Goal: Transaction & Acquisition: Book appointment/travel/reservation

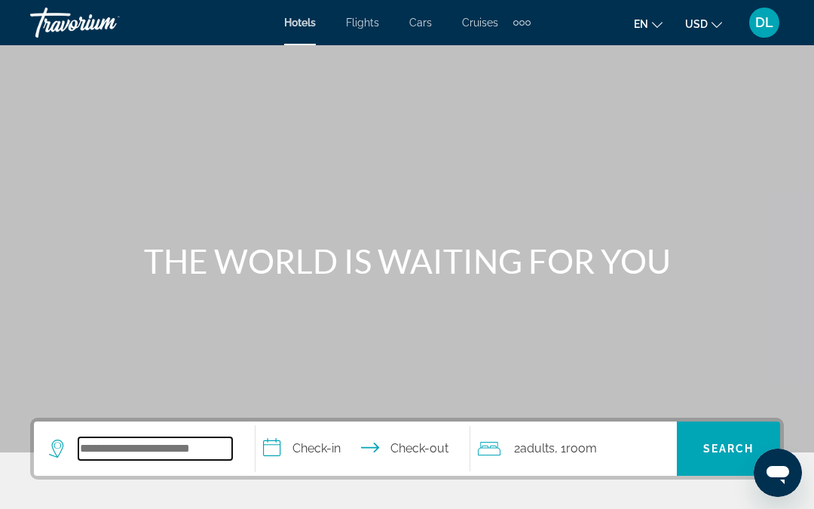
click at [132, 437] on input "Search widget" at bounding box center [155, 448] width 154 height 23
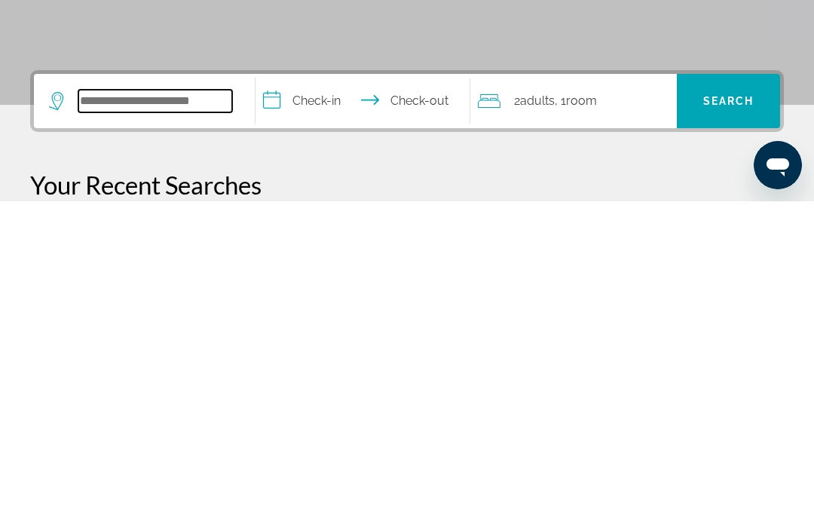
type input "*"
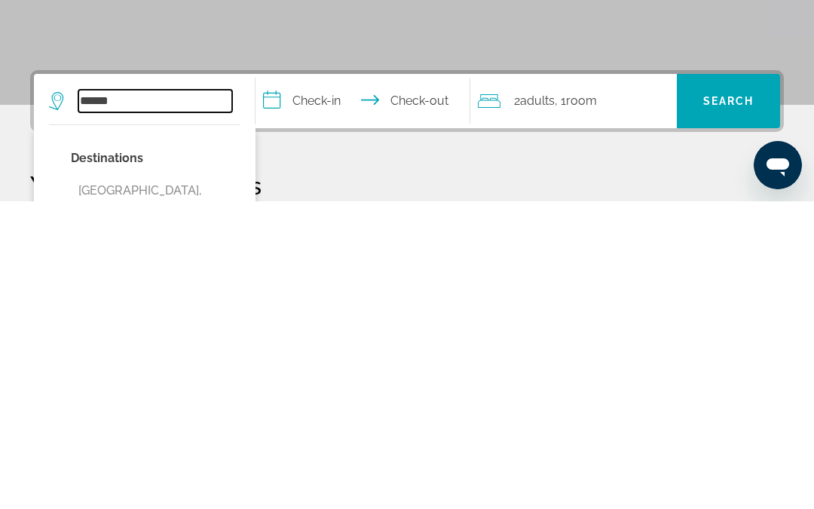
scroll to position [41, 0]
type input "**********"
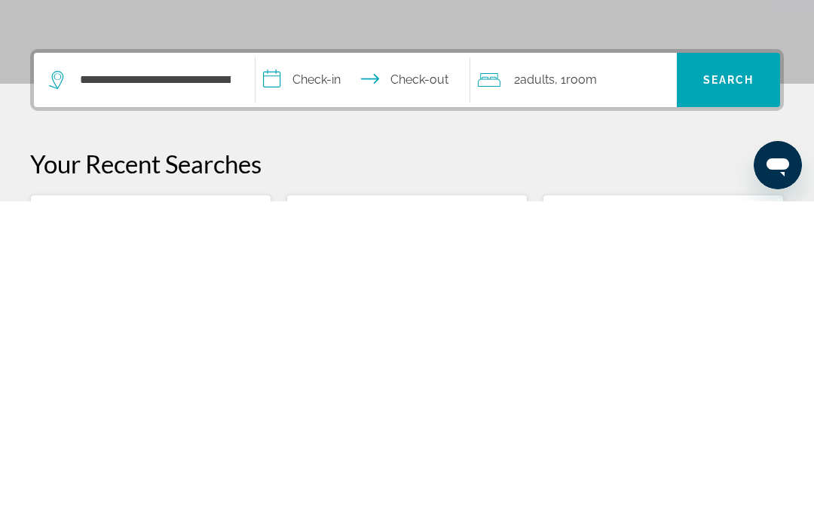
click at [321, 360] on input "**********" at bounding box center [365, 389] width 220 height 59
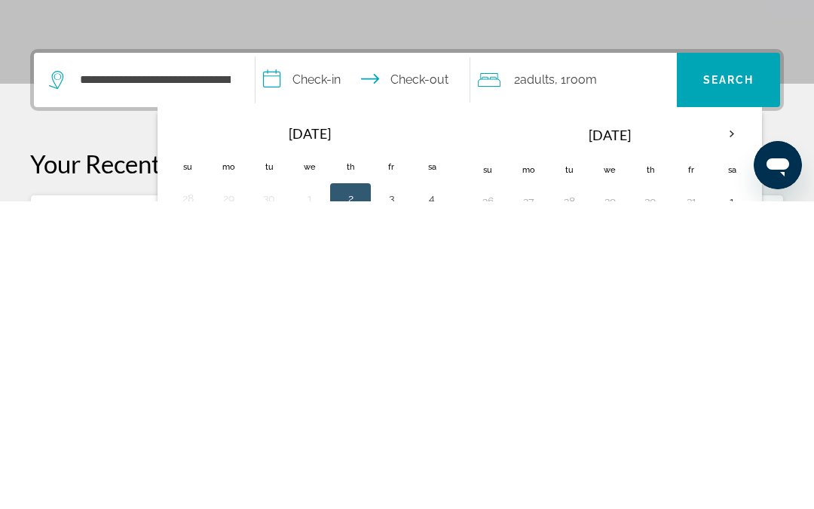
scroll to position [368, 0]
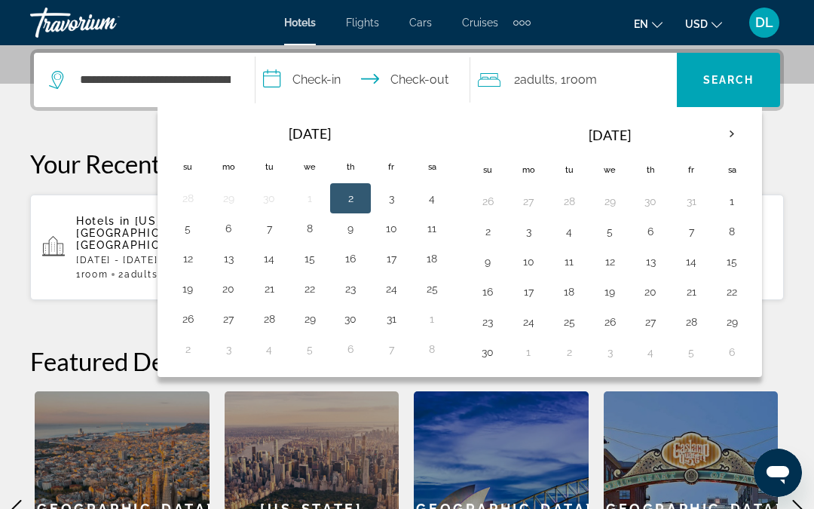
click at [420, 224] on button "11" at bounding box center [432, 228] width 24 height 21
click at [194, 264] on button "12" at bounding box center [188, 258] width 24 height 21
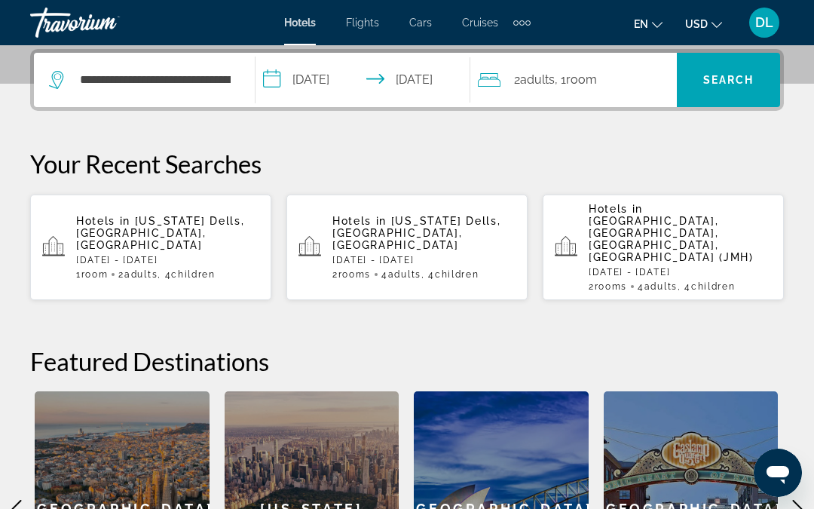
click at [333, 72] on input "**********" at bounding box center [365, 82] width 220 height 59
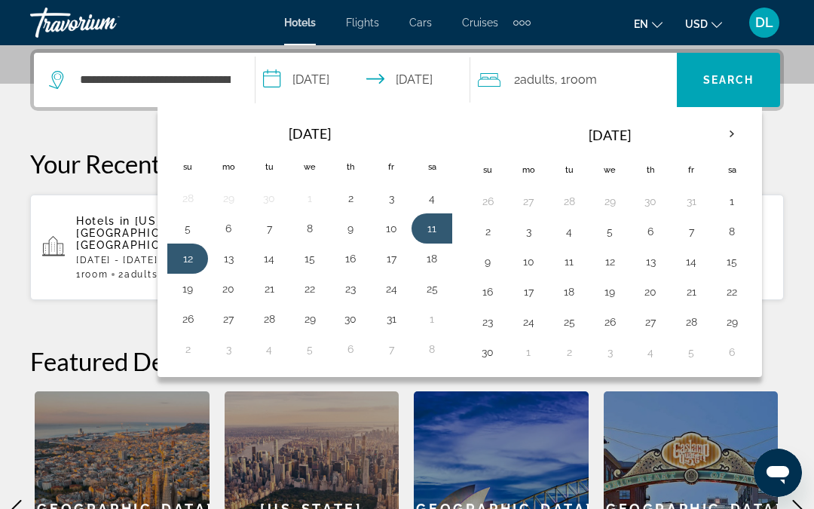
click at [179, 249] on button "12" at bounding box center [188, 258] width 24 height 21
click at [224, 260] on button "13" at bounding box center [228, 258] width 24 height 21
type input "**********"
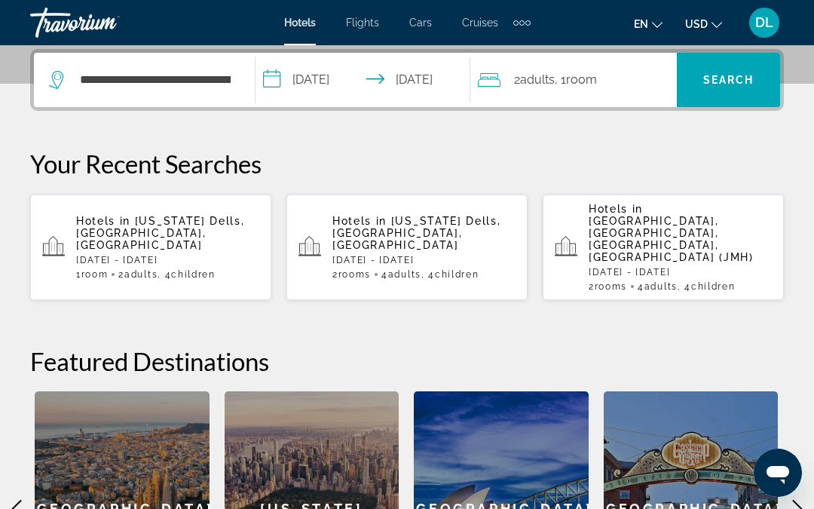
click at [554, 78] on span "Adults" at bounding box center [537, 79] width 35 height 14
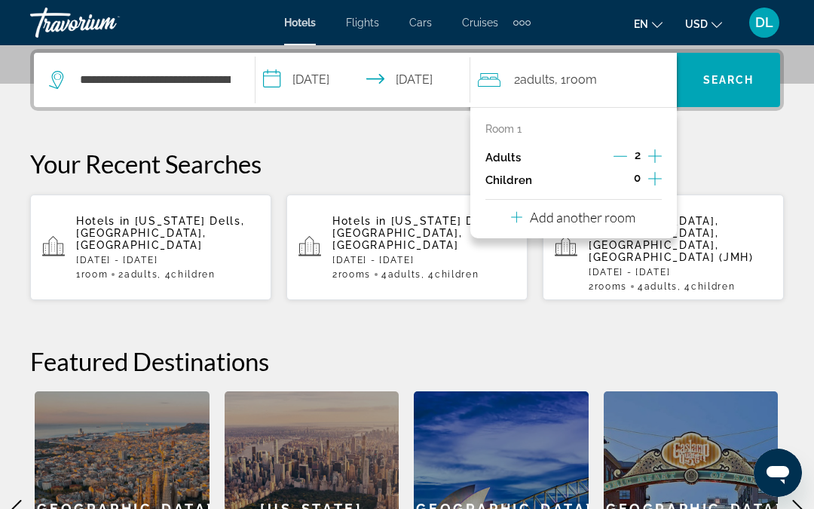
click at [660, 172] on icon "Increment children" at bounding box center [655, 179] width 14 height 18
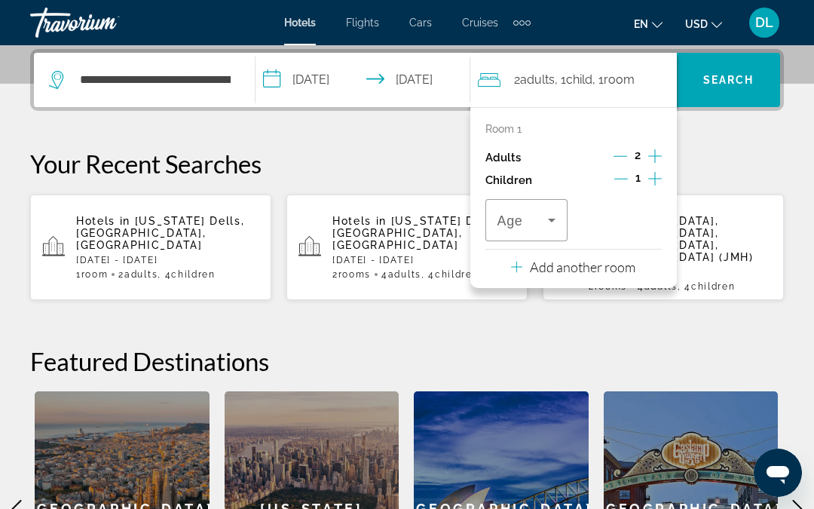
click at [655, 177] on icon "Increment children" at bounding box center [655, 179] width 14 height 14
click at [511, 262] on icon "Travelers: 2 adults, 2 children" at bounding box center [516, 267] width 11 height 18
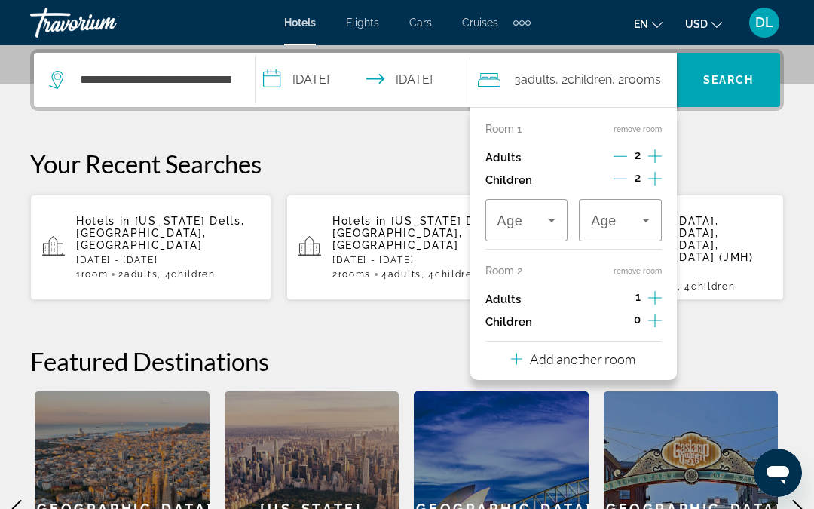
click at [650, 289] on icon "Increment adults" at bounding box center [655, 298] width 14 height 18
click at [652, 304] on button "Increment adults" at bounding box center [655, 299] width 14 height 23
click at [618, 291] on icon "Decrement adults" at bounding box center [620, 298] width 14 height 14
click at [655, 318] on icon "Increment children" at bounding box center [655, 320] width 14 height 18
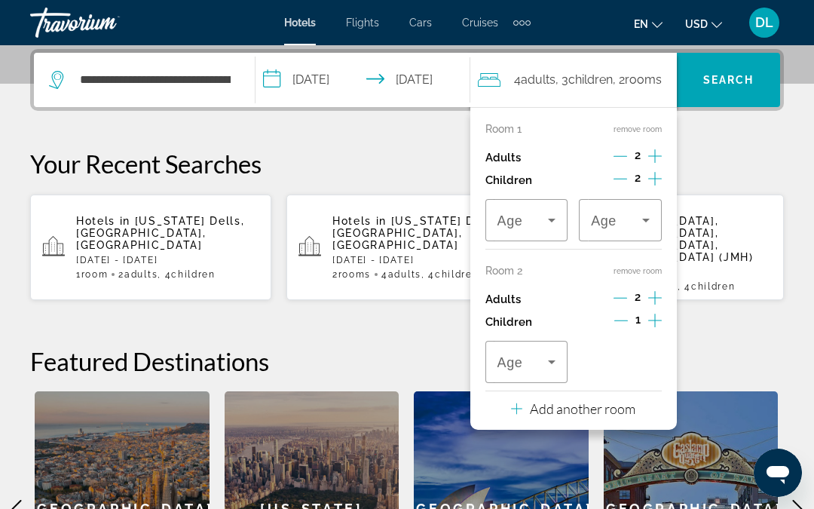
click at [652, 316] on icon "Increment children" at bounding box center [655, 320] width 14 height 18
click at [614, 211] on span "Travelers: 4 adults, 4 children" at bounding box center [616, 220] width 51 height 18
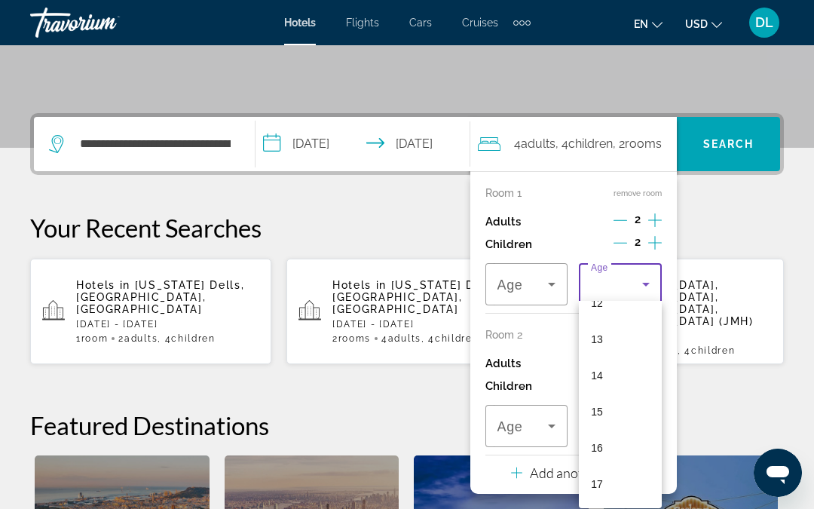
scroll to position [298, 0]
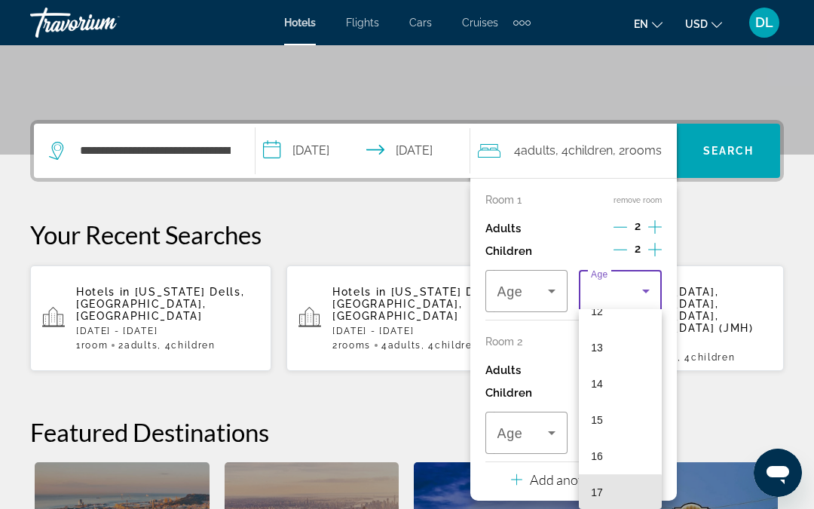
click at [593, 498] on span "17" at bounding box center [597, 492] width 12 height 18
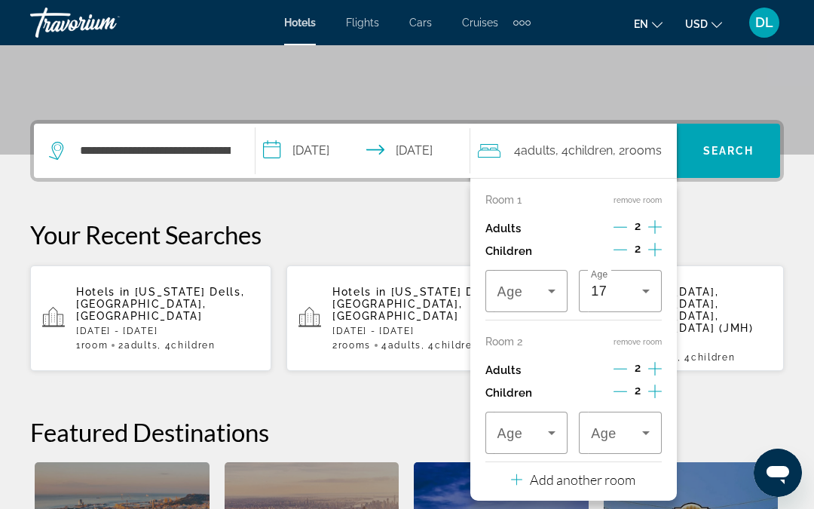
click at [512, 282] on span "Travelers: 4 adults, 4 children" at bounding box center [522, 291] width 51 height 18
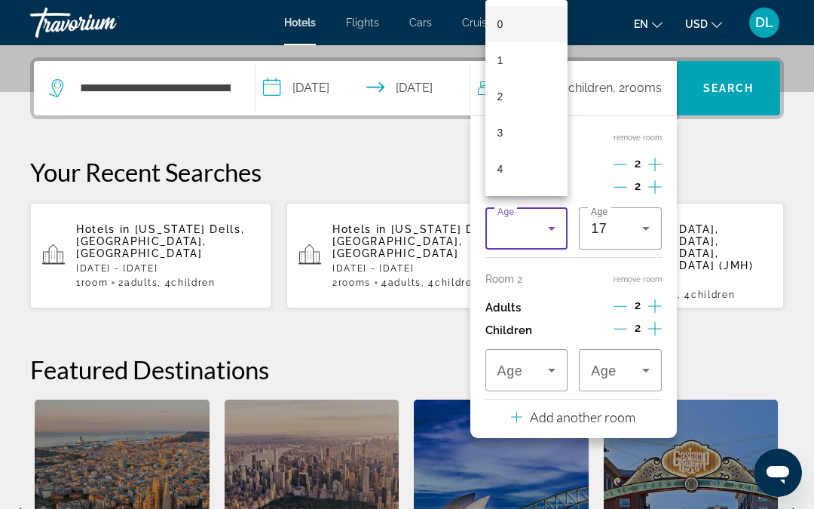
scroll to position [368, 0]
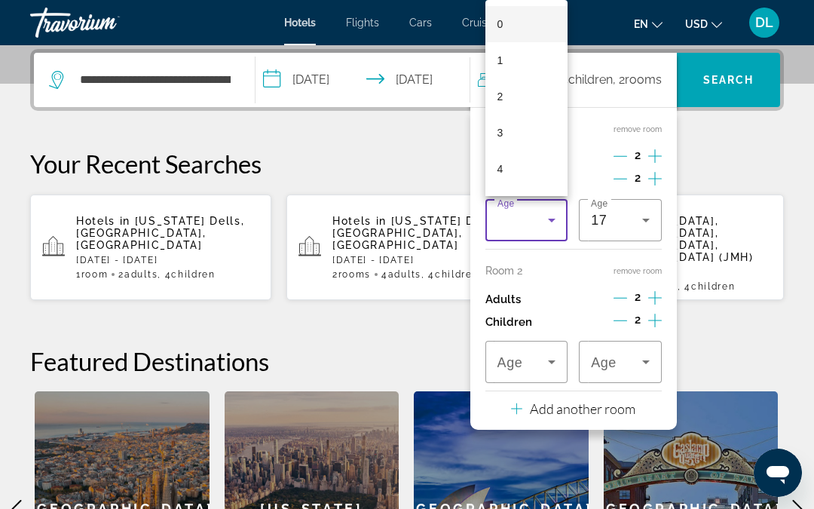
click at [521, 201] on div at bounding box center [407, 254] width 814 height 509
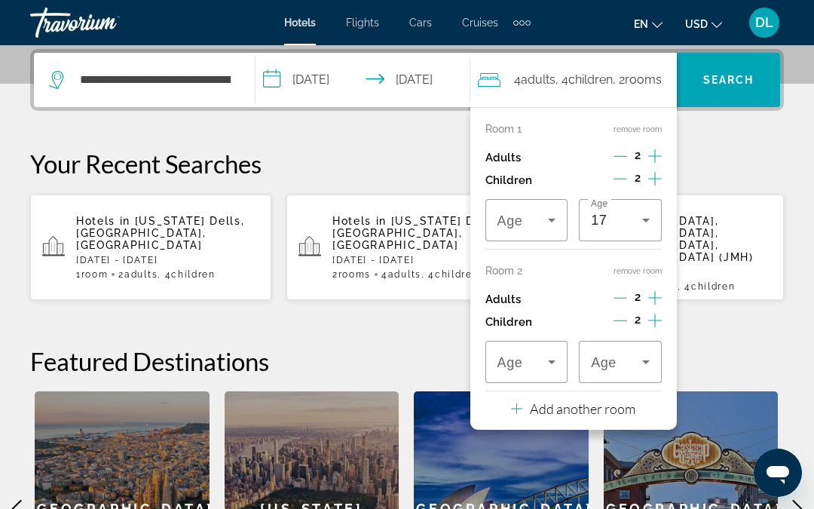
click at [515, 218] on span "Age" at bounding box center [510, 220] width 26 height 15
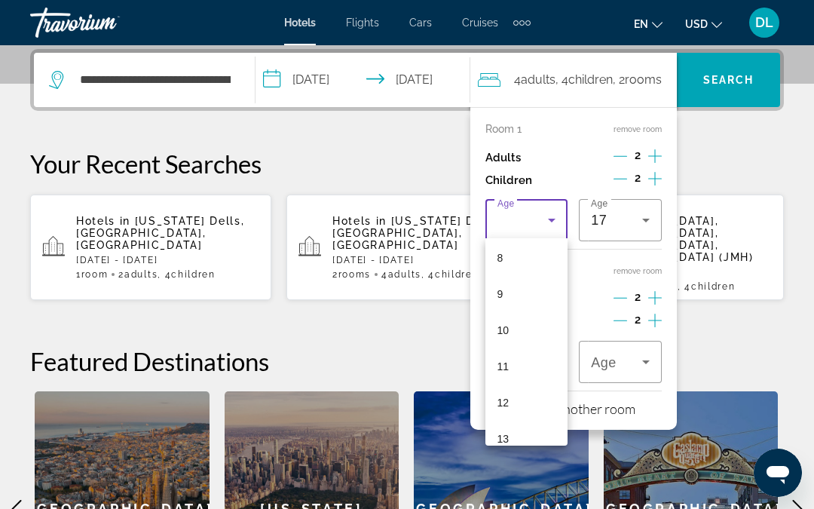
scroll to position [296, 0]
click at [501, 291] on span "9" at bounding box center [500, 292] width 6 height 18
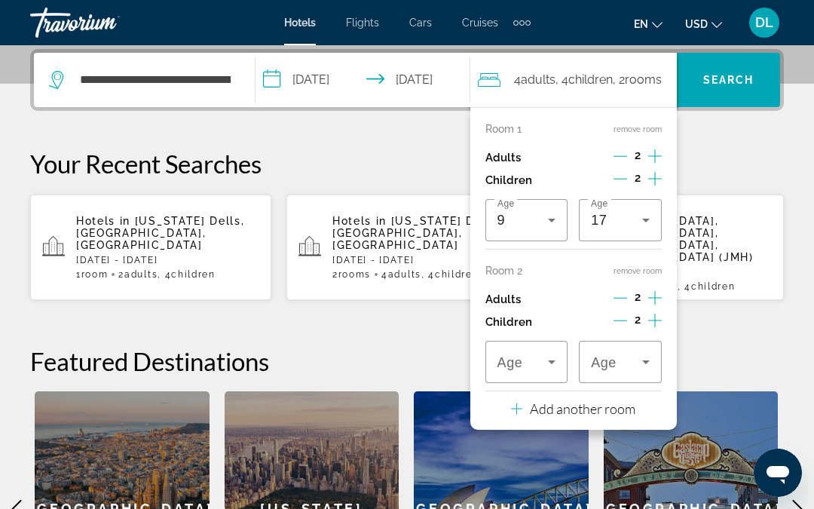
click at [500, 365] on div "Travelers: 4 adults, 4 children" at bounding box center [526, 362] width 59 height 42
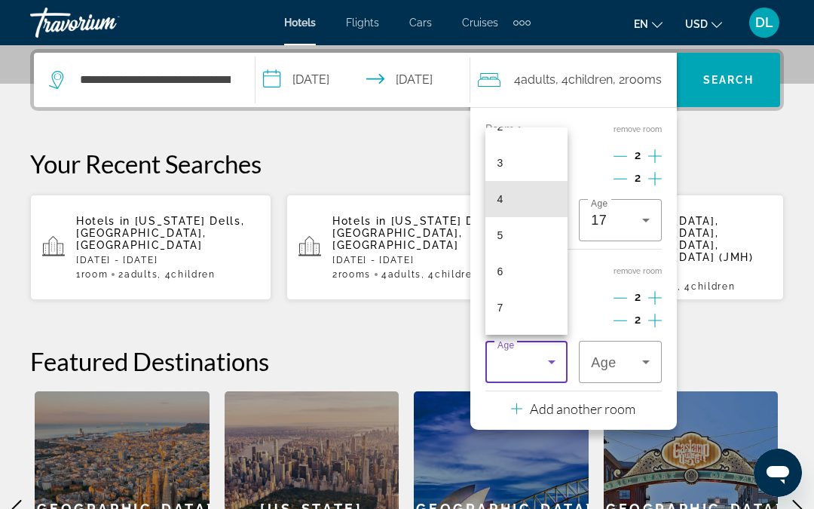
scroll to position [101, 0]
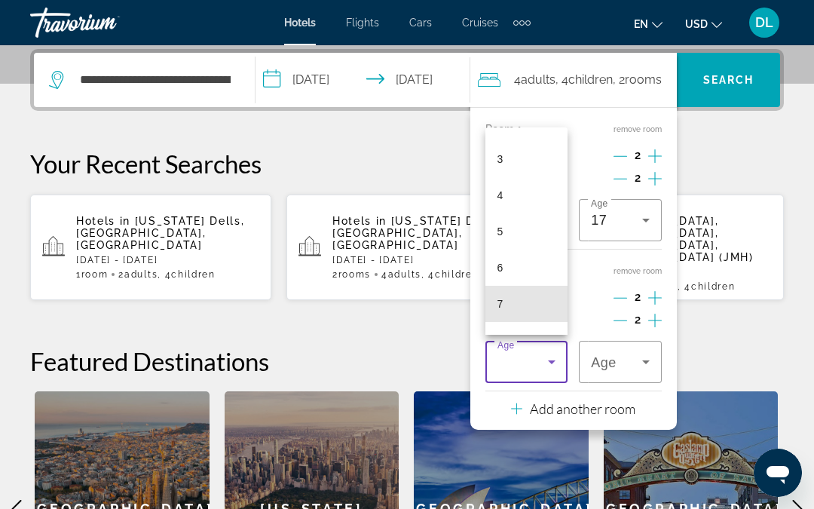
click at [497, 302] on span "7" at bounding box center [500, 304] width 6 height 18
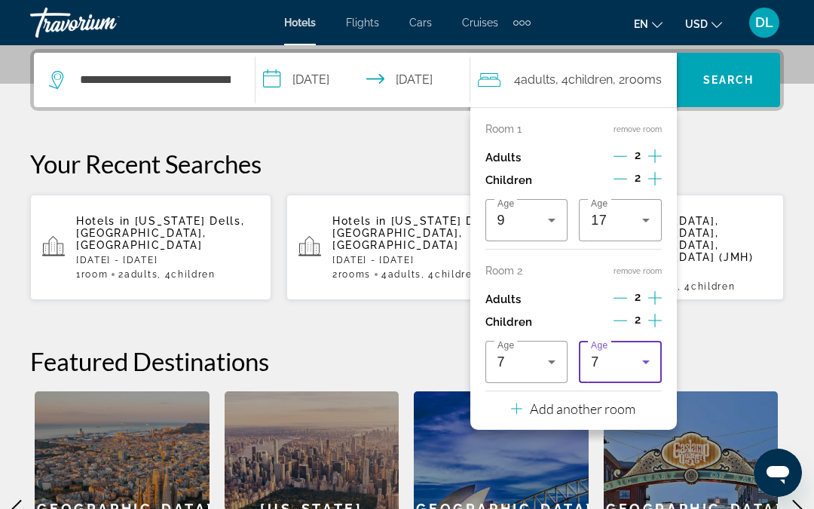
click at [612, 353] on div "7" at bounding box center [616, 362] width 51 height 18
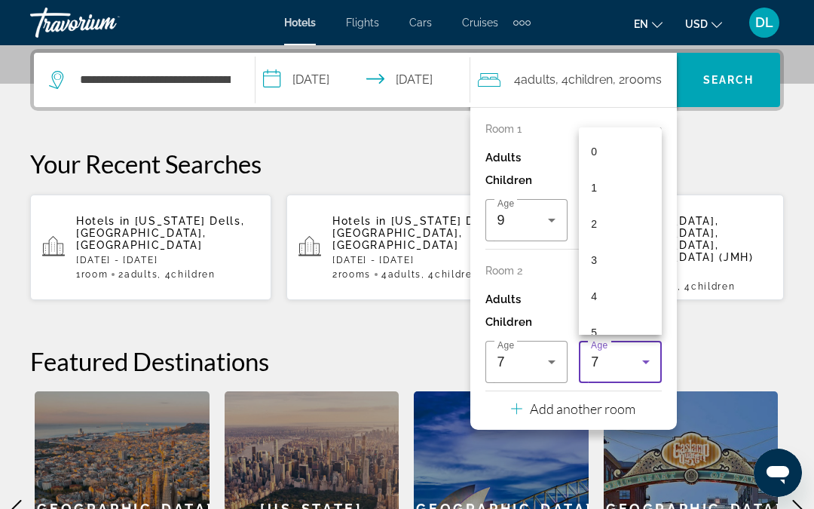
scroll to position [88, 0]
click at [597, 249] on mat-option "5" at bounding box center [620, 244] width 83 height 36
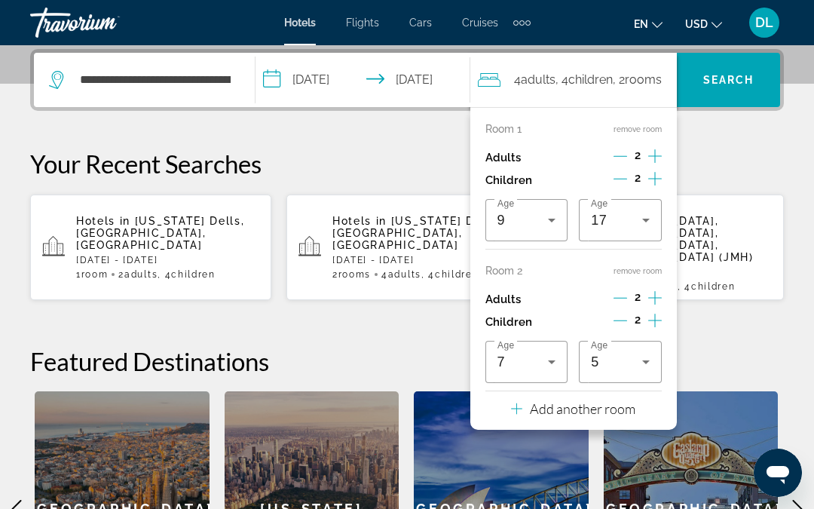
click at [400, 317] on div "**********" at bounding box center [407, 337] width 814 height 576
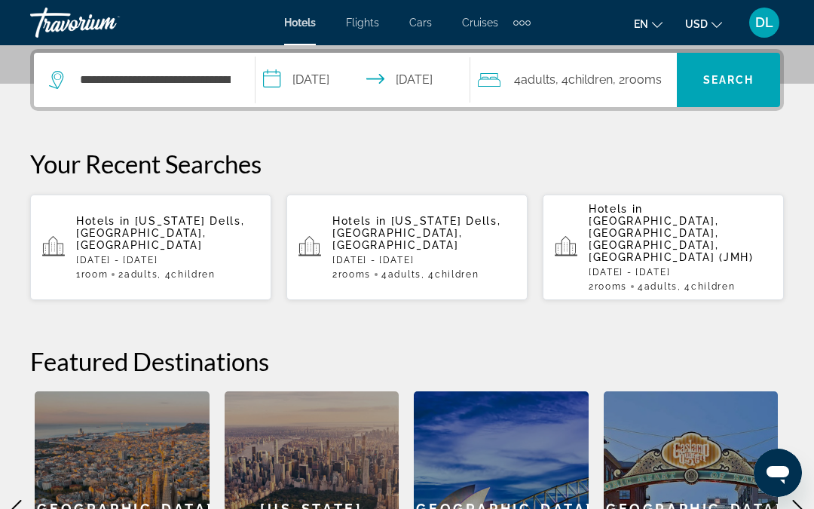
click at [728, 91] on span "Search widget" at bounding box center [728, 80] width 103 height 36
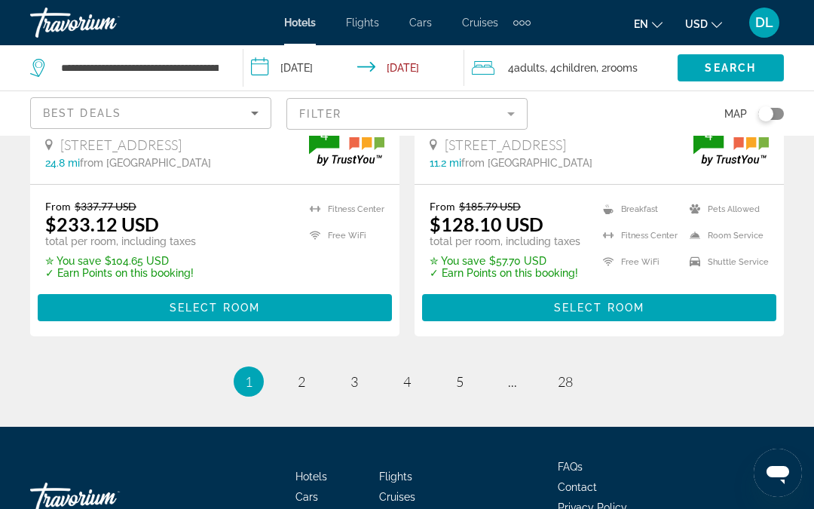
scroll to position [3291, 0]
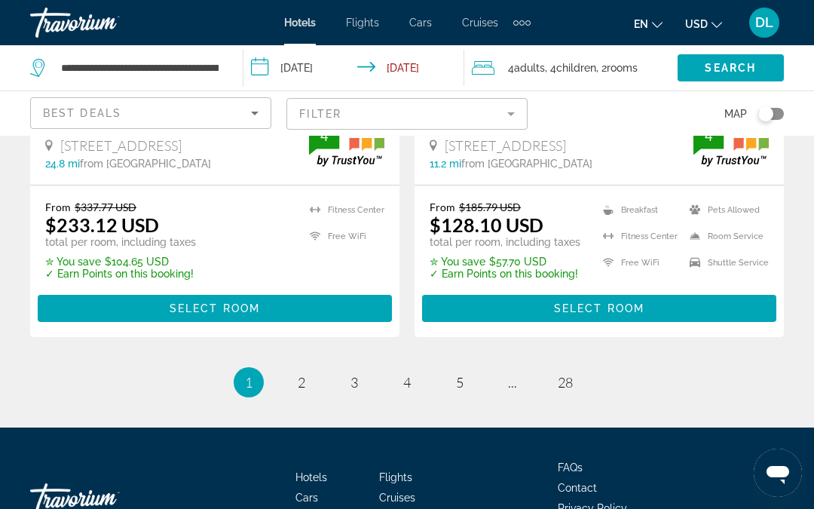
click at [365, 114] on mat-form-field "Filter" at bounding box center [406, 114] width 241 height 32
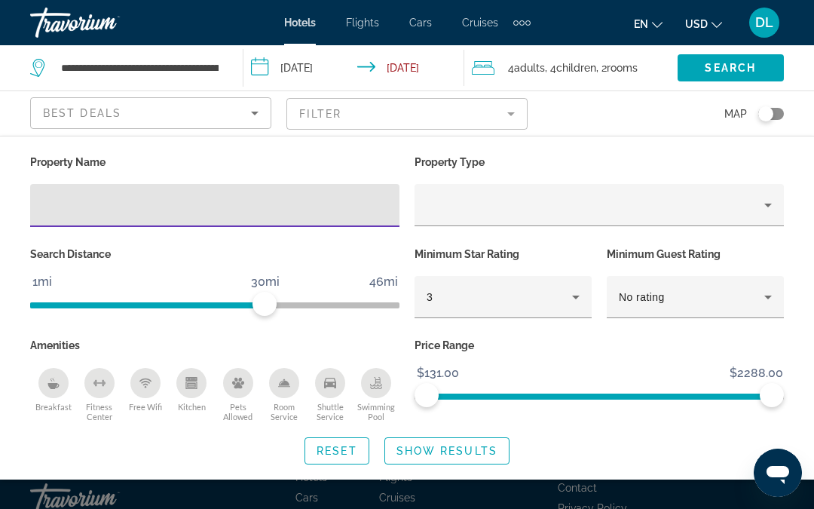
scroll to position [3290, 0]
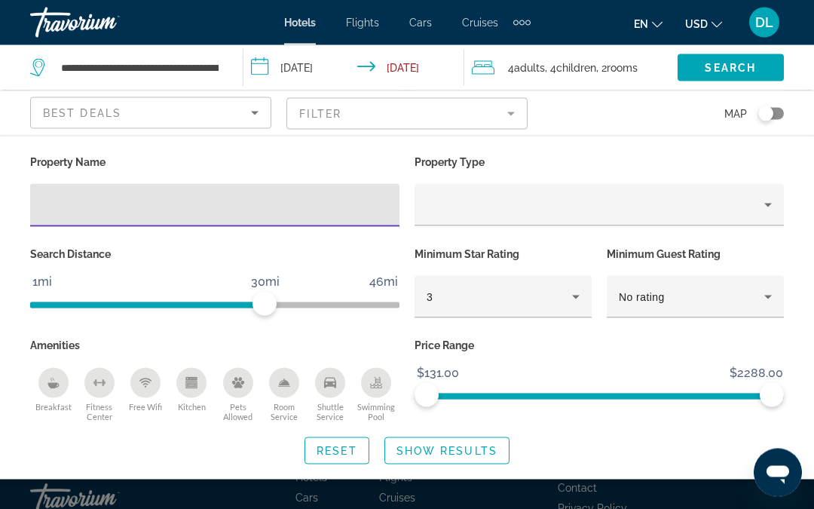
click at [173, 111] on div "Best Deals" at bounding box center [147, 113] width 208 height 18
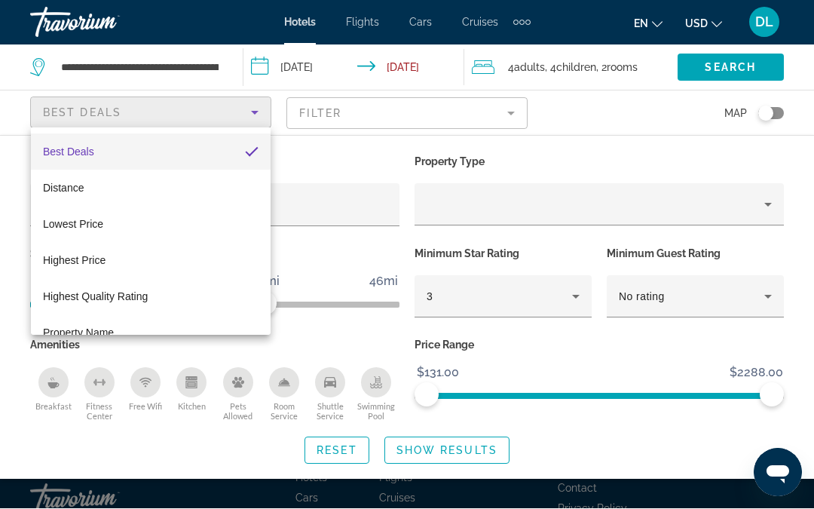
click at [324, 110] on div at bounding box center [407, 254] width 814 height 509
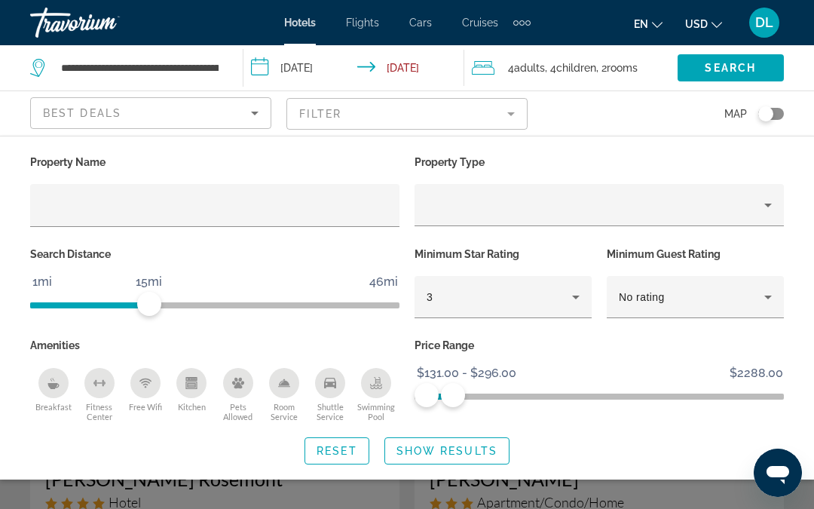
click at [44, 380] on div "Breakfast" at bounding box center [53, 383] width 30 height 30
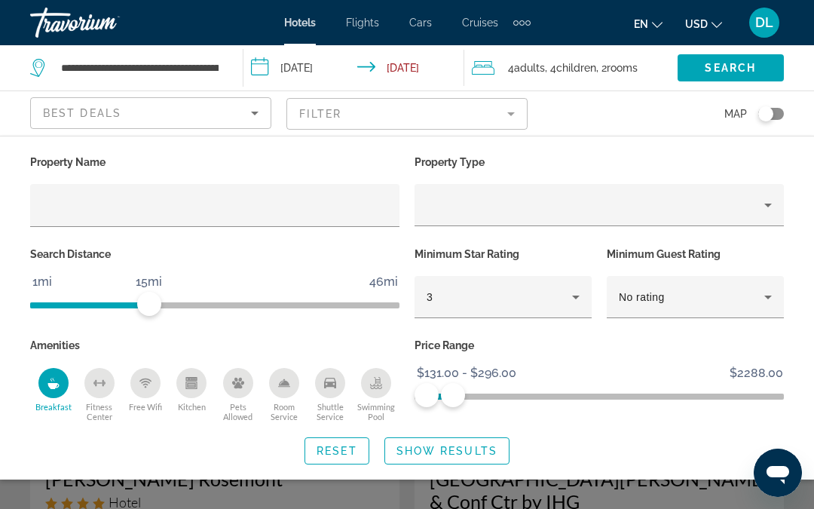
click at [370, 388] on div "Swimming Pool" at bounding box center [376, 383] width 30 height 30
click at [458, 448] on span "Show Results" at bounding box center [446, 450] width 101 height 12
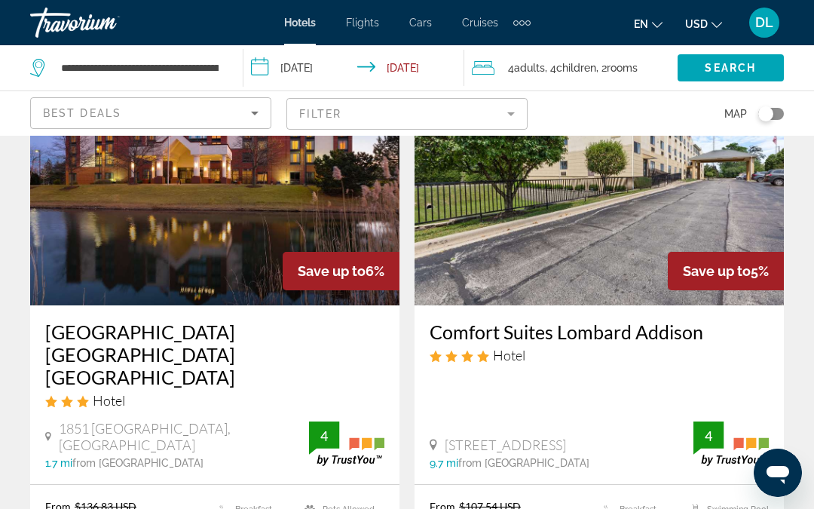
scroll to position [3090, 0]
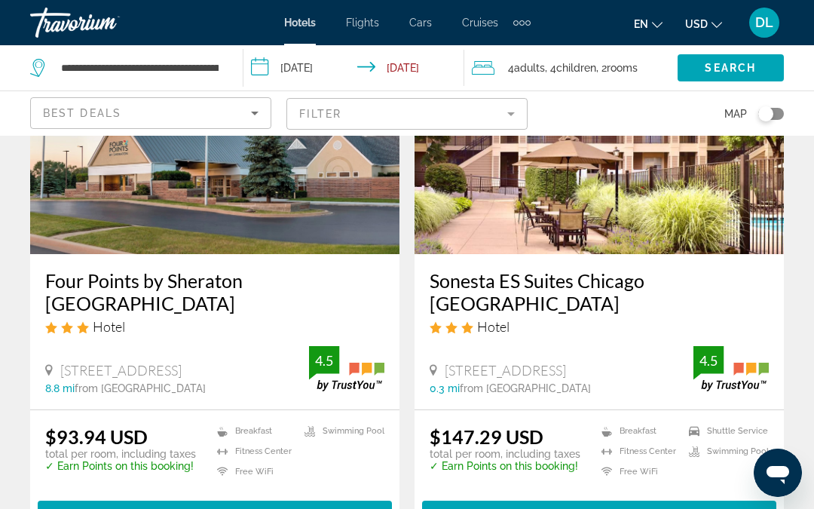
scroll to position [3032, 0]
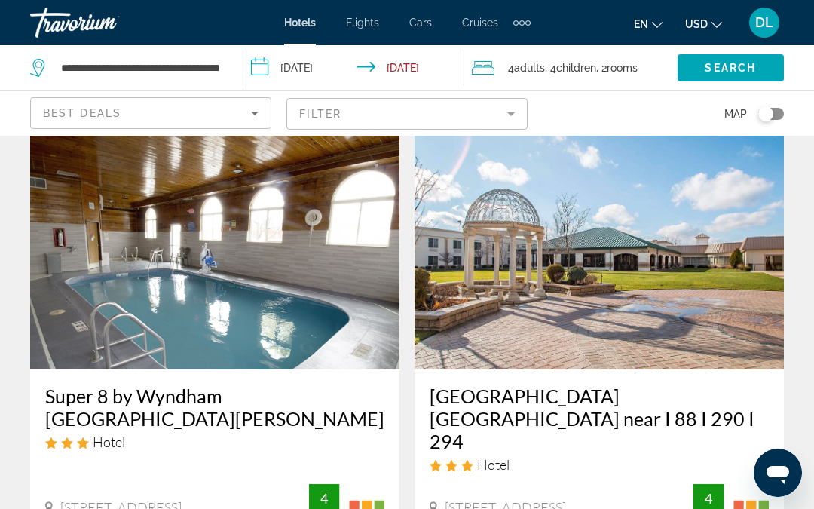
scroll to position [47, 0]
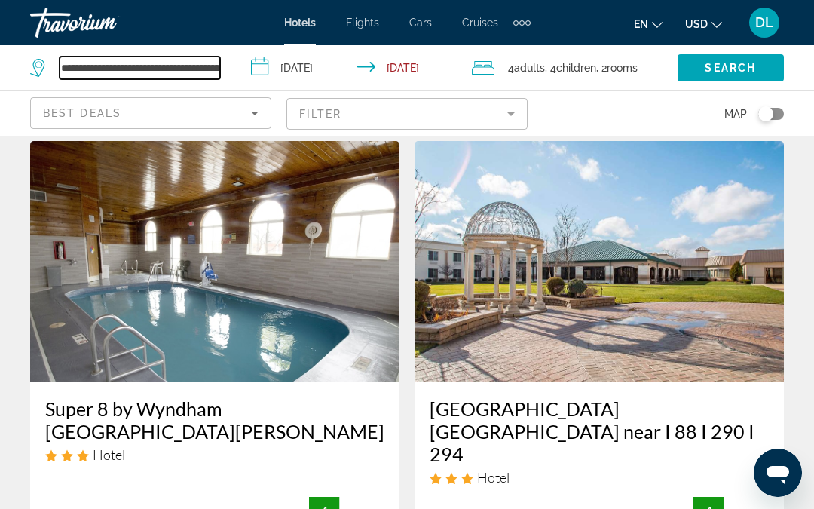
click at [206, 63] on input "**********" at bounding box center [140, 68] width 160 height 23
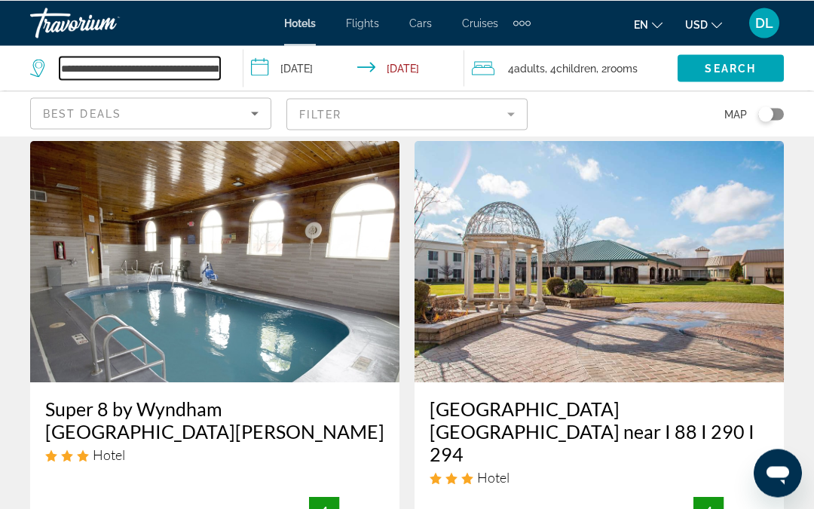
scroll to position [47, 0]
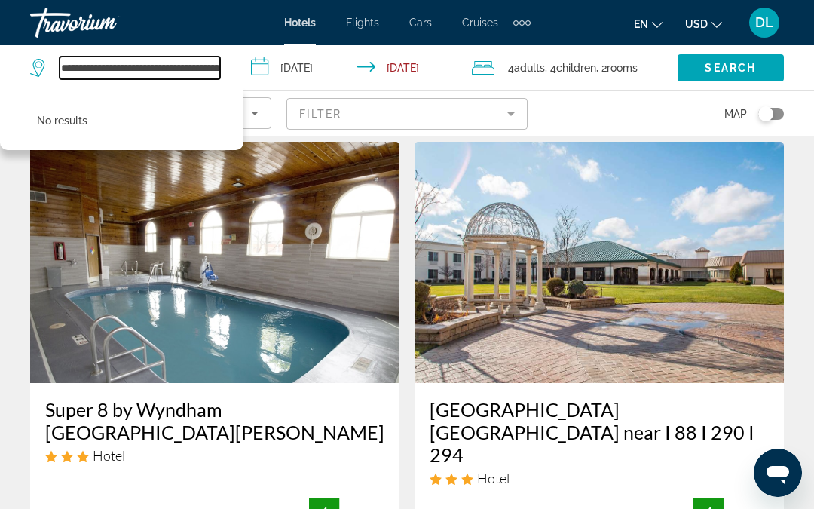
click at [200, 59] on input "**********" at bounding box center [140, 68] width 160 height 23
type input "*"
click at [93, 62] on input "*" at bounding box center [140, 68] width 160 height 23
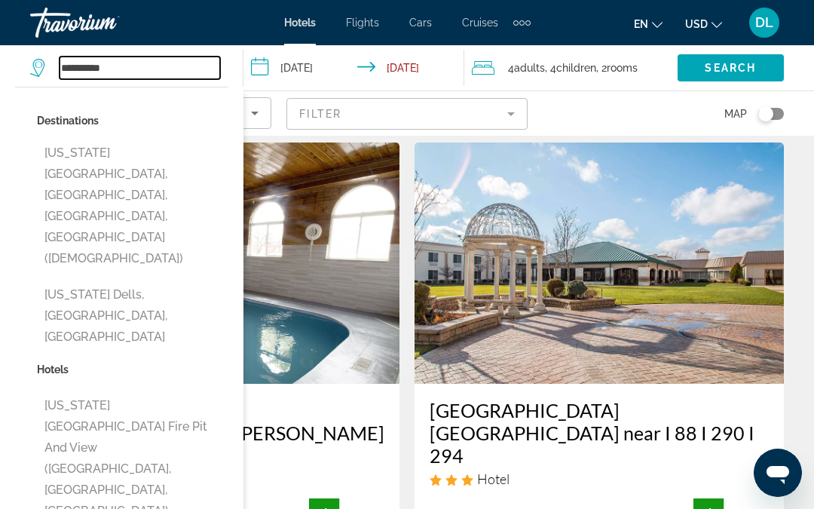
scroll to position [44, 0]
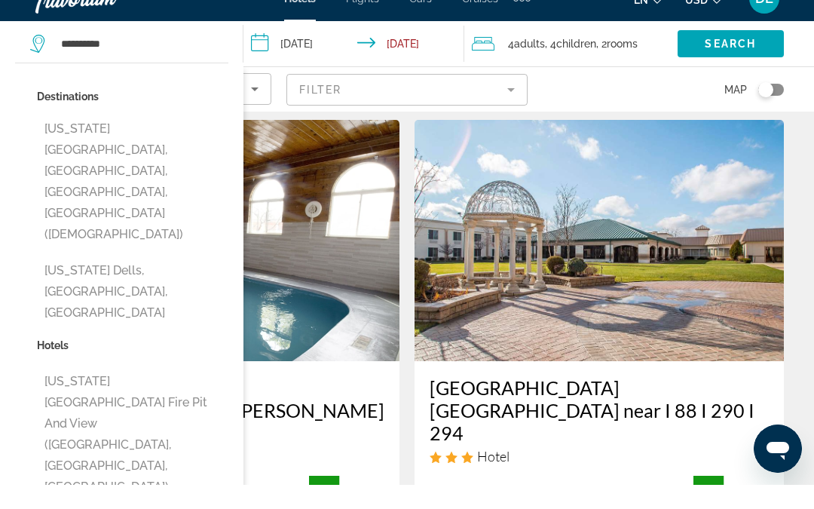
click at [98, 280] on button "[US_STATE] Dells, [GEOGRAPHIC_DATA], [GEOGRAPHIC_DATA]" at bounding box center [132, 315] width 191 height 71
type input "**********"
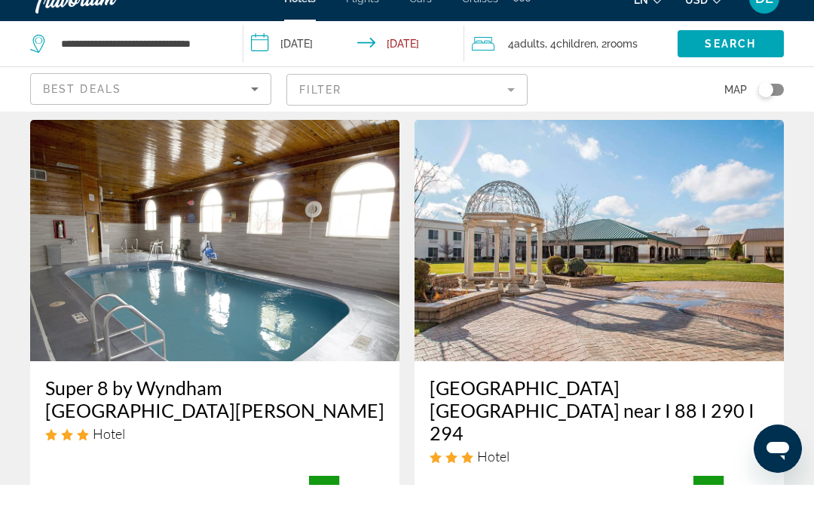
click at [735, 62] on span "Search" at bounding box center [729, 68] width 51 height 12
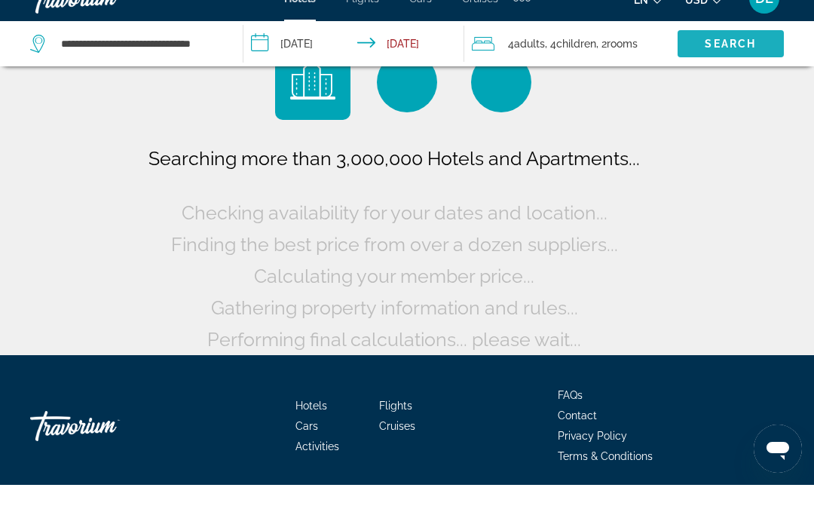
scroll to position [42, 0]
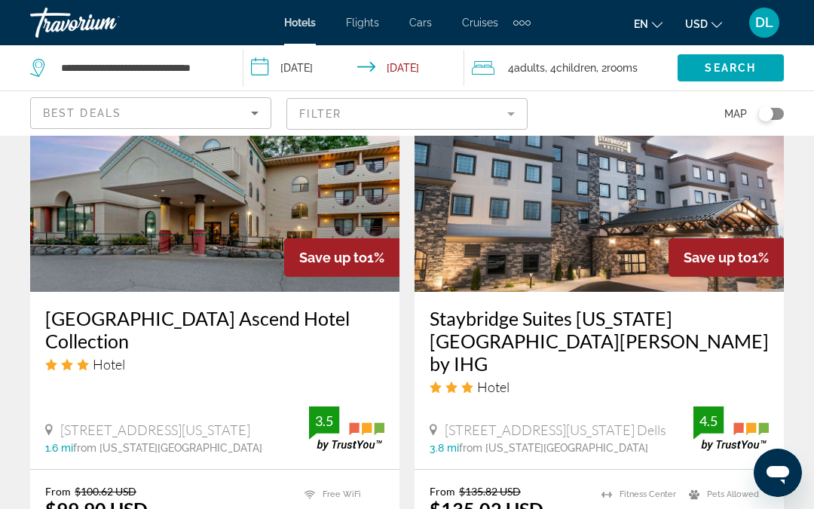
scroll to position [1326, 0]
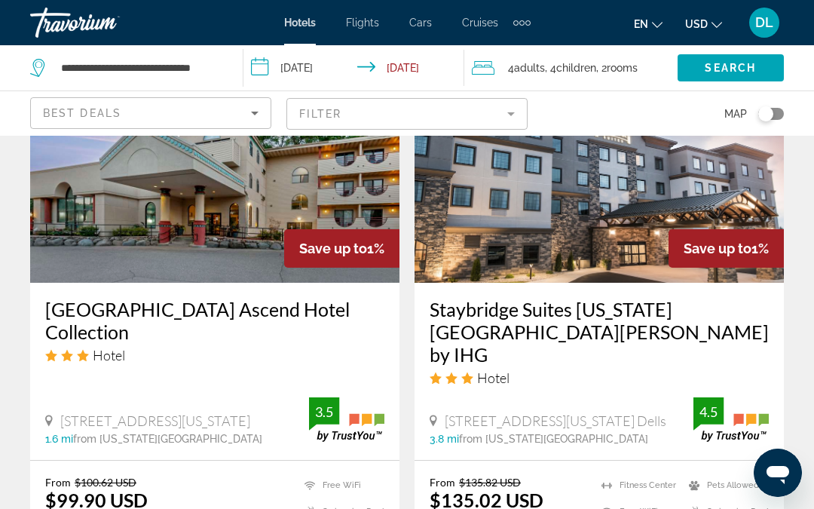
click at [127, 203] on img "Main content" at bounding box center [214, 161] width 369 height 241
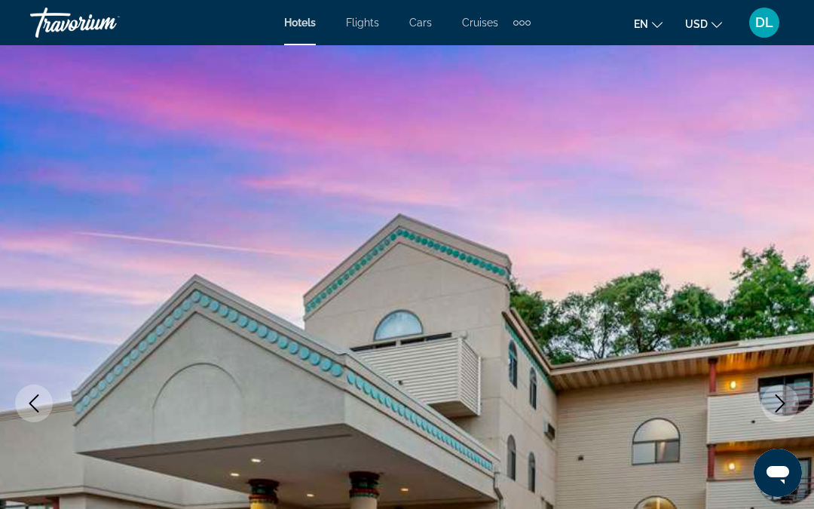
click at [20, 397] on button "Previous image" at bounding box center [34, 403] width 38 height 38
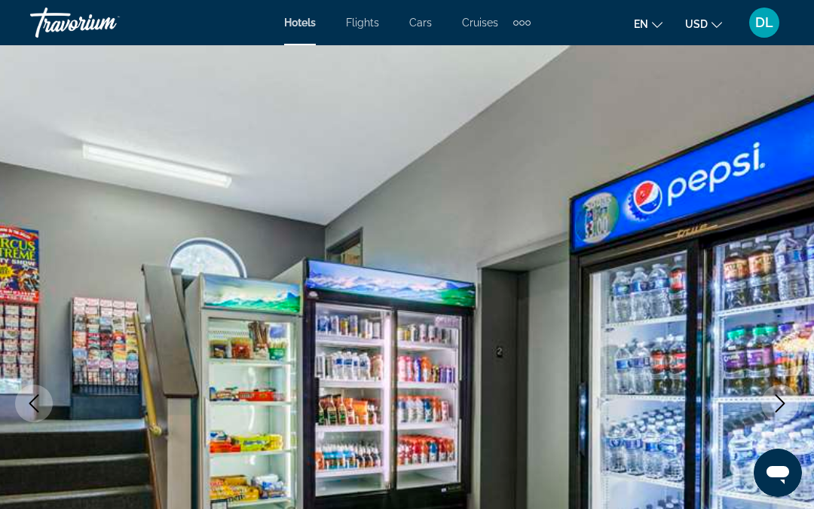
click at [35, 392] on button "Previous image" at bounding box center [34, 403] width 38 height 38
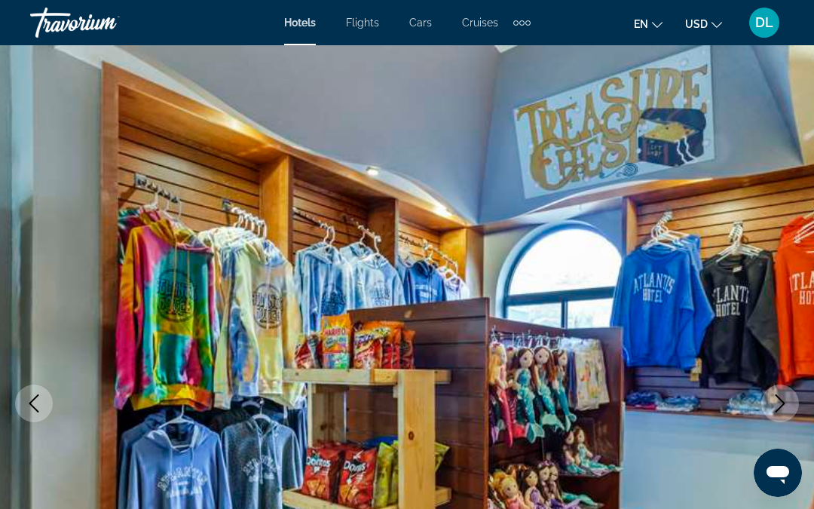
click at [37, 386] on button "Previous image" at bounding box center [34, 403] width 38 height 38
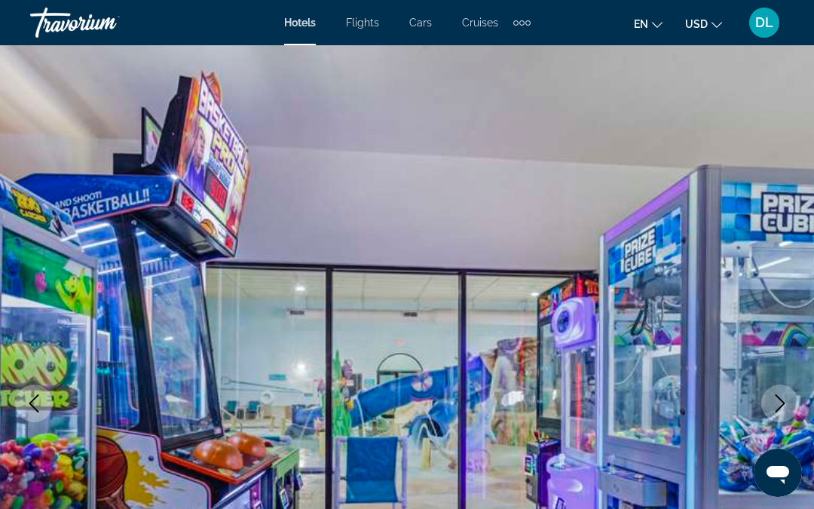
click at [30, 383] on img "Main content" at bounding box center [407, 403] width 814 height 716
click at [39, 399] on icon "Previous image" at bounding box center [34, 403] width 18 height 18
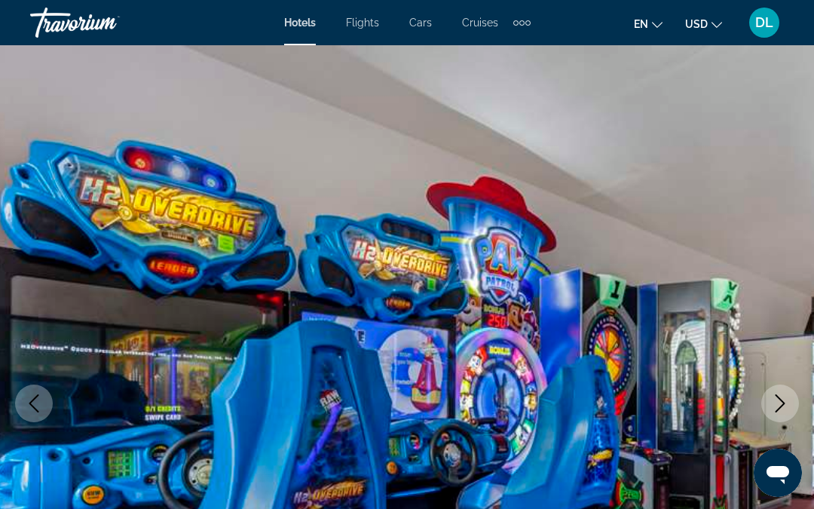
click at [36, 398] on icon "Previous image" at bounding box center [34, 403] width 18 height 18
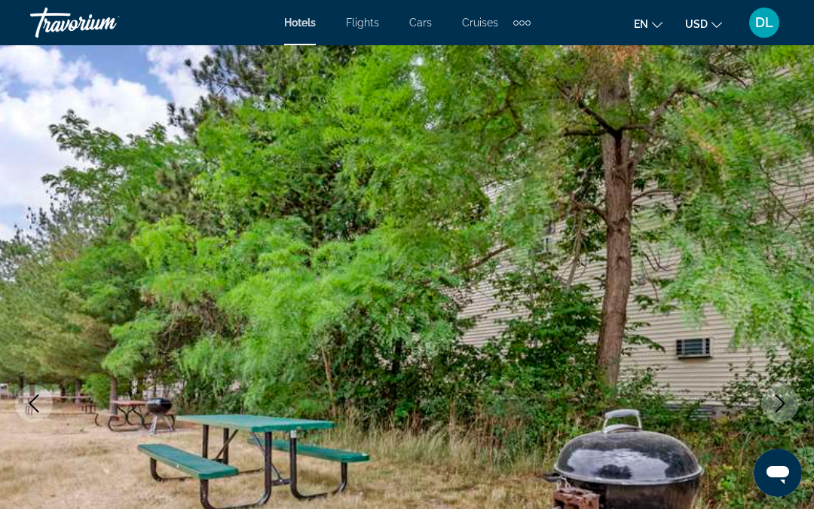
click at [35, 394] on icon "Previous image" at bounding box center [34, 403] width 18 height 18
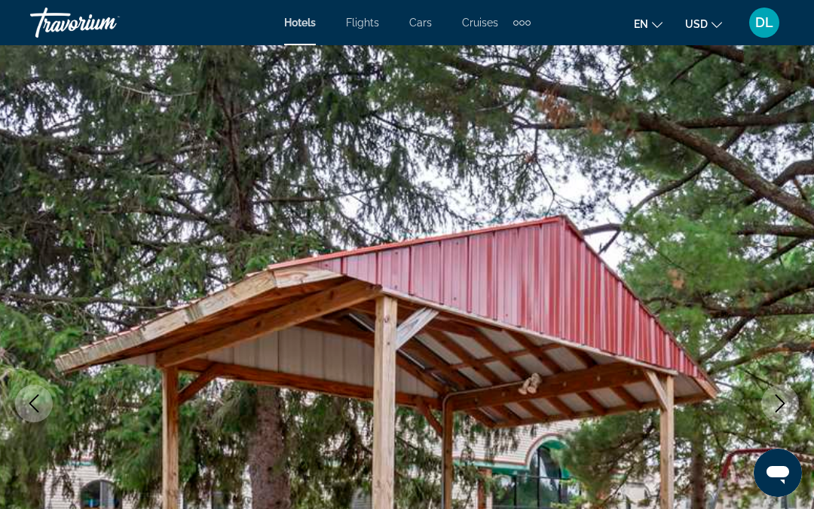
click at [34, 393] on button "Previous image" at bounding box center [34, 403] width 38 height 38
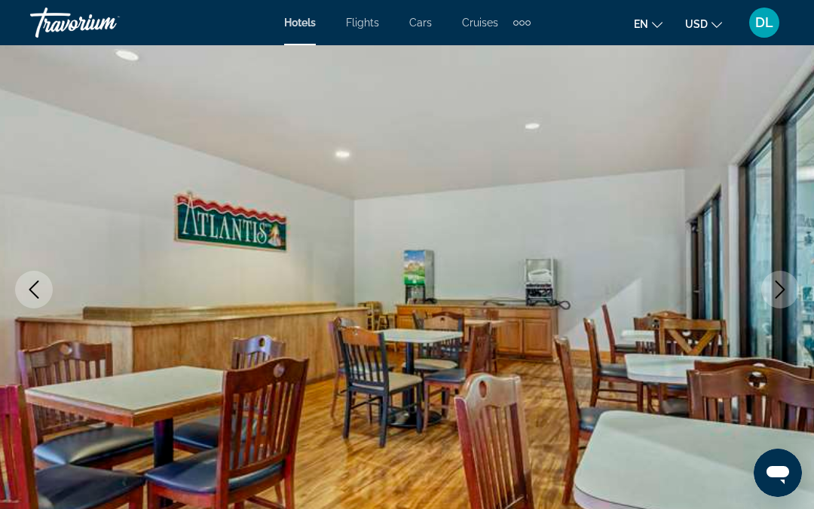
scroll to position [121, 0]
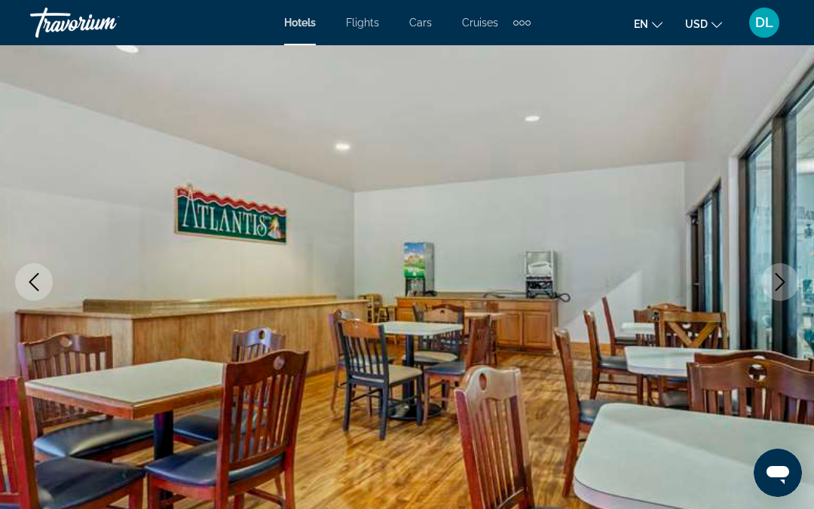
click at [24, 285] on button "Previous image" at bounding box center [34, 282] width 38 height 38
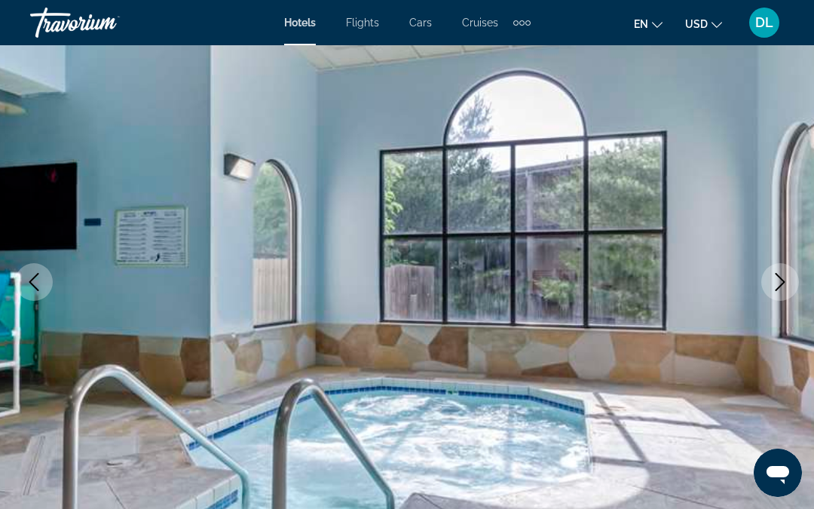
click at [31, 278] on icon "Previous image" at bounding box center [34, 282] width 18 height 18
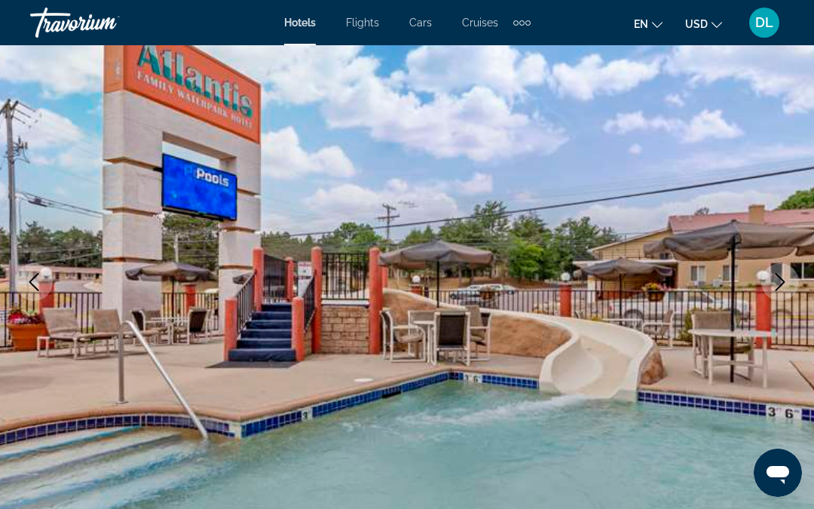
click at [32, 279] on icon "Previous image" at bounding box center [34, 282] width 10 height 18
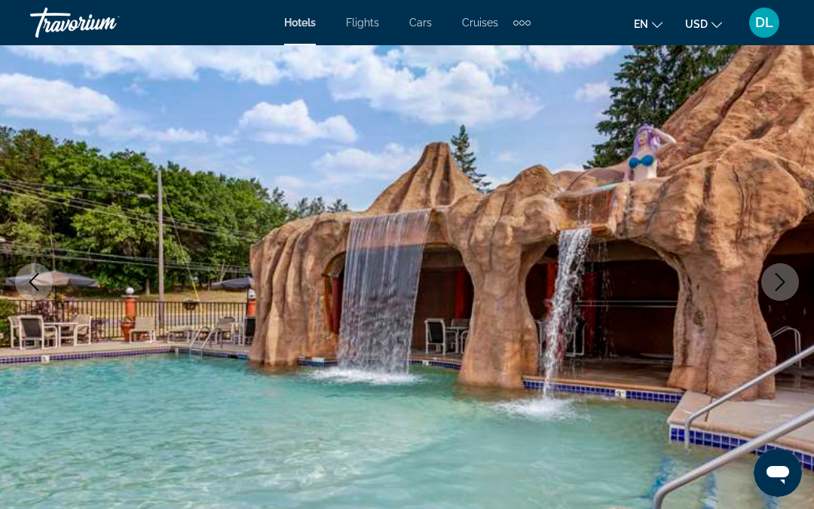
click at [36, 281] on icon "Previous image" at bounding box center [34, 282] width 18 height 18
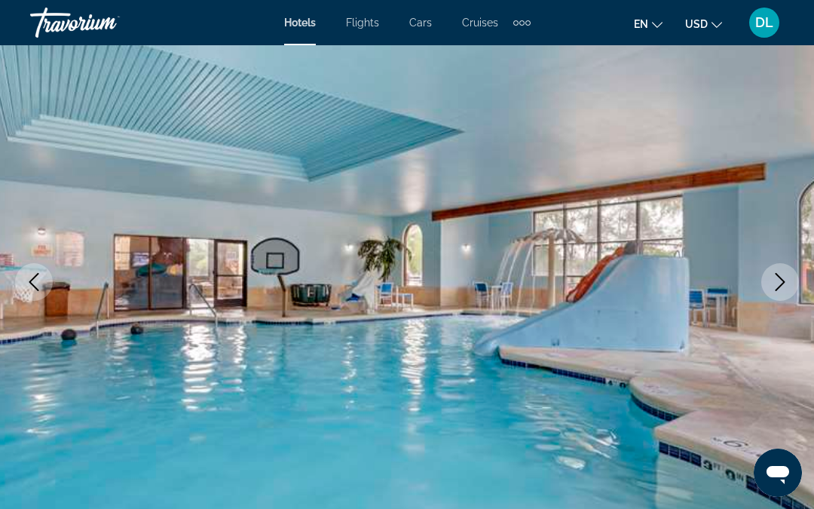
click at [32, 288] on icon "Previous image" at bounding box center [34, 282] width 18 height 18
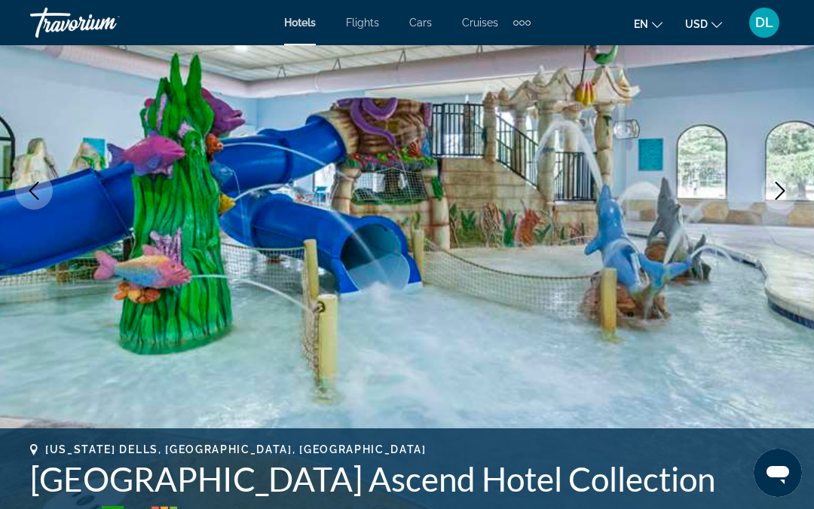
scroll to position [216, 0]
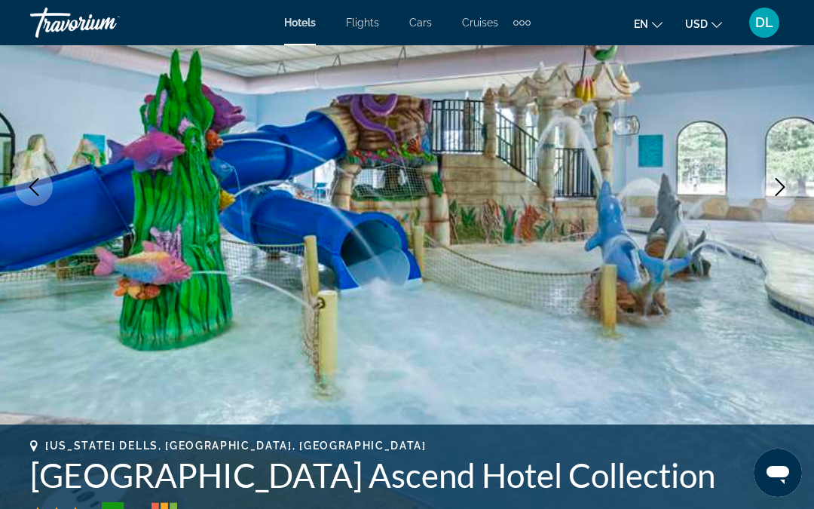
click at [39, 215] on img "Main content" at bounding box center [407, 187] width 814 height 716
click at [36, 188] on icon "Previous image" at bounding box center [34, 187] width 18 height 18
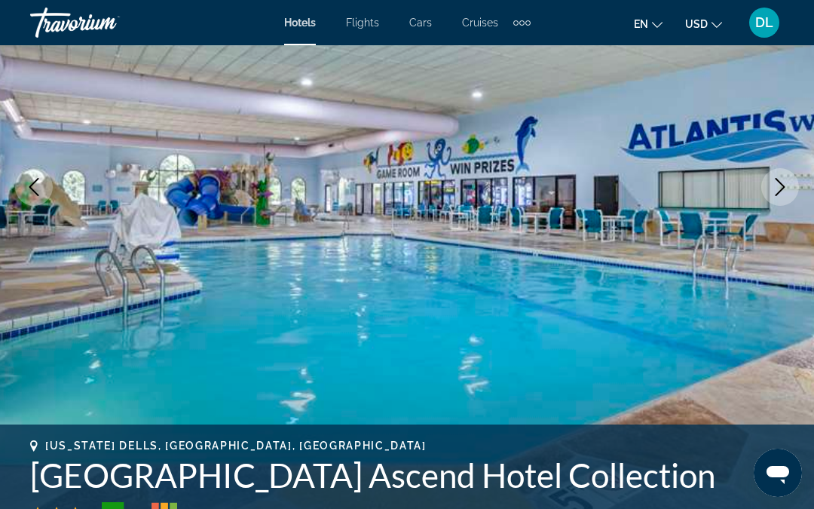
click at [28, 189] on icon "Previous image" at bounding box center [34, 187] width 18 height 18
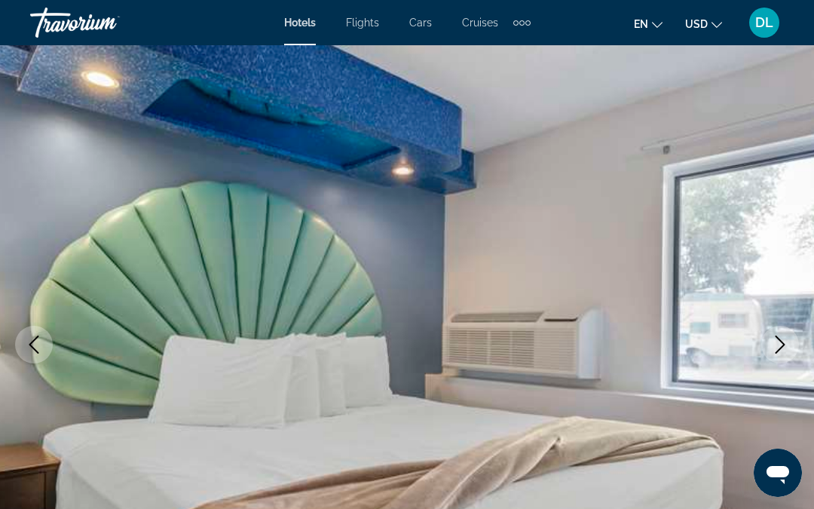
scroll to position [0, 0]
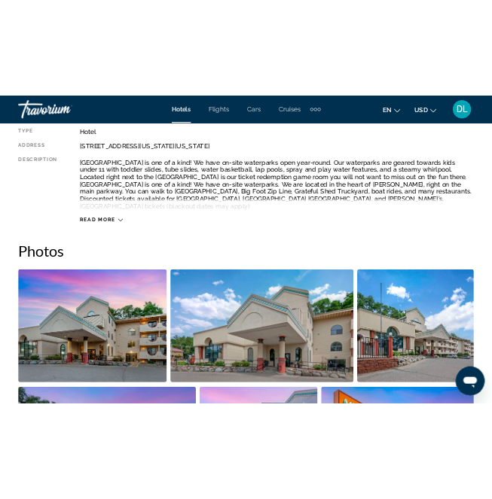
scroll to position [1210, 0]
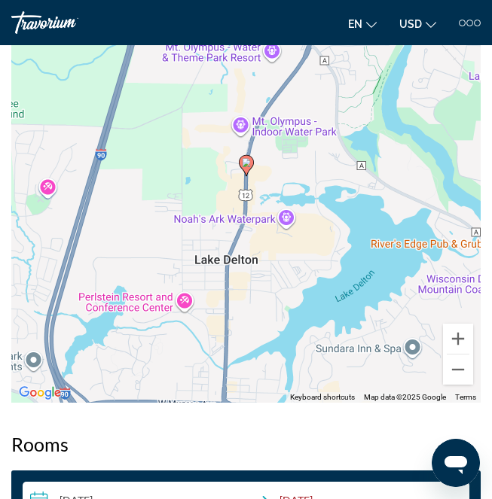
click at [455, 464] on icon "Open messaging window" at bounding box center [455, 466] width 23 height 18
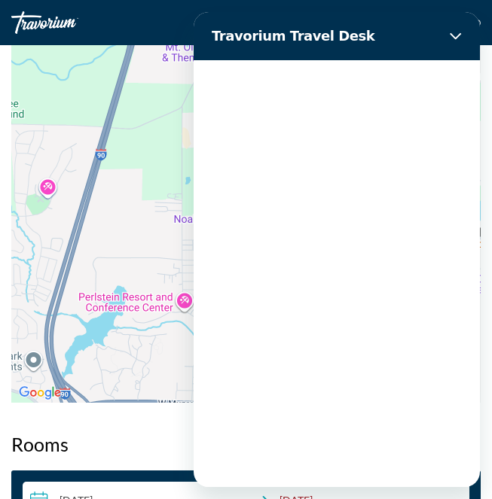
scroll to position [0, 0]
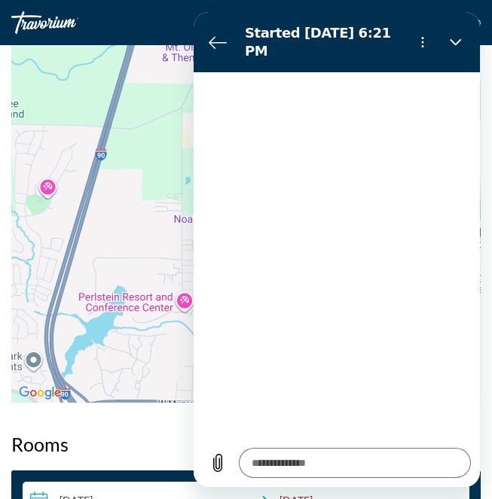
type textarea "*"
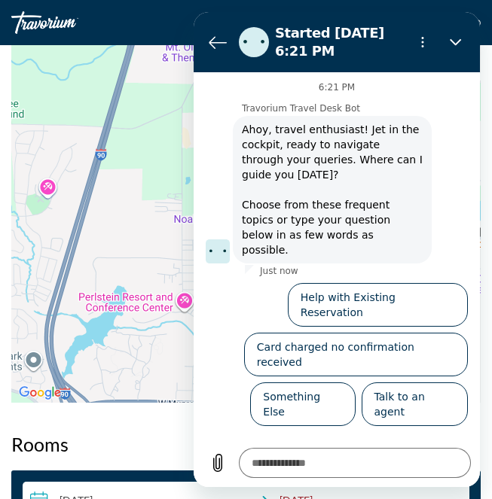
click at [217, 31] on button "Back to the conversation list" at bounding box center [218, 42] width 30 height 30
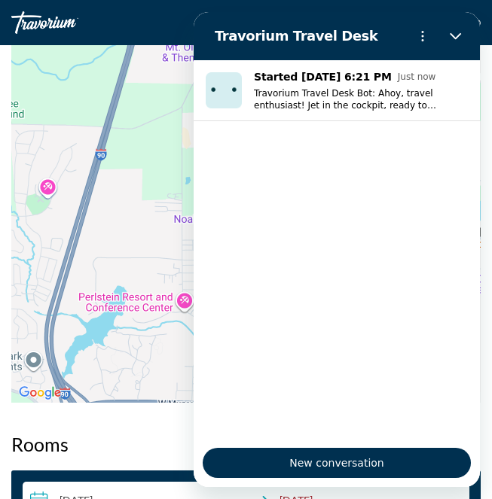
click at [463, 34] on button "Close" at bounding box center [456, 36] width 30 height 30
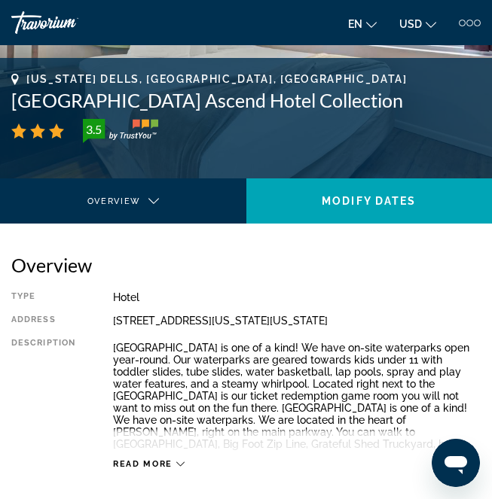
scroll to position [166, 0]
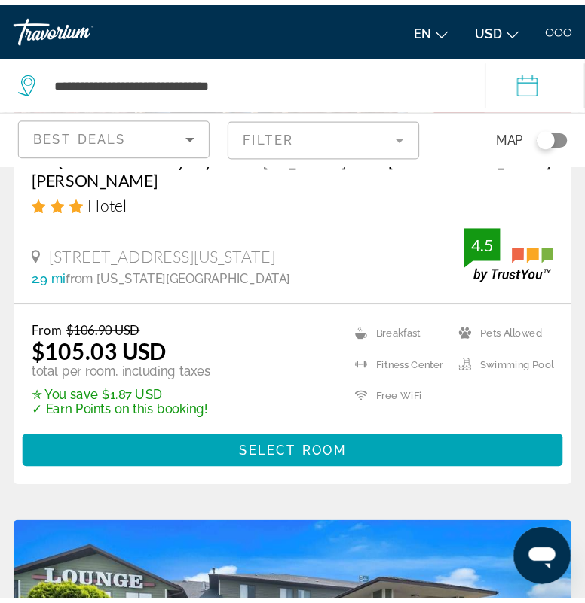
scroll to position [866, 0]
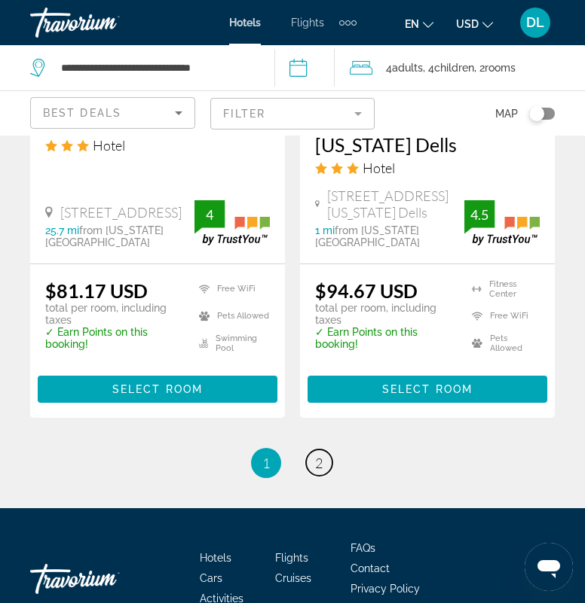
click at [306, 450] on link "page 2" at bounding box center [319, 463] width 26 height 26
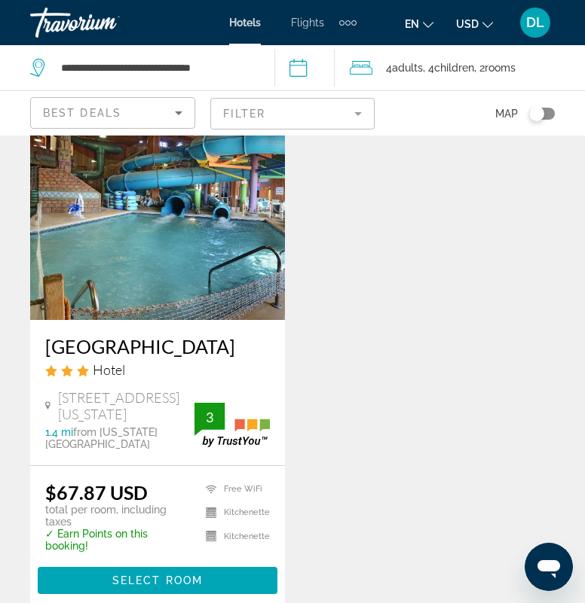
scroll to position [706, 0]
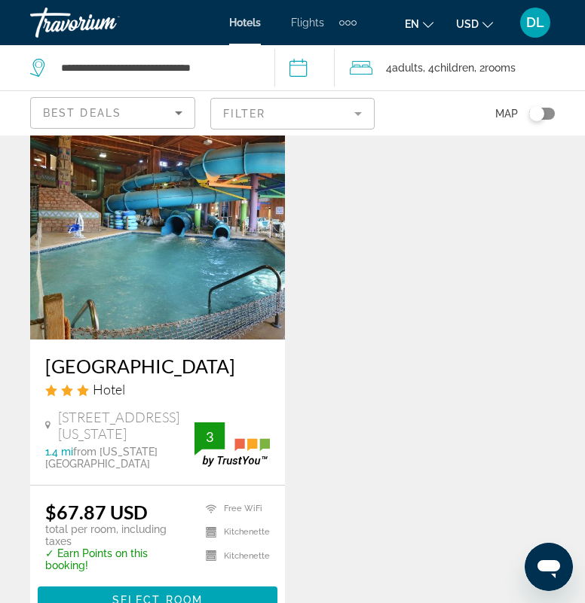
click at [80, 508] on span "Main content" at bounding box center [158, 600] width 240 height 36
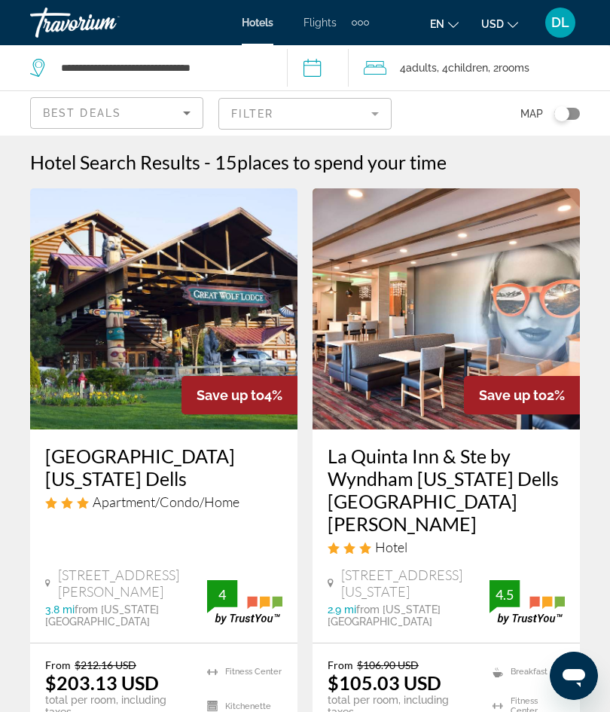
click at [44, 16] on div "Travorium" at bounding box center [105, 22] width 151 height 39
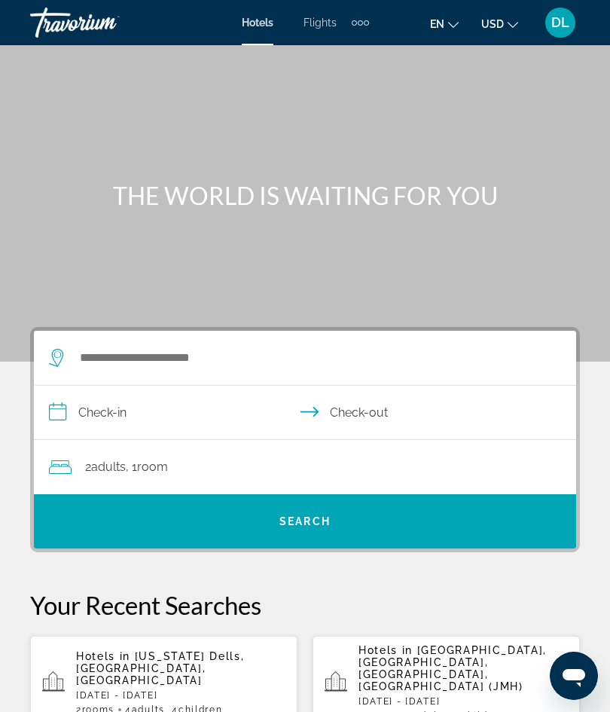
click at [359, 18] on div "Extra navigation items" at bounding box center [360, 22] width 17 height 23
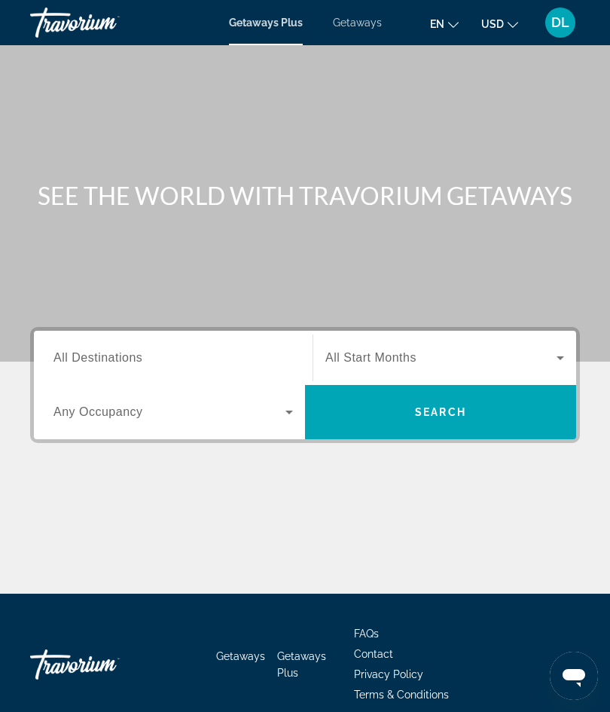
click at [126, 355] on span "All Destinations" at bounding box center [97, 357] width 89 height 13
click at [126, 355] on input "Destination All Destinations" at bounding box center [173, 359] width 240 height 18
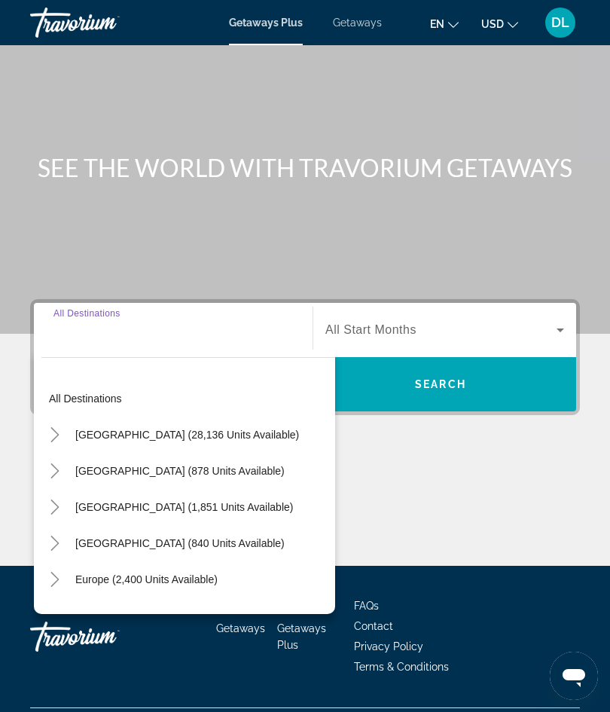
scroll to position [66, 0]
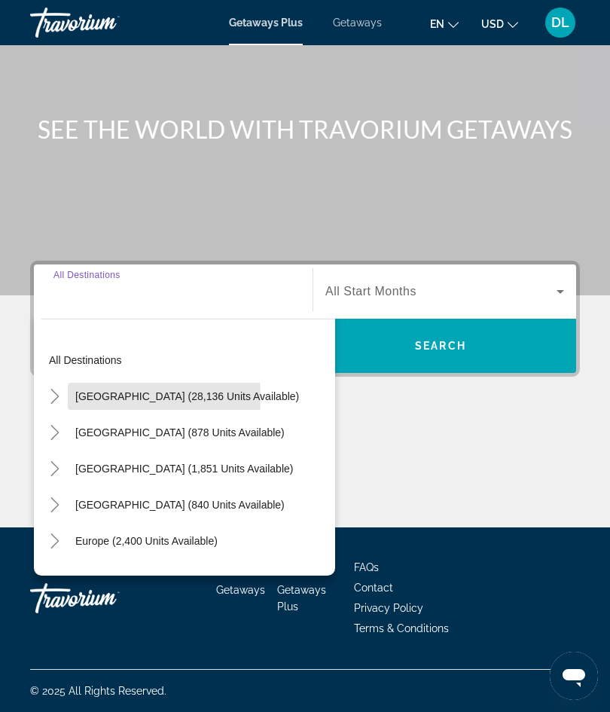
click at [83, 397] on span "United States (28,136 units available)" at bounding box center [187, 396] width 224 height 12
type input "**********"
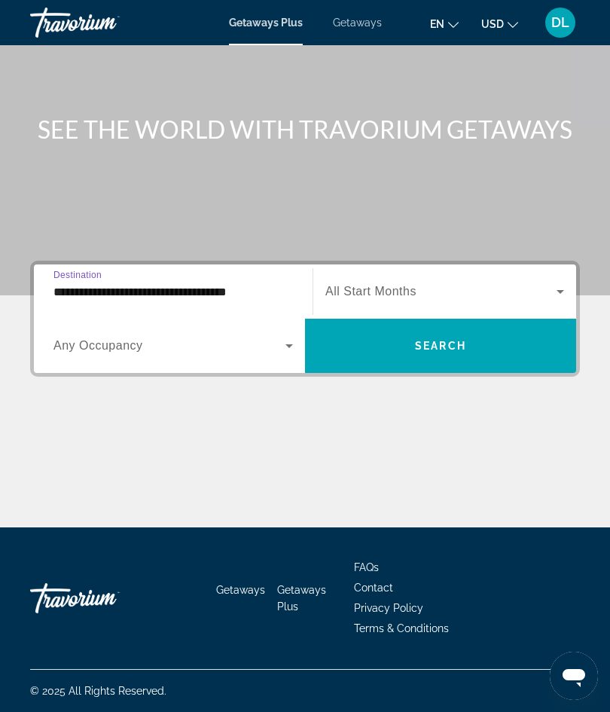
click at [108, 358] on div "Search widget" at bounding box center [173, 346] width 240 height 42
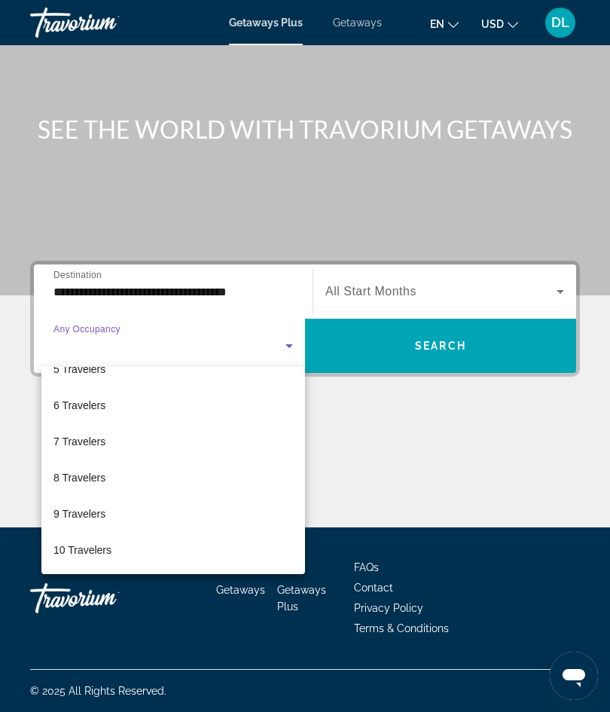
scroll to position [166, 0]
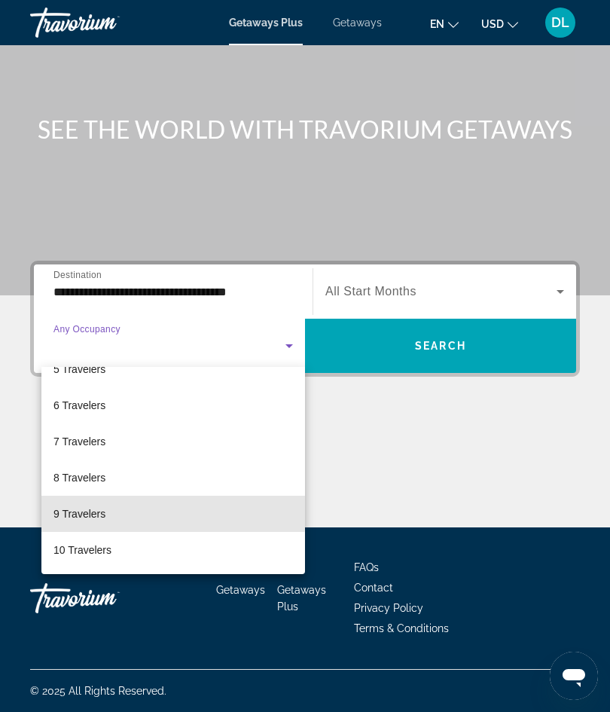
click at [80, 510] on span "9 Travelers" at bounding box center [79, 514] width 52 height 18
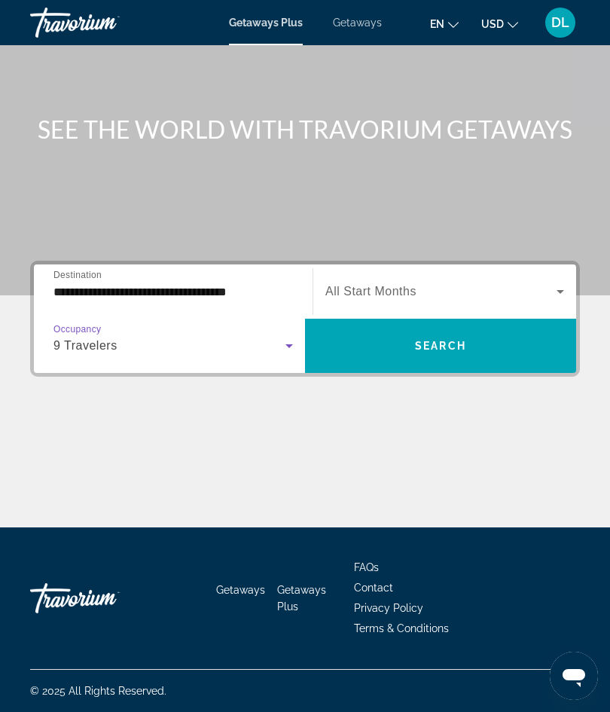
click at [381, 287] on span "All Start Months" at bounding box center [370, 291] width 91 height 13
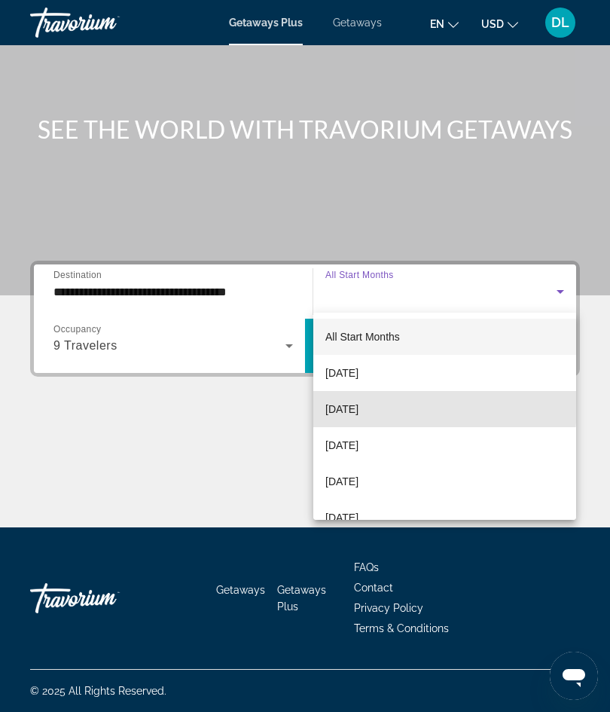
click at [341, 405] on span "November 2025" at bounding box center [341, 409] width 33 height 18
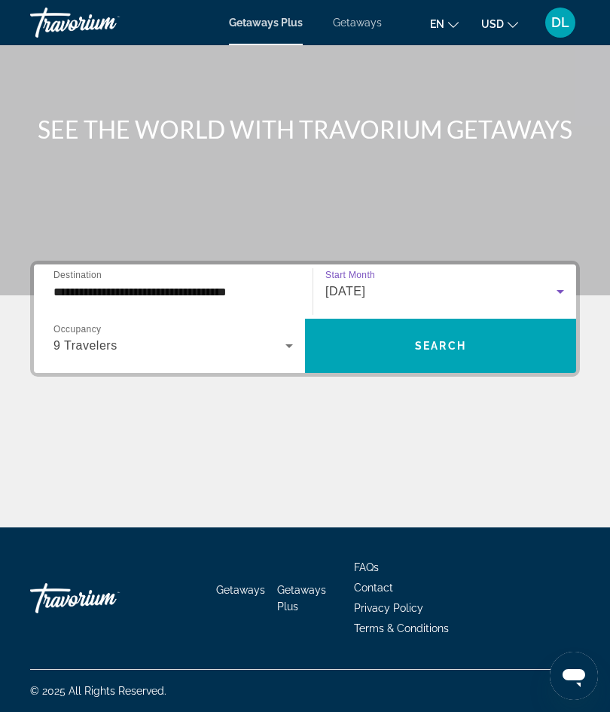
click at [342, 344] on span "Search widget" at bounding box center [440, 346] width 271 height 36
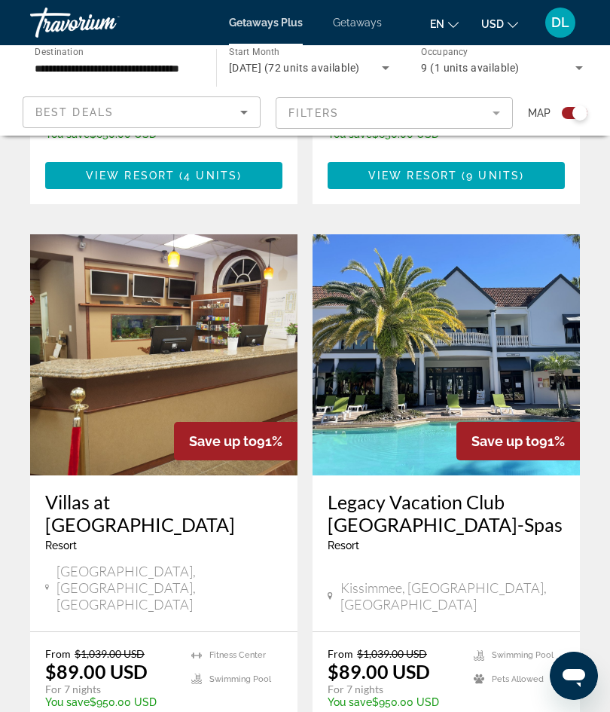
scroll to position [826, 0]
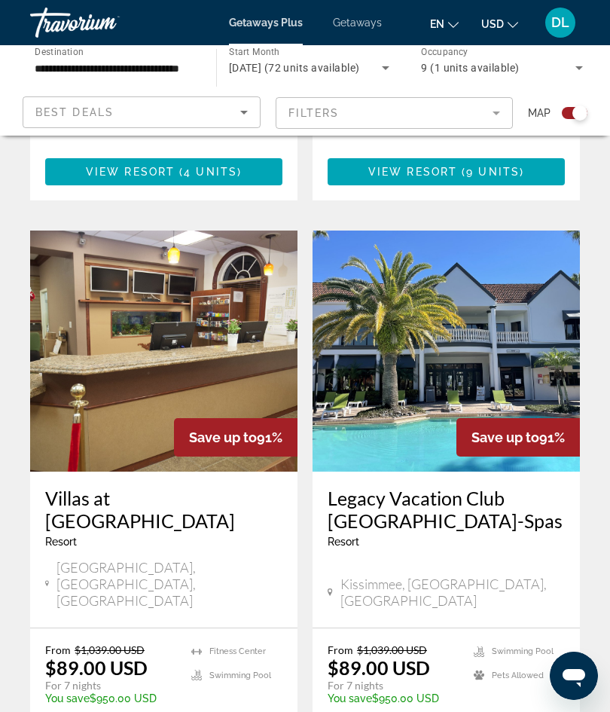
click at [378, 396] on img "Main content" at bounding box center [446, 351] width 267 height 241
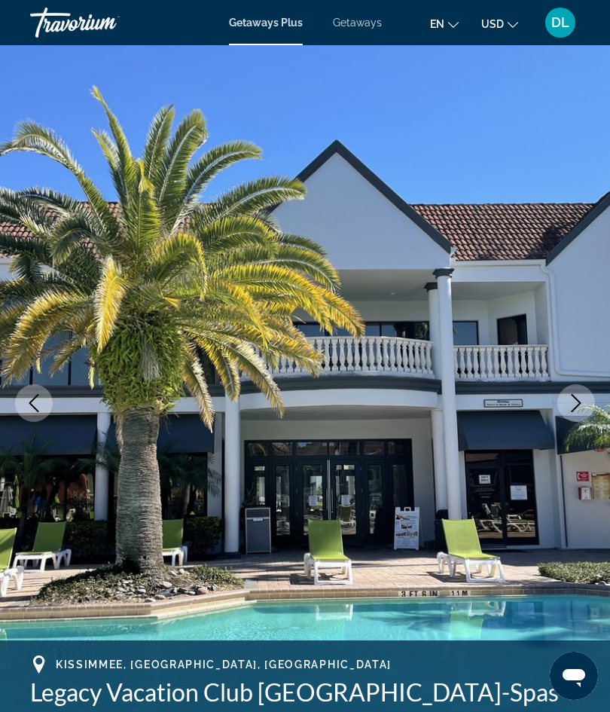
click at [34, 402] on icon "Previous image" at bounding box center [34, 403] width 18 height 18
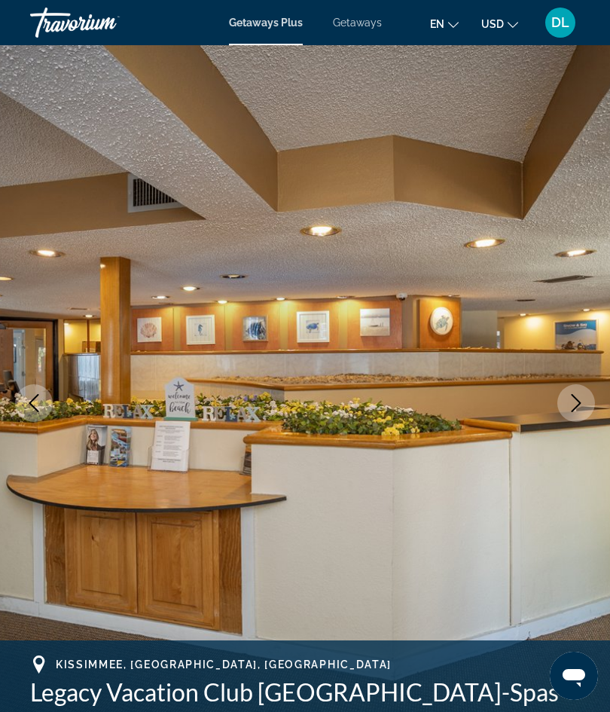
click at [23, 387] on button "Previous image" at bounding box center [34, 403] width 38 height 38
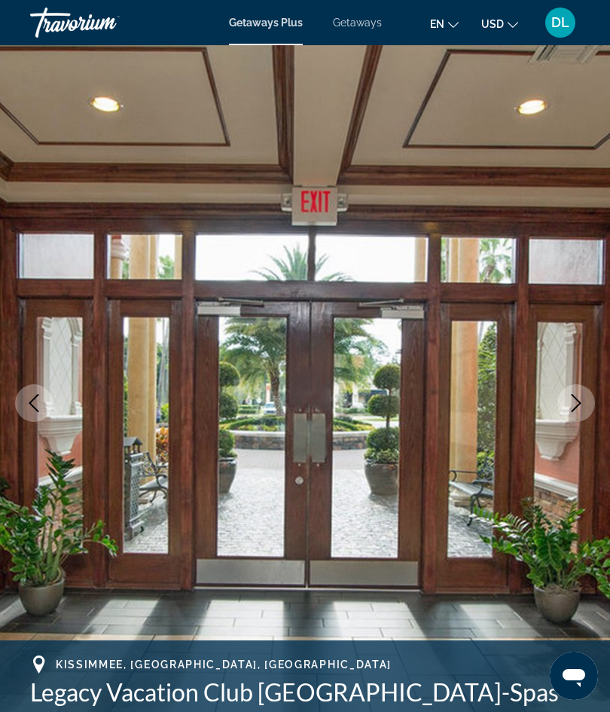
click at [12, 397] on img "Main content" at bounding box center [305, 403] width 610 height 716
click at [29, 399] on icon "Previous image" at bounding box center [34, 403] width 18 height 18
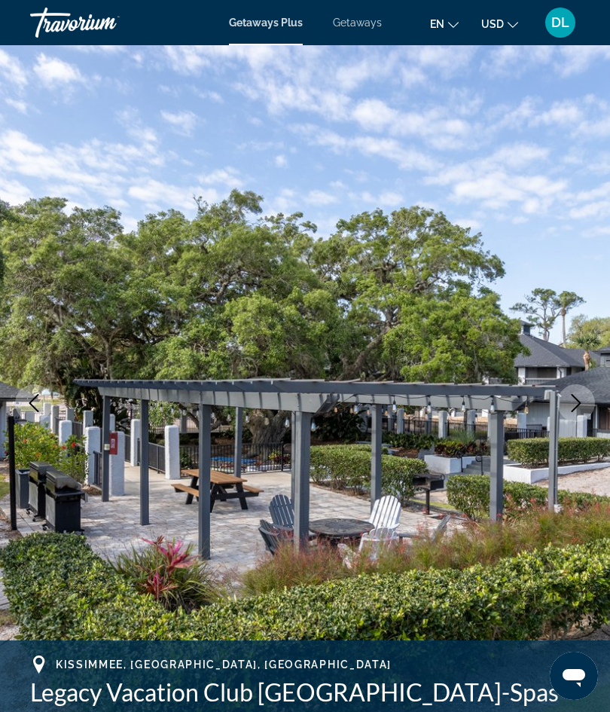
click at [32, 395] on icon "Previous image" at bounding box center [34, 403] width 18 height 18
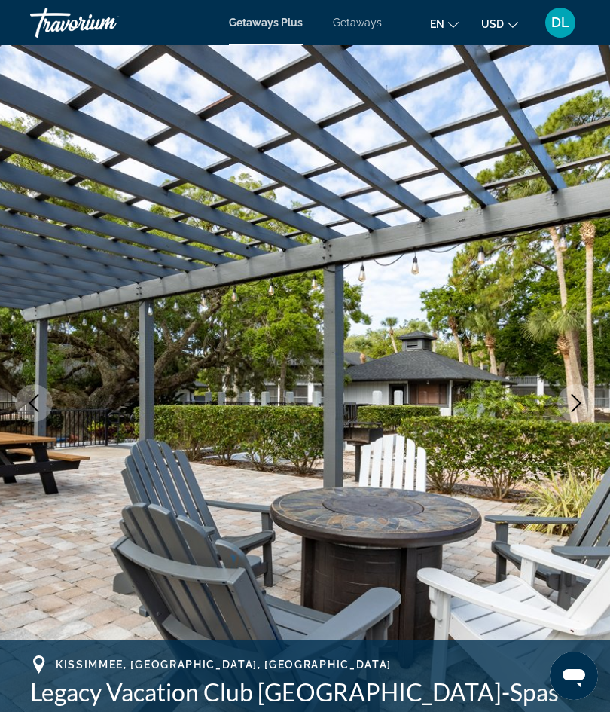
click at [32, 386] on button "Previous image" at bounding box center [34, 403] width 38 height 38
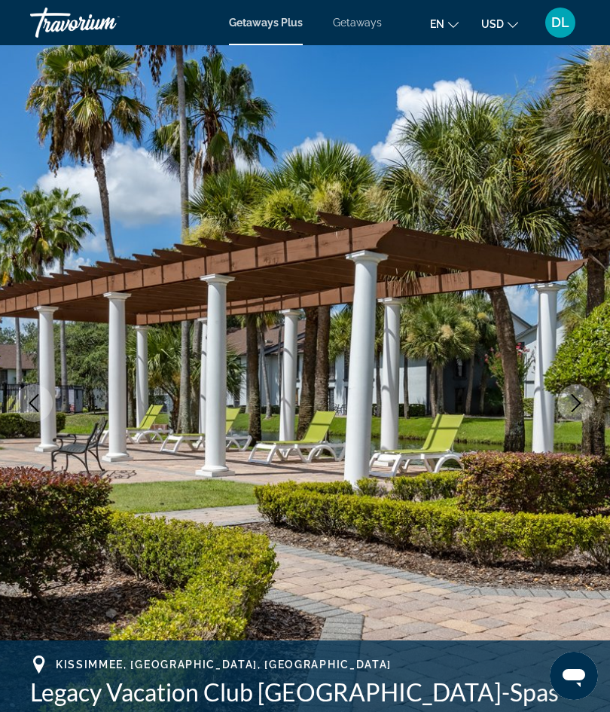
click at [27, 386] on button "Previous image" at bounding box center [34, 403] width 38 height 38
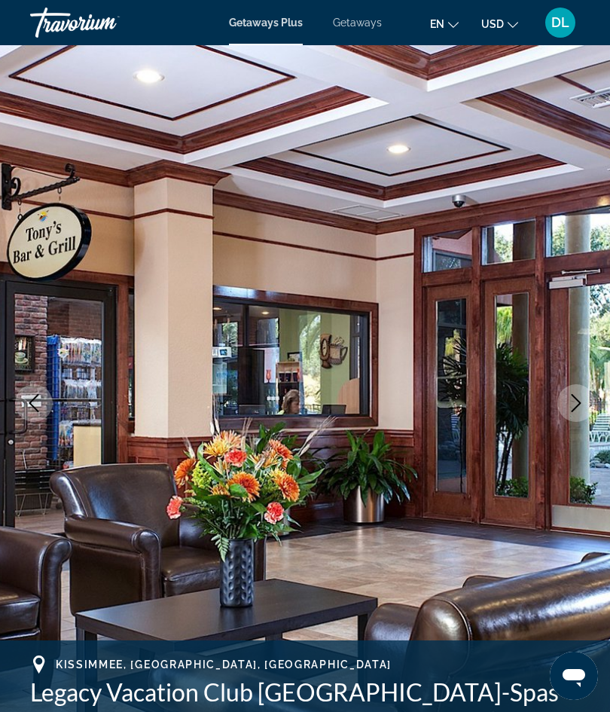
click at [31, 392] on button "Previous image" at bounding box center [34, 403] width 38 height 38
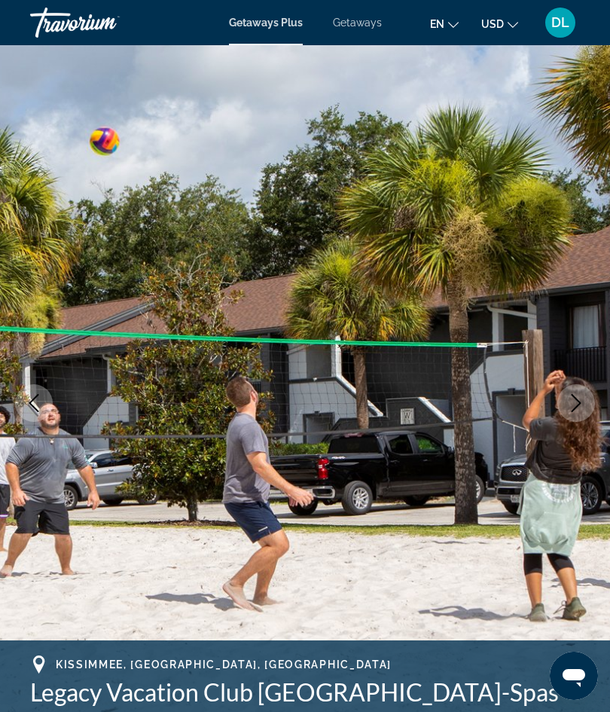
click at [28, 389] on button "Previous image" at bounding box center [34, 403] width 38 height 38
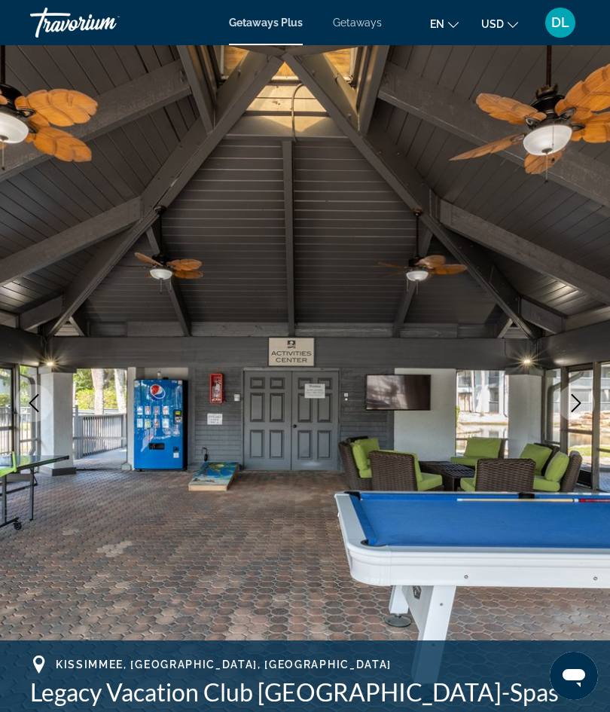
click at [27, 386] on button "Previous image" at bounding box center [34, 403] width 38 height 38
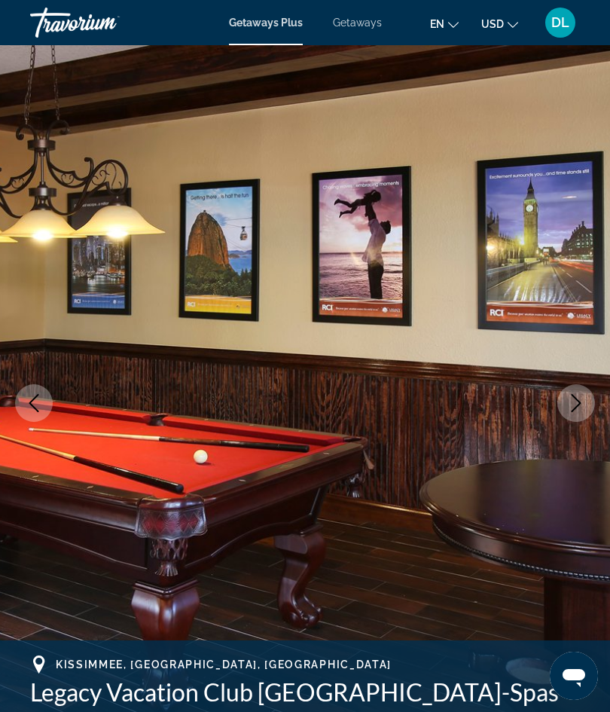
click at [23, 380] on img "Main content" at bounding box center [305, 403] width 610 height 716
click at [27, 395] on icon "Previous image" at bounding box center [34, 403] width 18 height 18
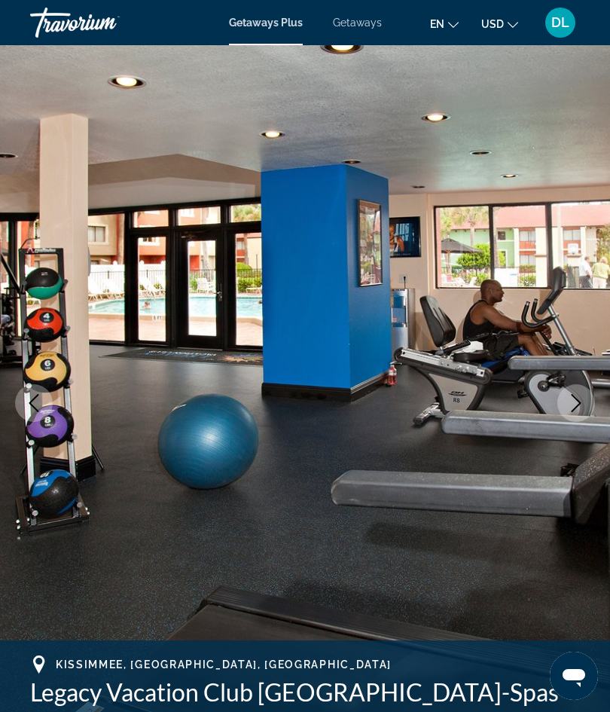
click at [32, 400] on icon "Previous image" at bounding box center [34, 403] width 18 height 18
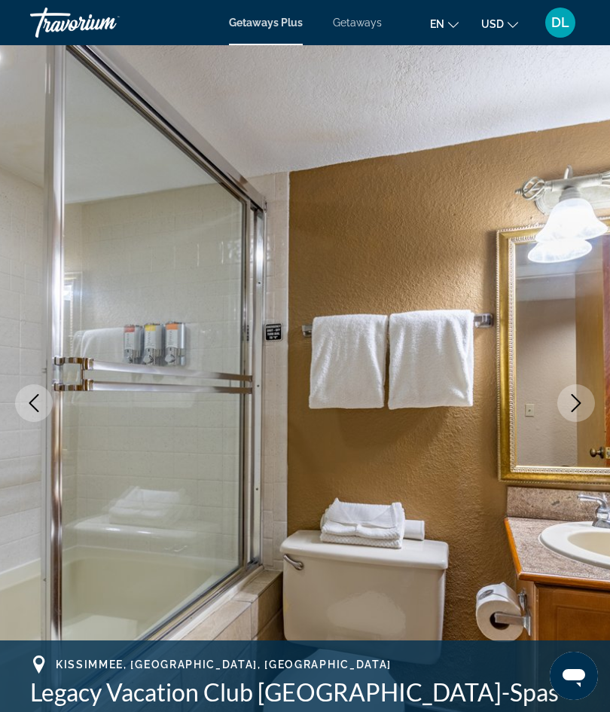
click at [28, 399] on icon "Previous image" at bounding box center [34, 403] width 18 height 18
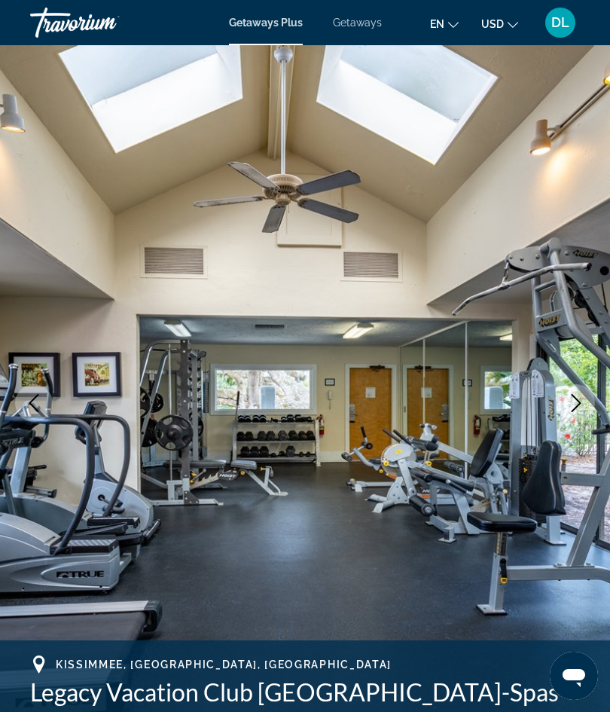
click at [23, 402] on button "Previous image" at bounding box center [34, 403] width 38 height 38
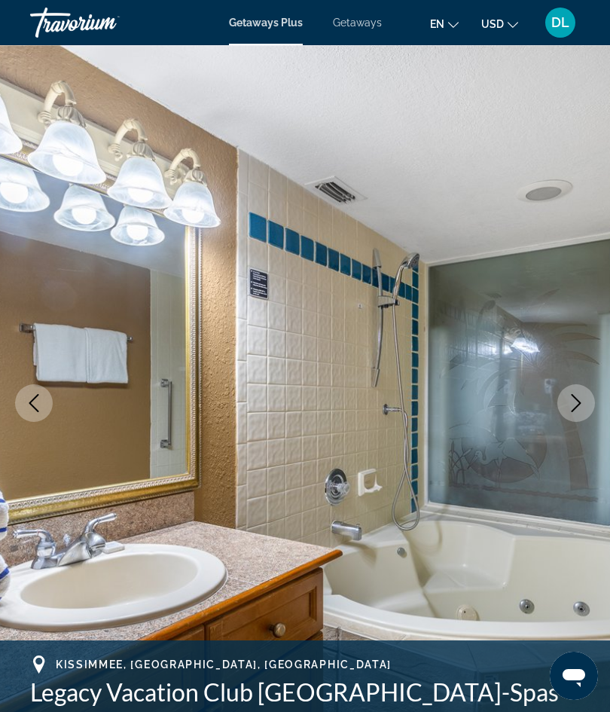
click at [27, 399] on icon "Previous image" at bounding box center [34, 403] width 18 height 18
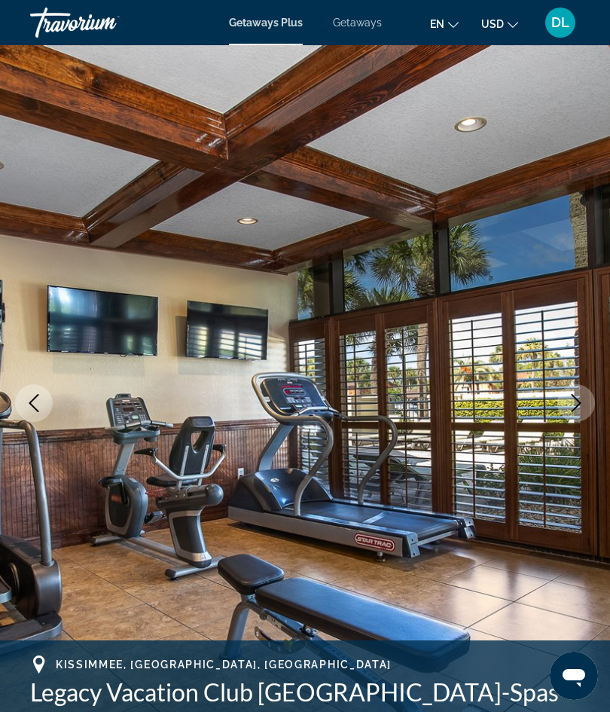
click at [26, 396] on icon "Previous image" at bounding box center [34, 403] width 18 height 18
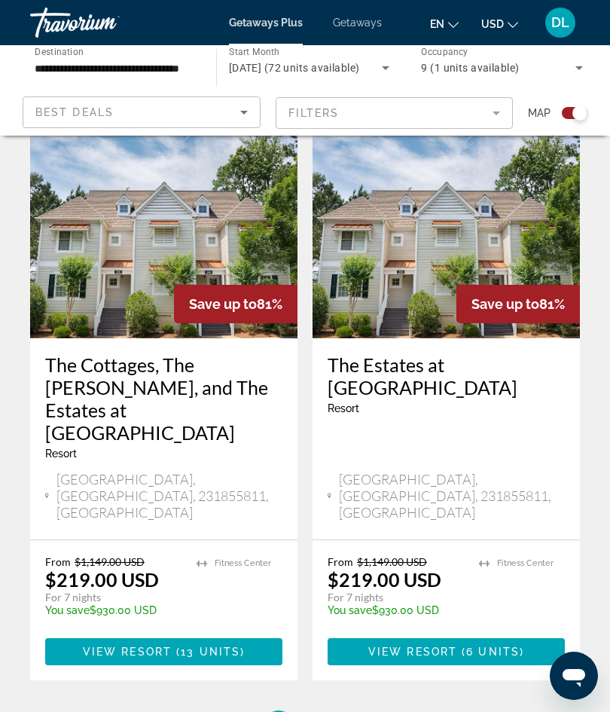
scroll to position [3214, 0]
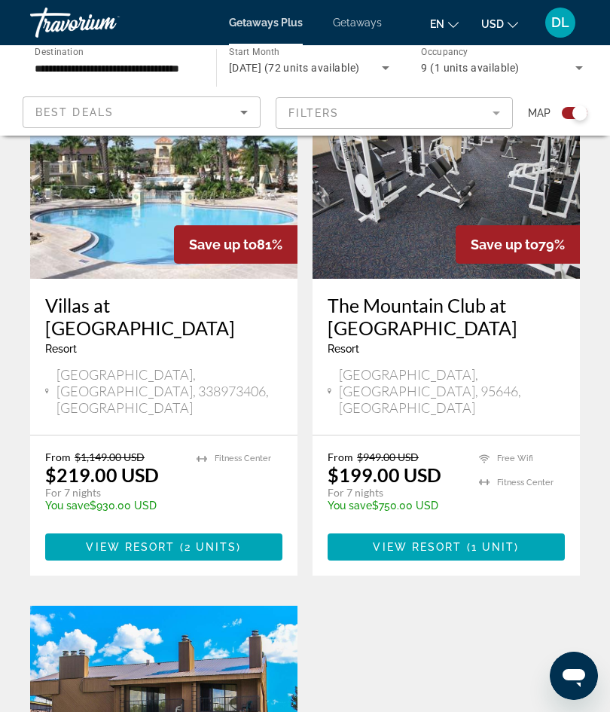
scroll to position [466, 0]
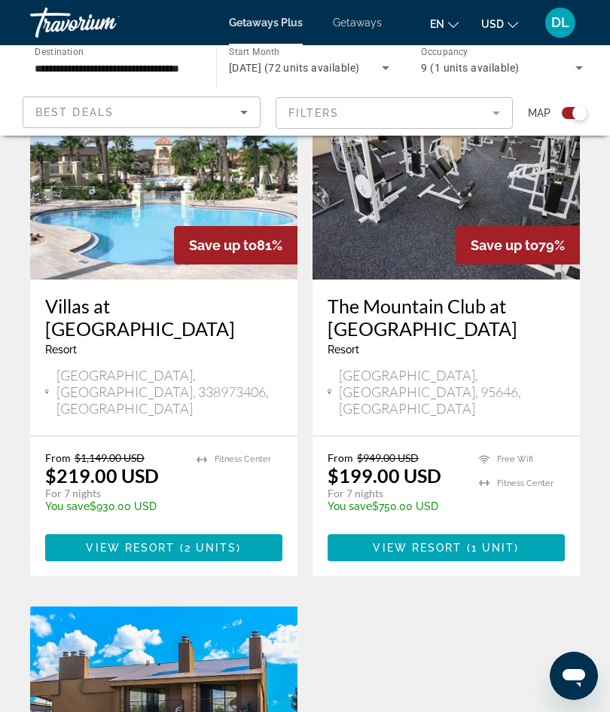
click at [351, 17] on span "Getaways" at bounding box center [357, 23] width 49 height 12
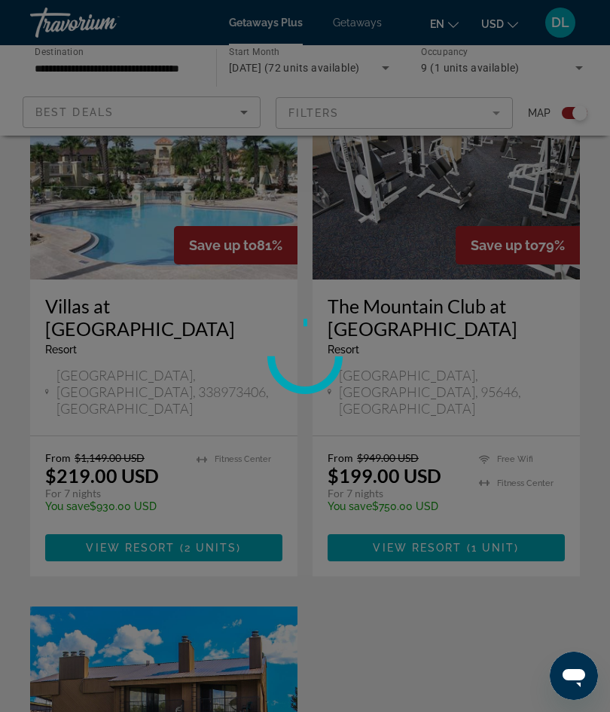
scroll to position [66, 0]
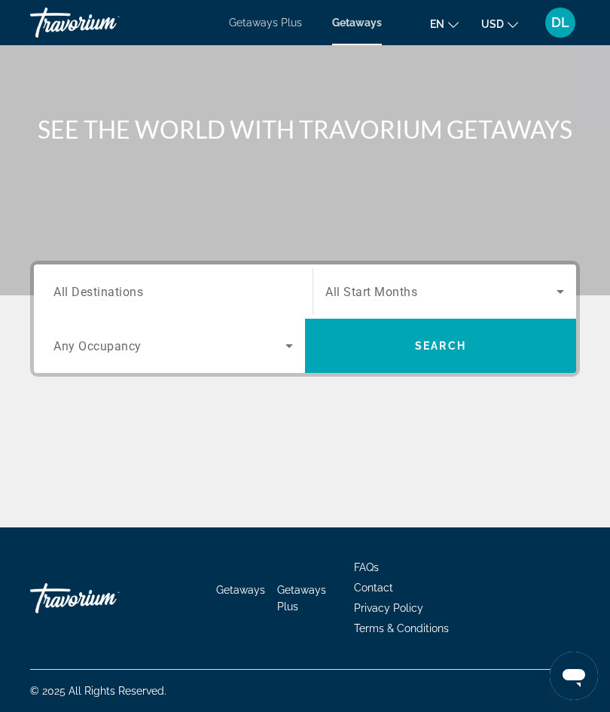
click at [401, 276] on div "Search widget" at bounding box center [444, 291] width 239 height 42
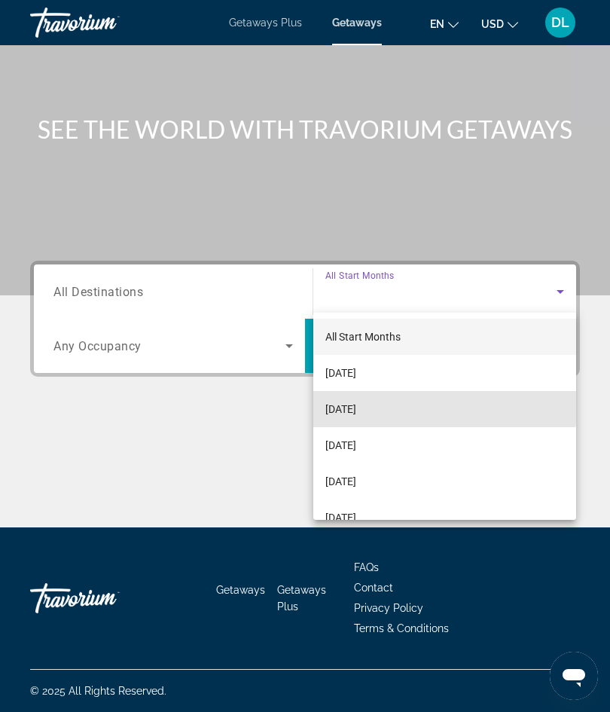
click at [331, 404] on span "November 2025" at bounding box center [340, 409] width 31 height 18
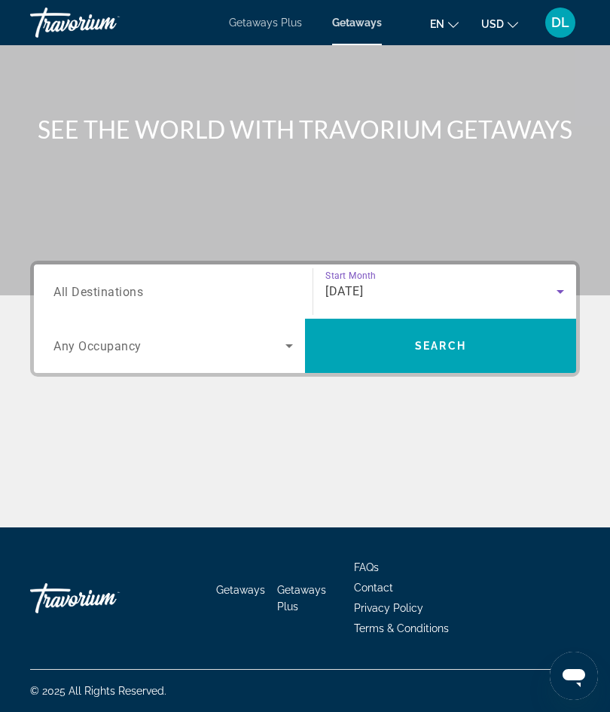
click at [186, 283] on input "Destination All Destinations" at bounding box center [173, 292] width 240 height 18
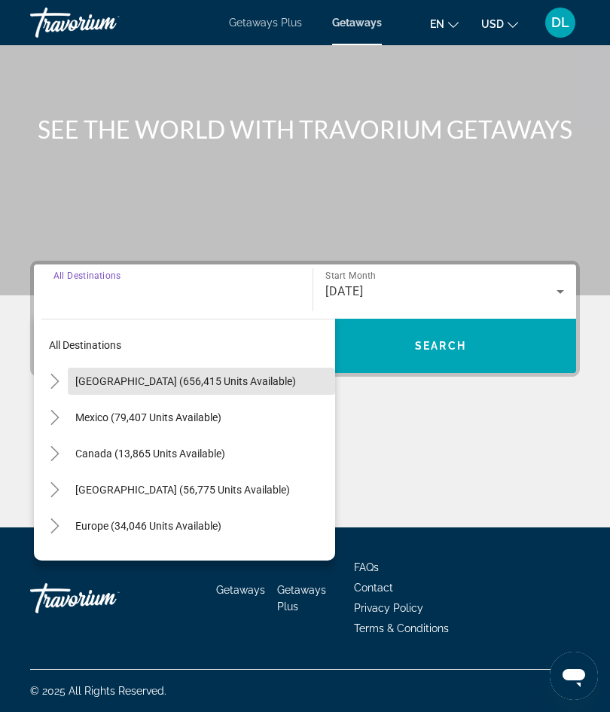
click at [147, 380] on span "United States (656,415 units available)" at bounding box center [185, 381] width 221 height 12
type input "**********"
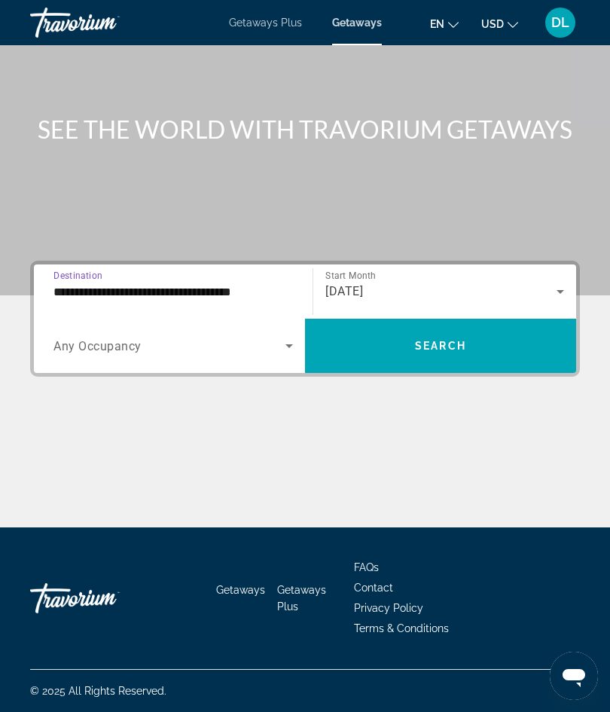
click at [170, 338] on span "Search widget" at bounding box center [169, 346] width 232 height 18
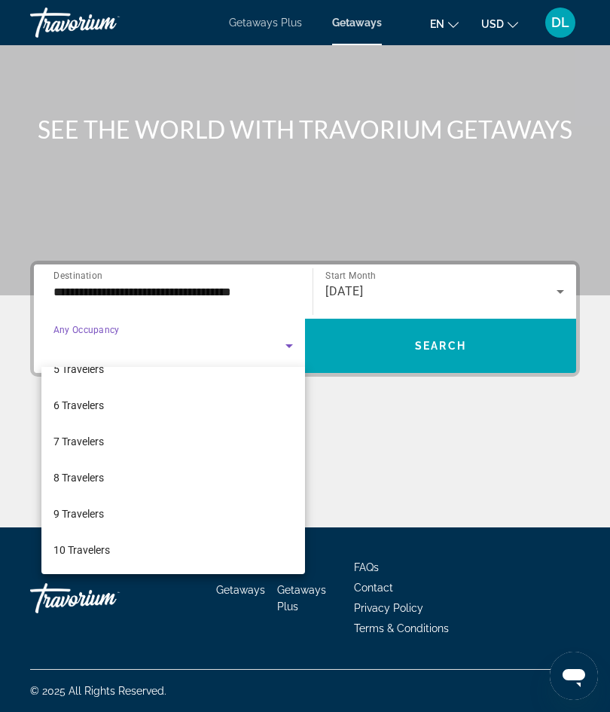
scroll to position [166, 0]
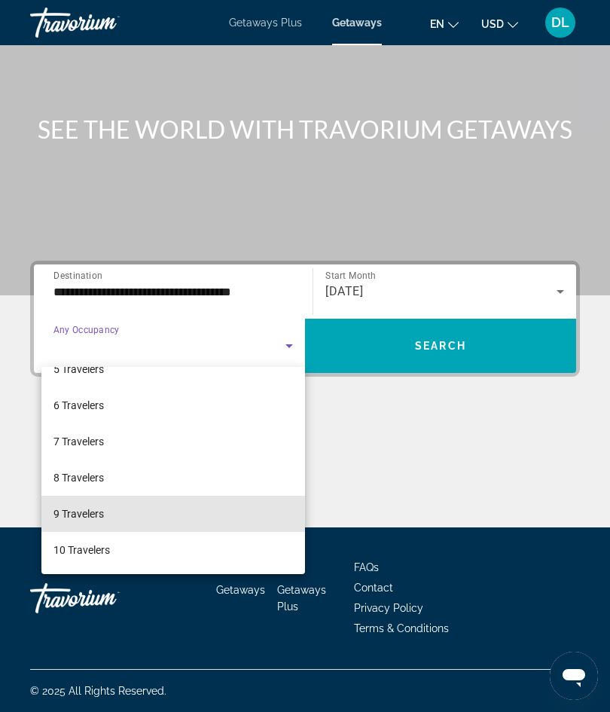
click at [89, 509] on span "9 Travelers" at bounding box center [78, 514] width 50 height 18
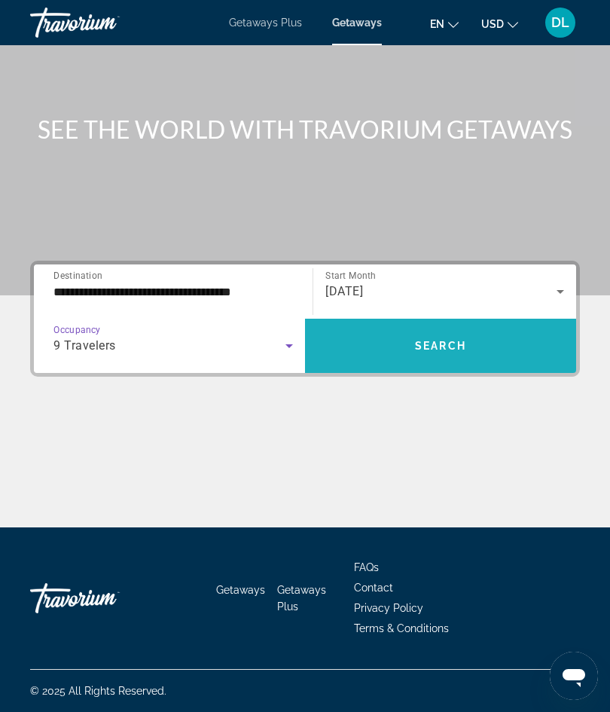
click at [424, 329] on span "Search widget" at bounding box center [440, 346] width 271 height 36
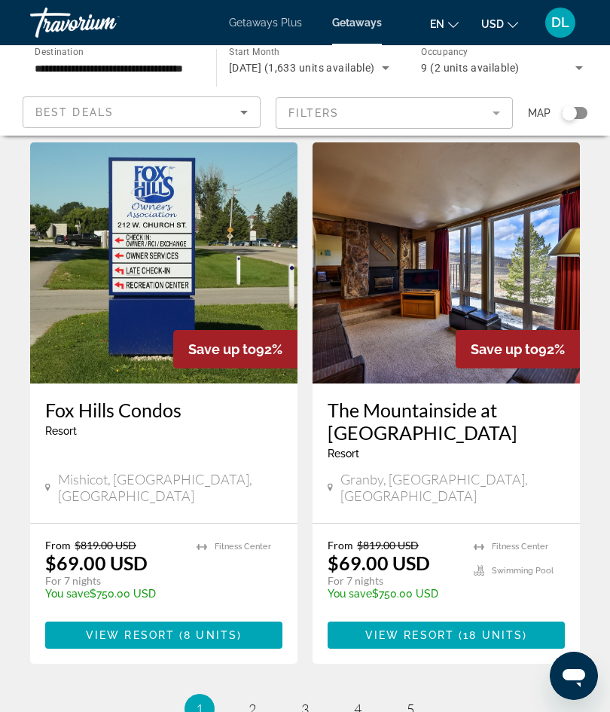
scroll to position [2875, 0]
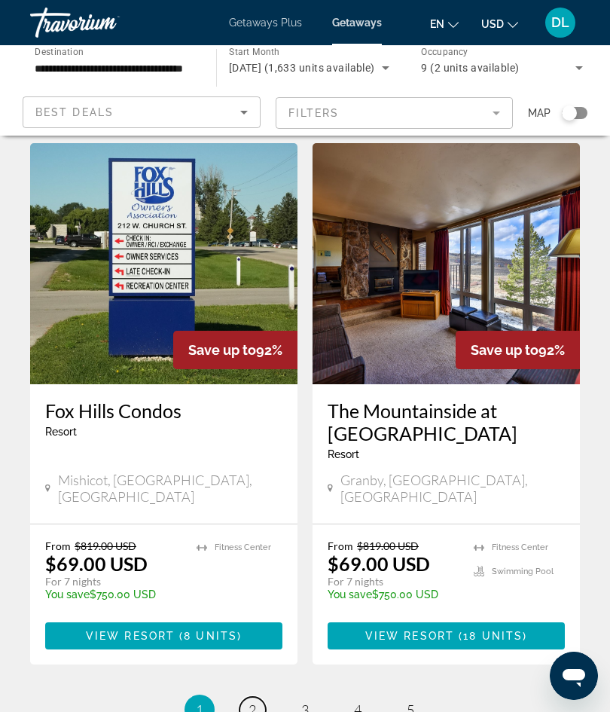
click at [240, 697] on link "page 2" at bounding box center [253, 710] width 26 height 26
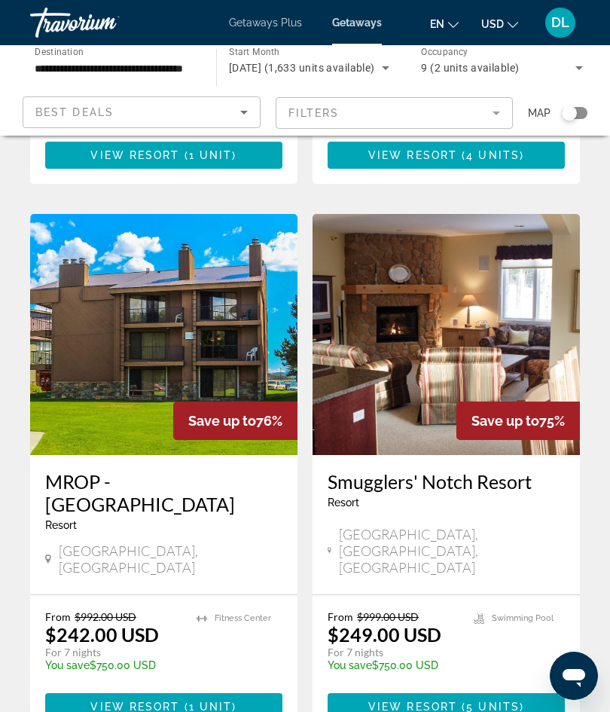
scroll to position [2875, 0]
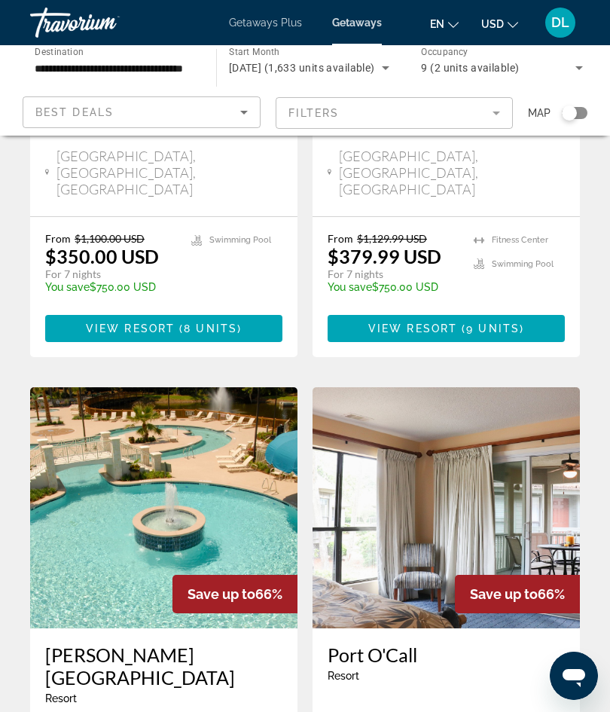
scroll to position [1531, 0]
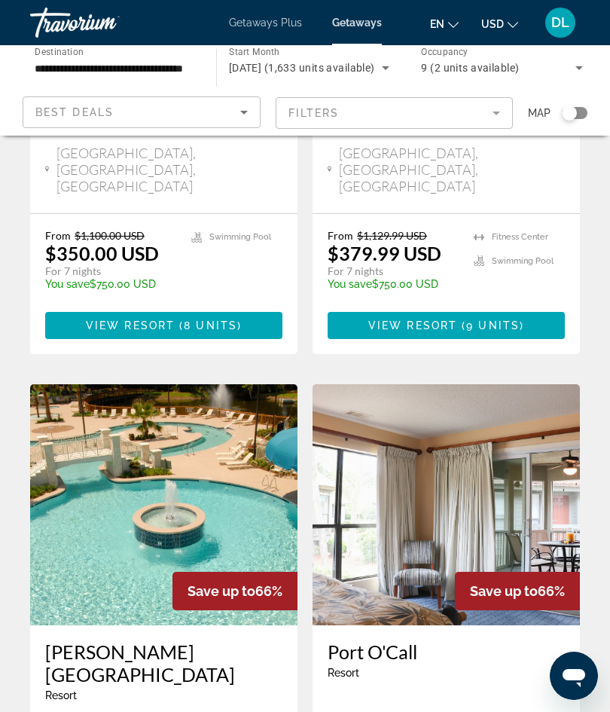
click at [209, 384] on img "Main content" at bounding box center [163, 504] width 267 height 241
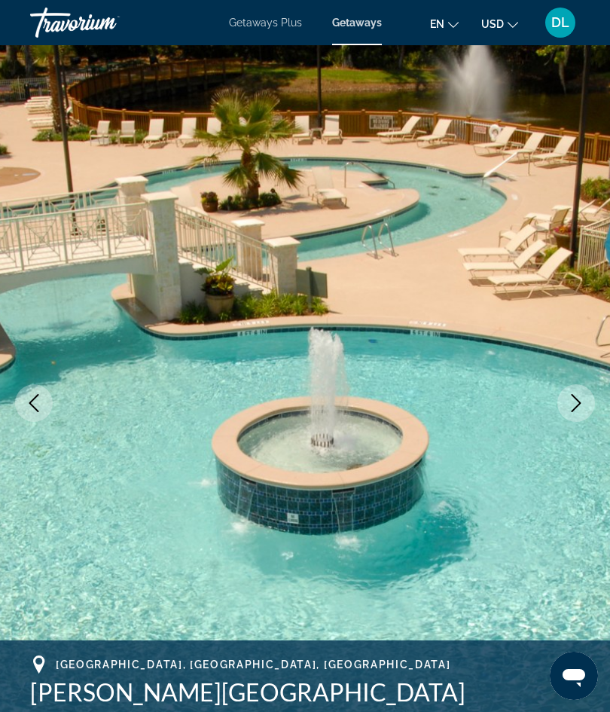
click at [44, 418] on button "Previous image" at bounding box center [34, 403] width 38 height 38
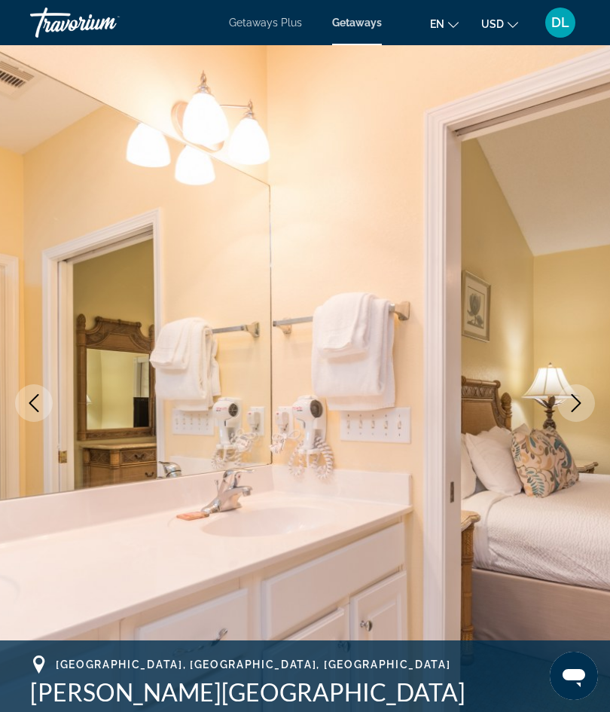
click at [38, 369] on img "Main content" at bounding box center [305, 403] width 610 height 716
click at [38, 399] on icon "Previous image" at bounding box center [34, 403] width 18 height 18
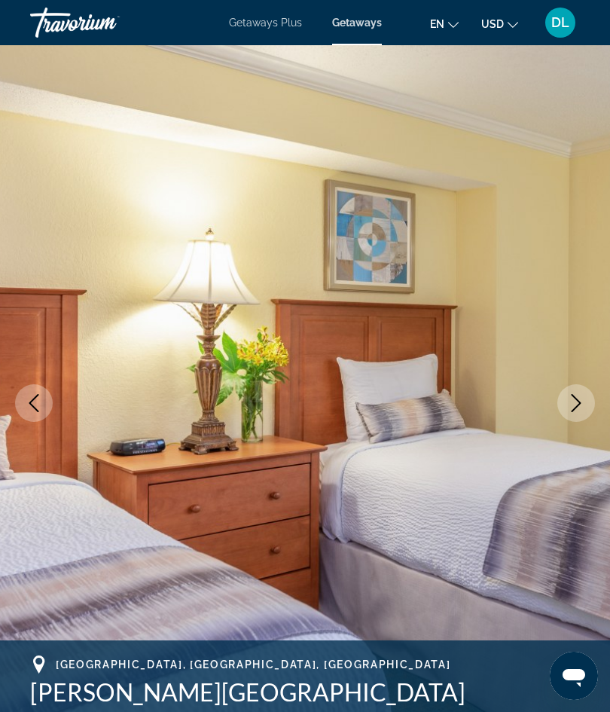
click at [37, 398] on icon "Previous image" at bounding box center [34, 403] width 18 height 18
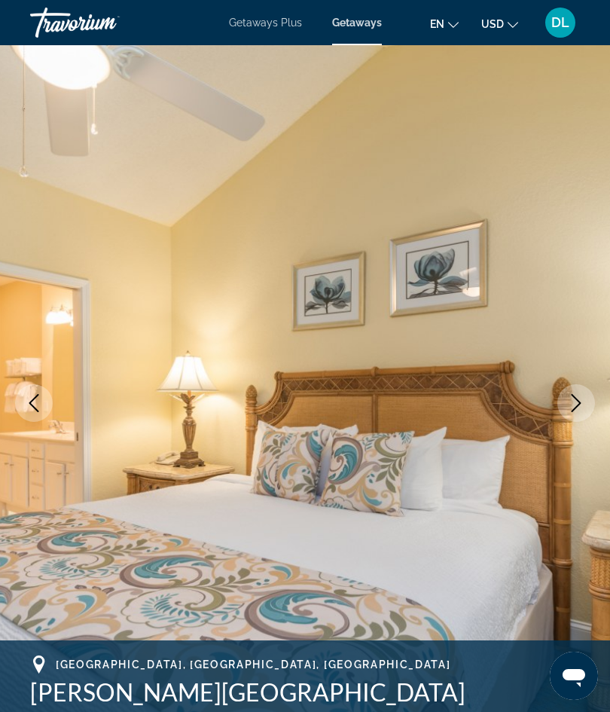
click at [38, 399] on icon "Previous image" at bounding box center [34, 403] width 18 height 18
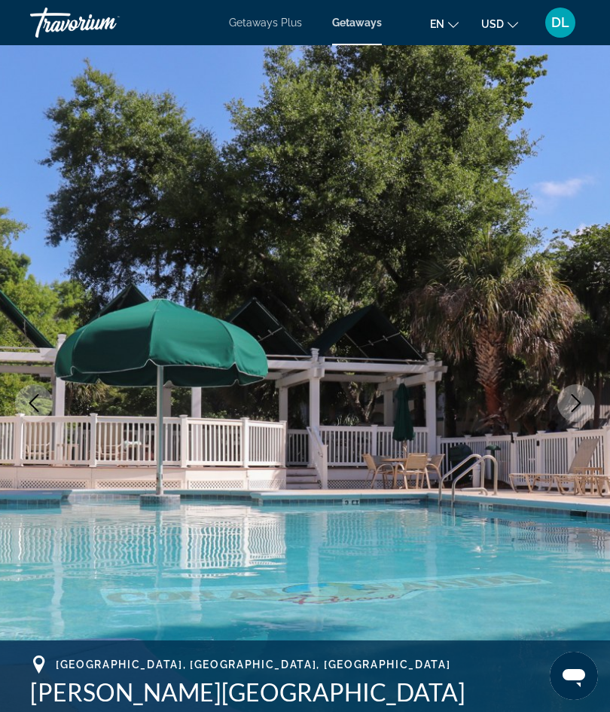
click at [38, 396] on icon "Previous image" at bounding box center [34, 403] width 18 height 18
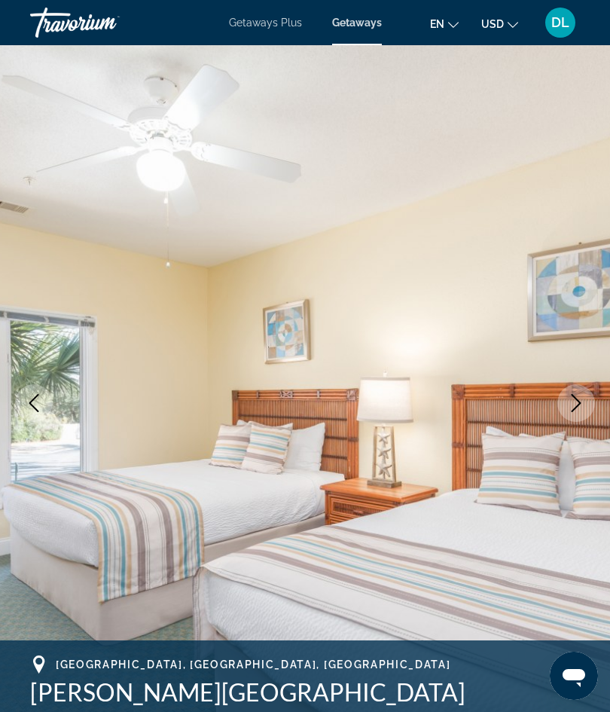
click at [35, 395] on icon "Previous image" at bounding box center [34, 403] width 18 height 18
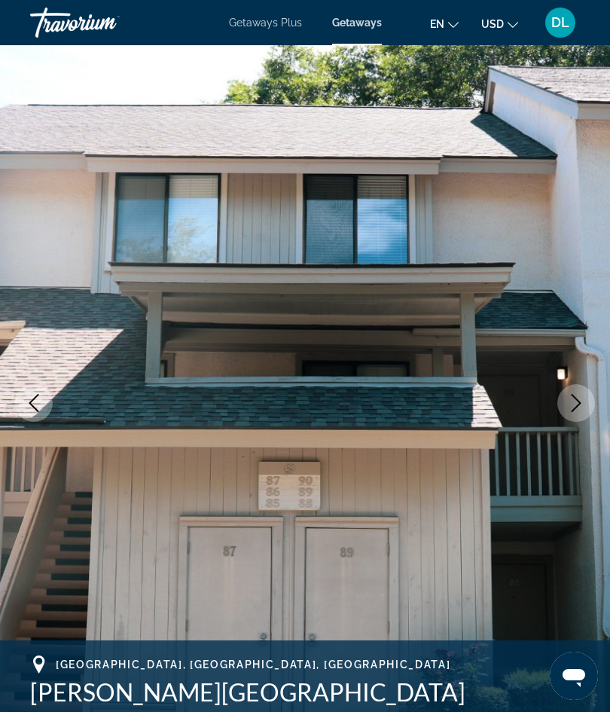
click at [39, 396] on icon "Previous image" at bounding box center [34, 403] width 18 height 18
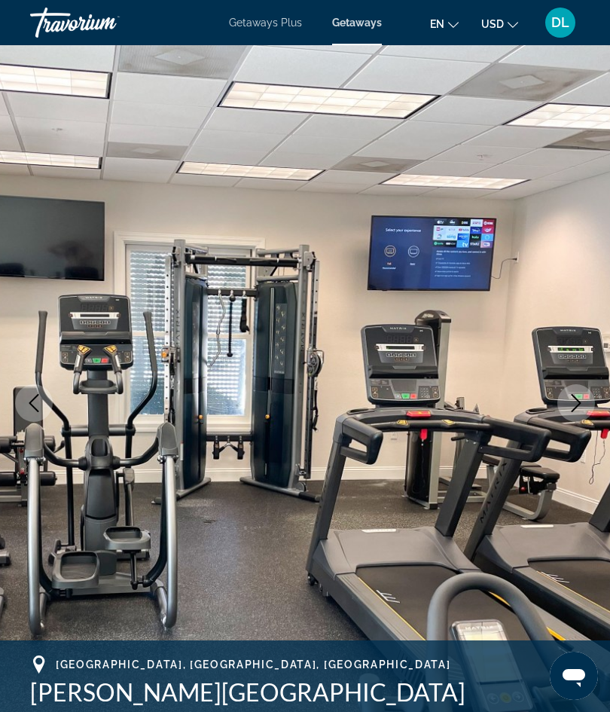
click at [35, 397] on icon "Previous image" at bounding box center [34, 403] width 10 height 18
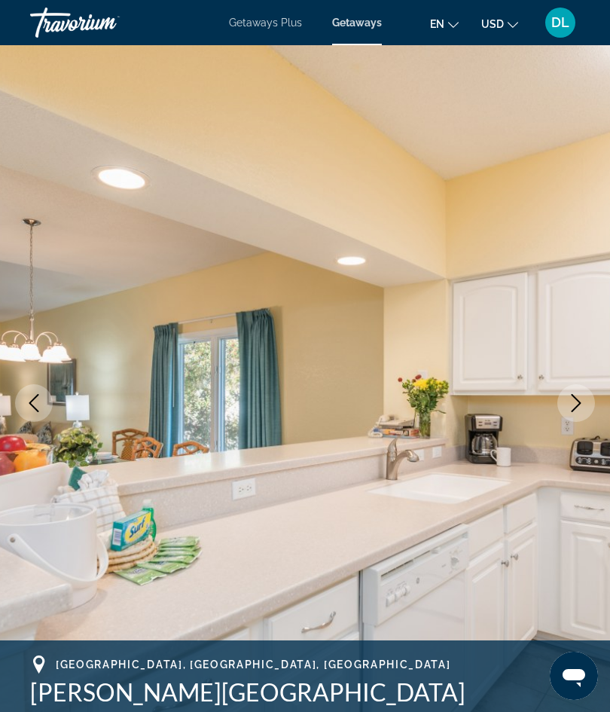
click at [32, 399] on icon "Previous image" at bounding box center [34, 403] width 18 height 18
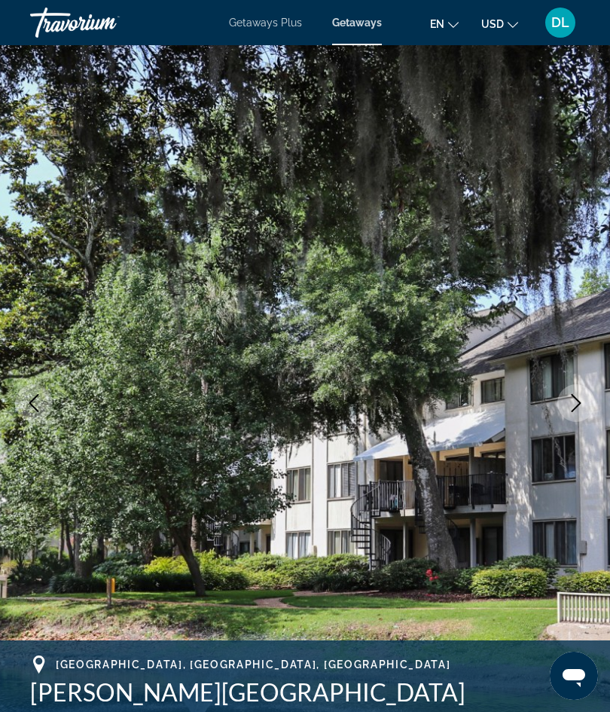
click at [32, 401] on icon "Previous image" at bounding box center [34, 403] width 10 height 18
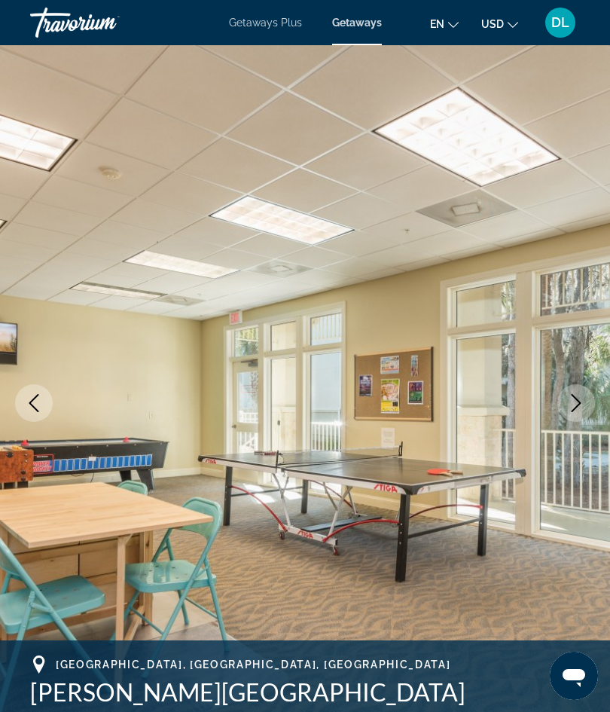
click at [34, 400] on icon "Previous image" at bounding box center [34, 403] width 18 height 18
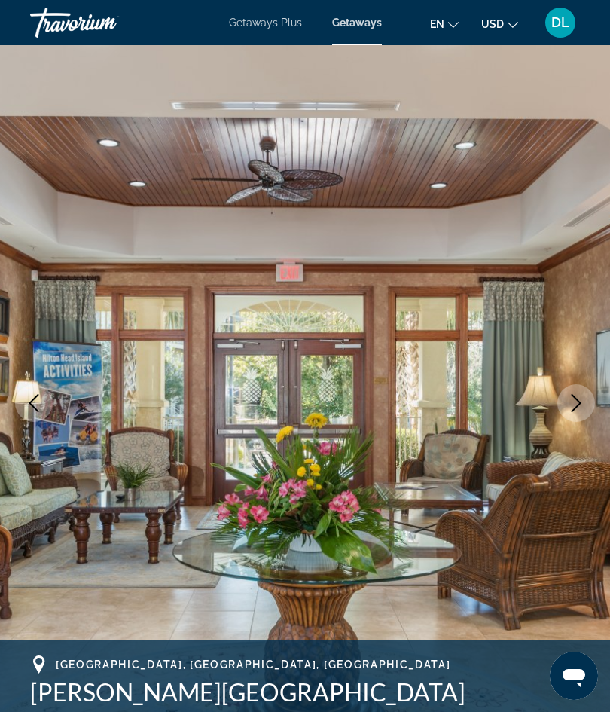
click at [32, 399] on icon "Previous image" at bounding box center [34, 403] width 18 height 18
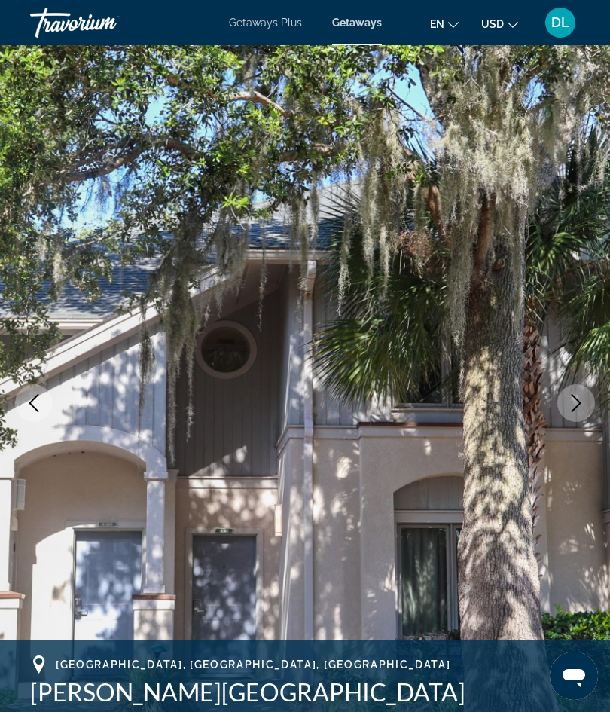
click at [36, 392] on button "Previous image" at bounding box center [34, 403] width 38 height 38
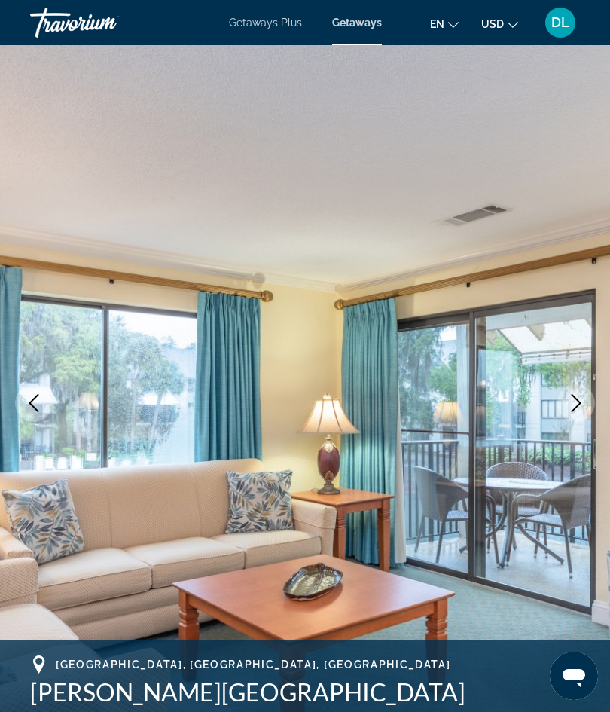
click at [32, 394] on icon "Previous image" at bounding box center [34, 403] width 18 height 18
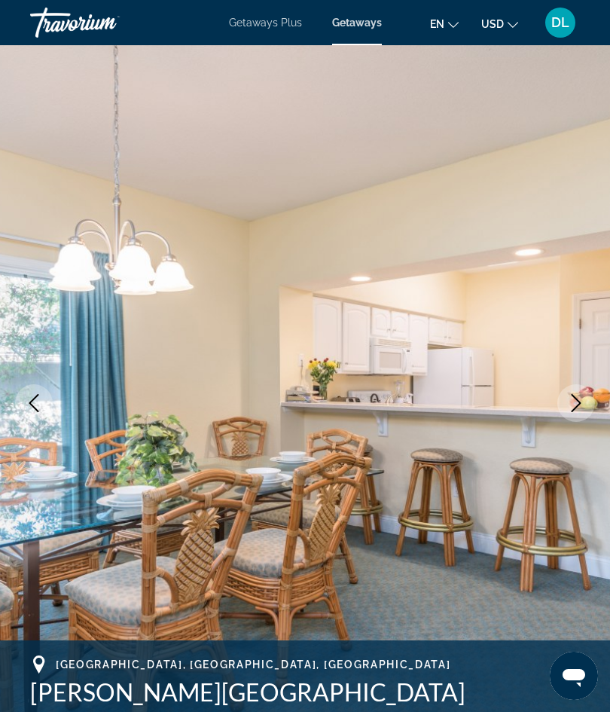
click at [33, 396] on icon "Previous image" at bounding box center [34, 403] width 18 height 18
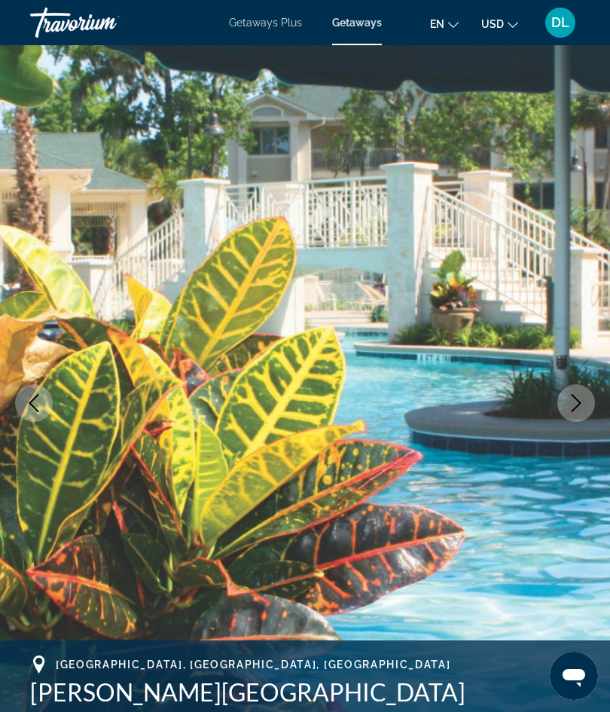
click at [34, 398] on icon "Previous image" at bounding box center [34, 403] width 18 height 18
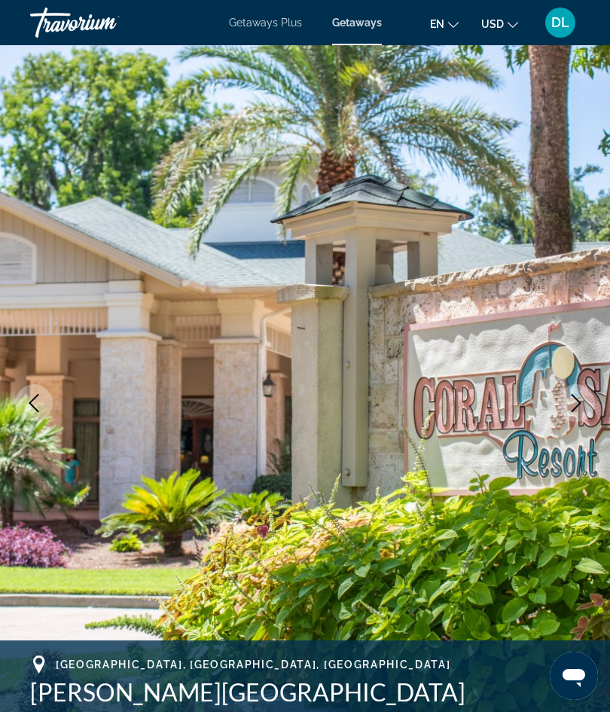
click at [35, 395] on icon "Previous image" at bounding box center [34, 403] width 18 height 18
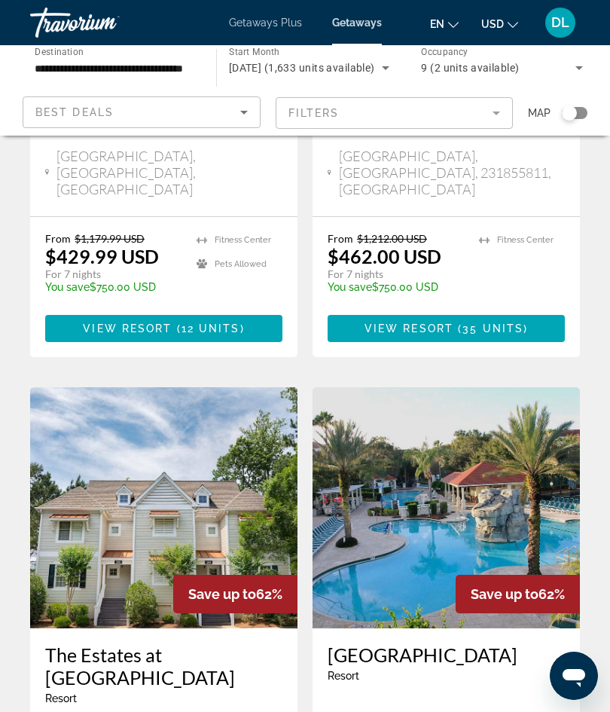
scroll to position [2714, 0]
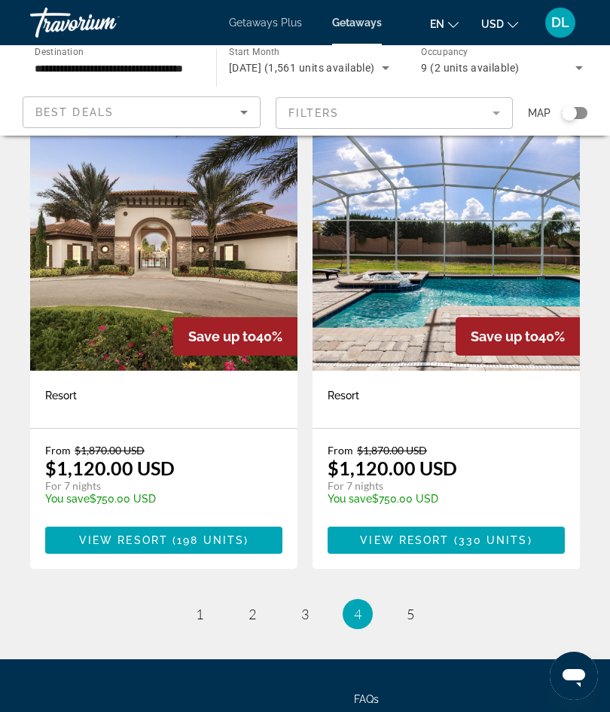
scroll to position [2744, 0]
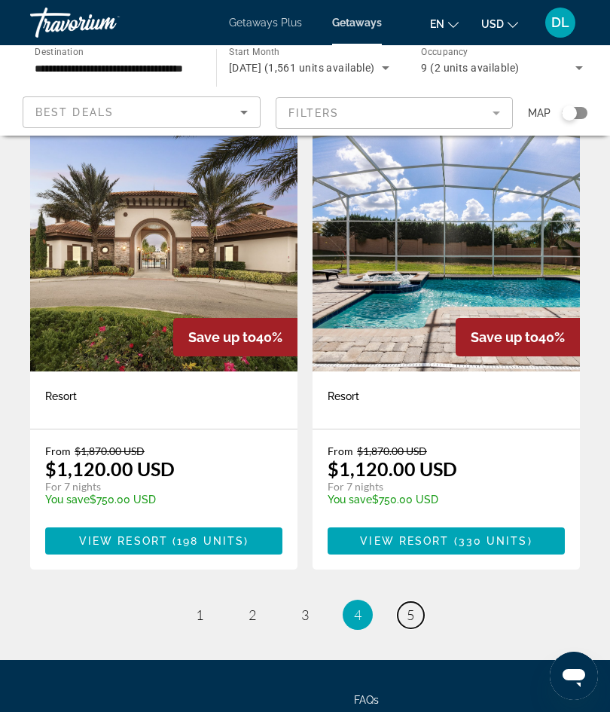
click at [409, 606] on span "5" at bounding box center [411, 614] width 8 height 17
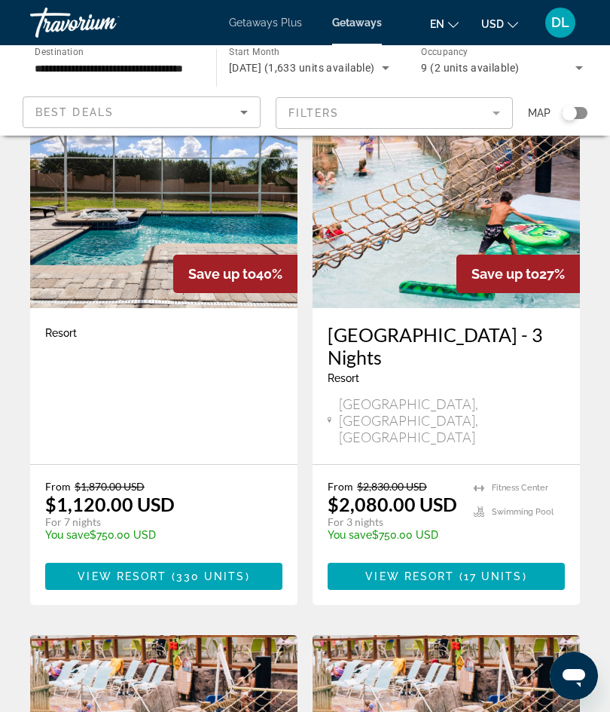
scroll to position [119, 0]
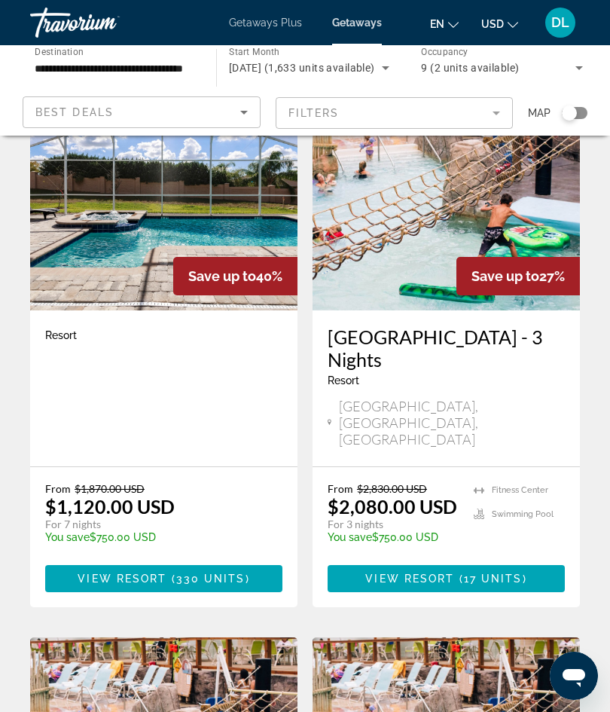
click at [382, 223] on img "Main content" at bounding box center [446, 189] width 267 height 241
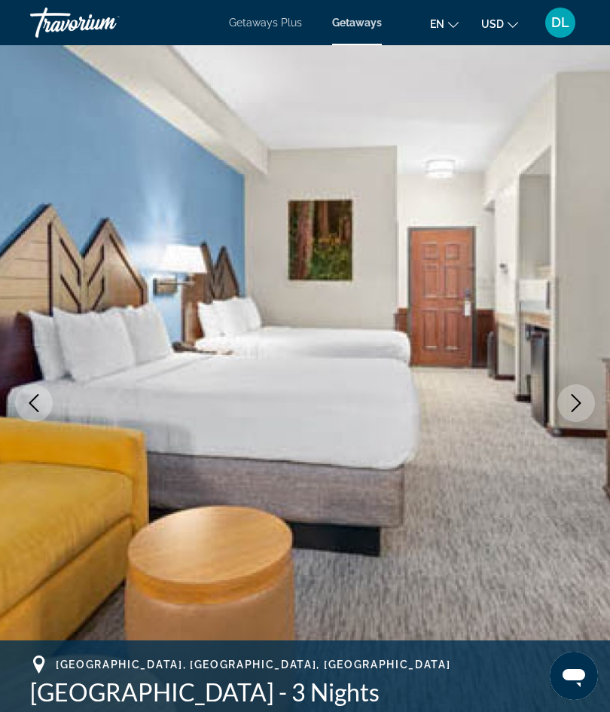
click at [34, 407] on icon "Previous image" at bounding box center [34, 403] width 10 height 18
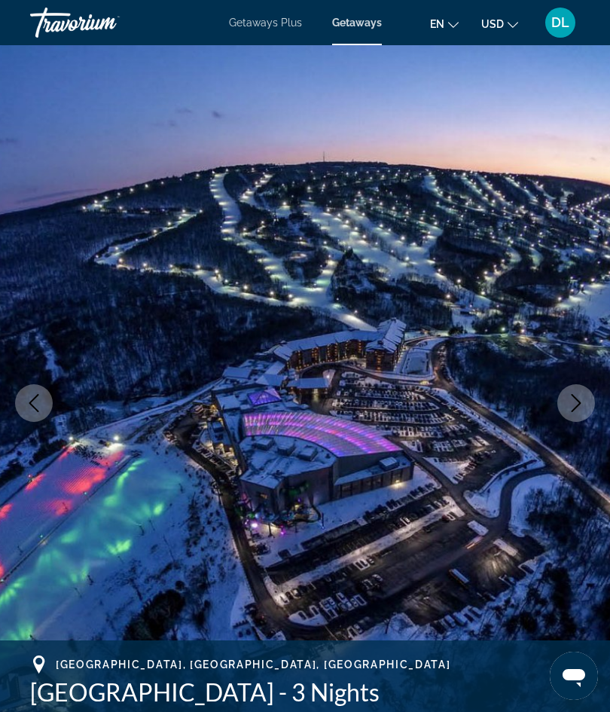
click at [30, 377] on img "Main content" at bounding box center [305, 403] width 610 height 716
click at [29, 378] on img "Main content" at bounding box center [305, 403] width 610 height 716
click at [35, 371] on img "Main content" at bounding box center [305, 403] width 610 height 716
click at [29, 405] on icon "Previous image" at bounding box center [34, 403] width 18 height 18
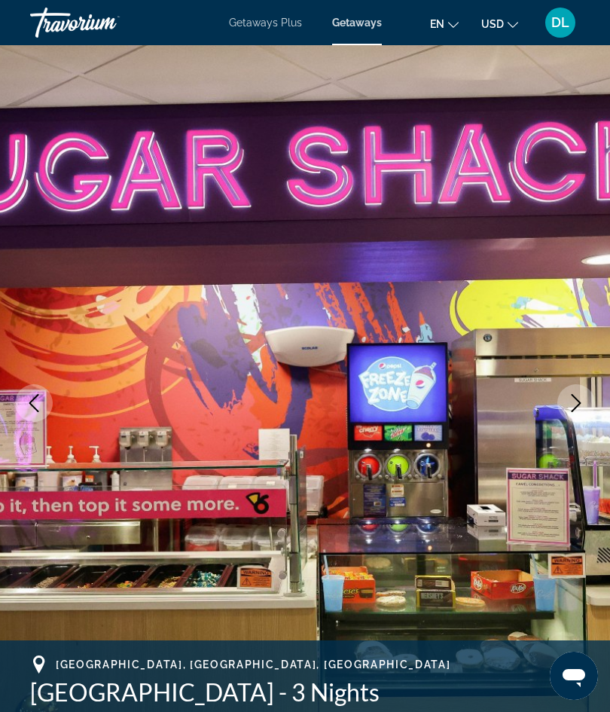
click at [44, 407] on button "Previous image" at bounding box center [34, 403] width 38 height 38
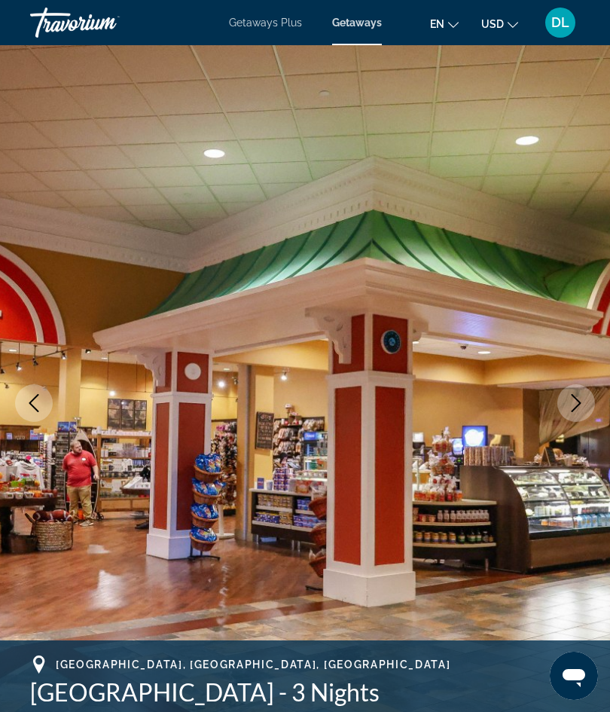
click at [38, 401] on icon "Previous image" at bounding box center [34, 403] width 18 height 18
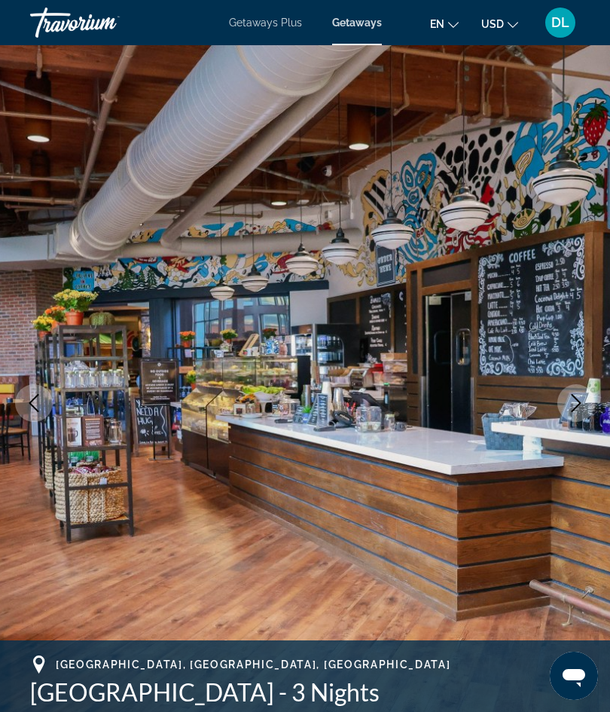
click at [38, 398] on icon "Previous image" at bounding box center [34, 403] width 18 height 18
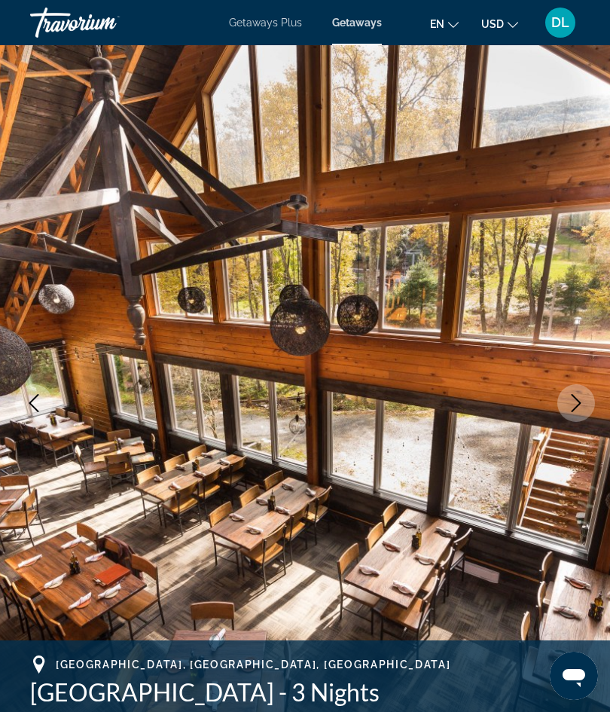
click at [41, 393] on button "Previous image" at bounding box center [34, 403] width 38 height 38
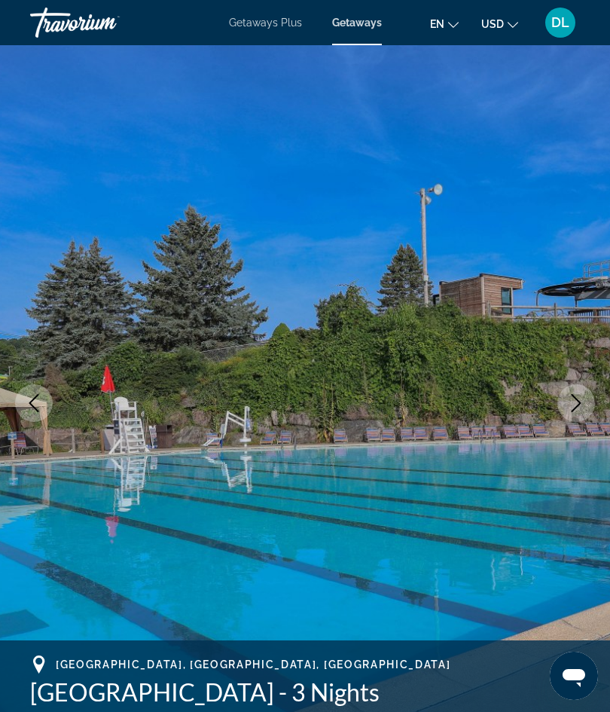
click at [34, 404] on icon "Previous image" at bounding box center [34, 403] width 18 height 18
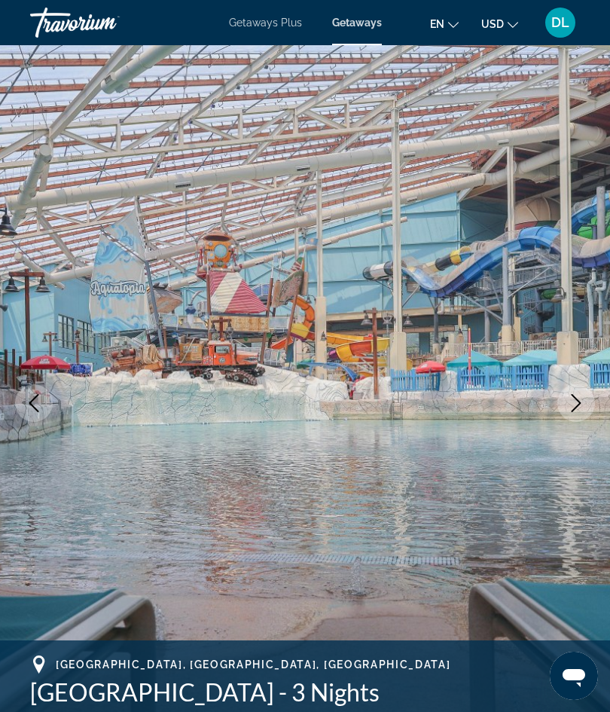
click at [25, 389] on button "Previous image" at bounding box center [34, 403] width 38 height 38
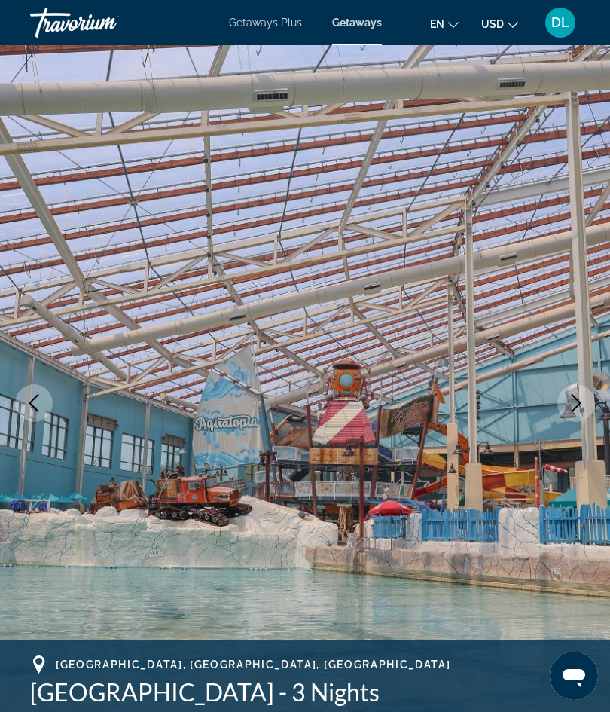
click at [26, 379] on img "Main content" at bounding box center [305, 403] width 610 height 716
click at [28, 392] on button "Previous image" at bounding box center [34, 403] width 38 height 38
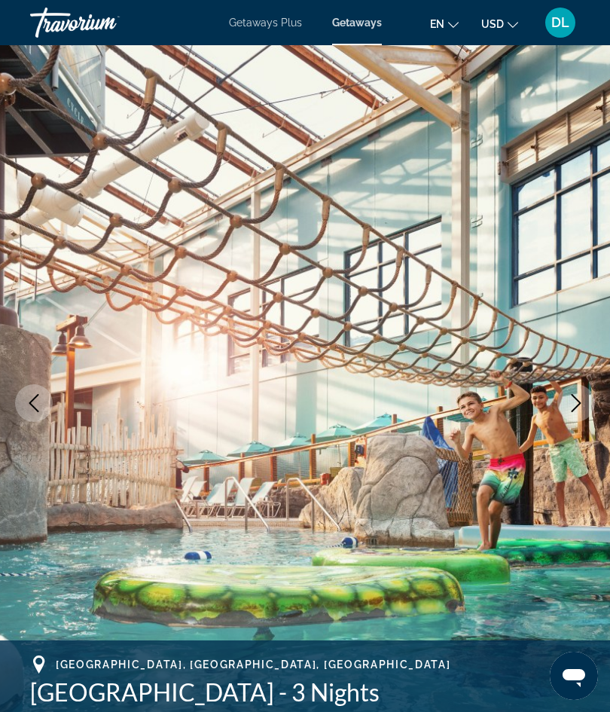
click at [38, 399] on icon "Previous image" at bounding box center [34, 403] width 18 height 18
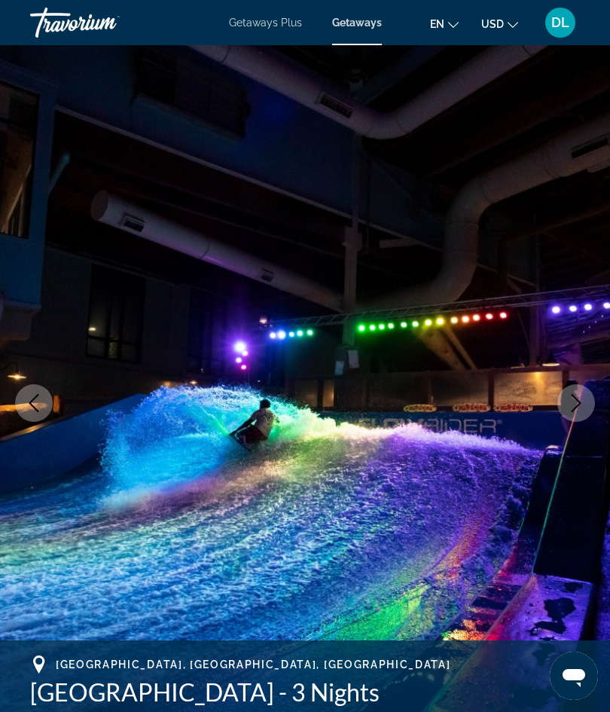
click at [39, 396] on icon "Previous image" at bounding box center [34, 403] width 18 height 18
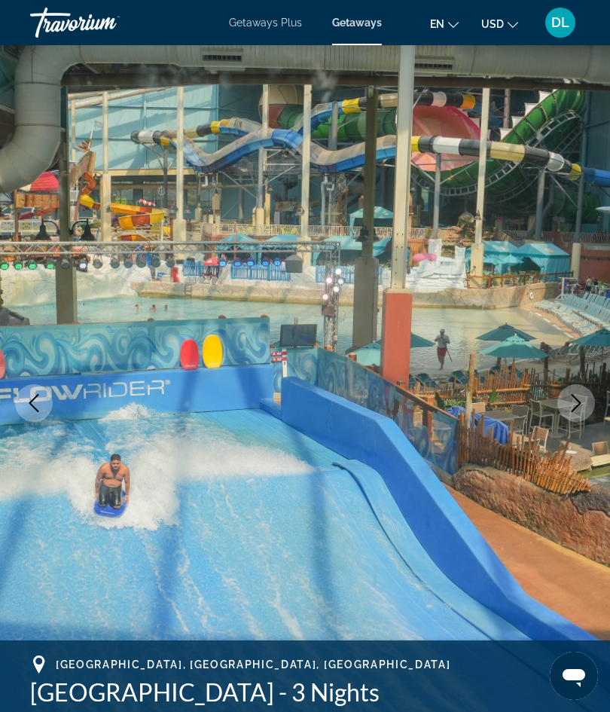
click at [33, 394] on icon "Previous image" at bounding box center [34, 403] width 18 height 18
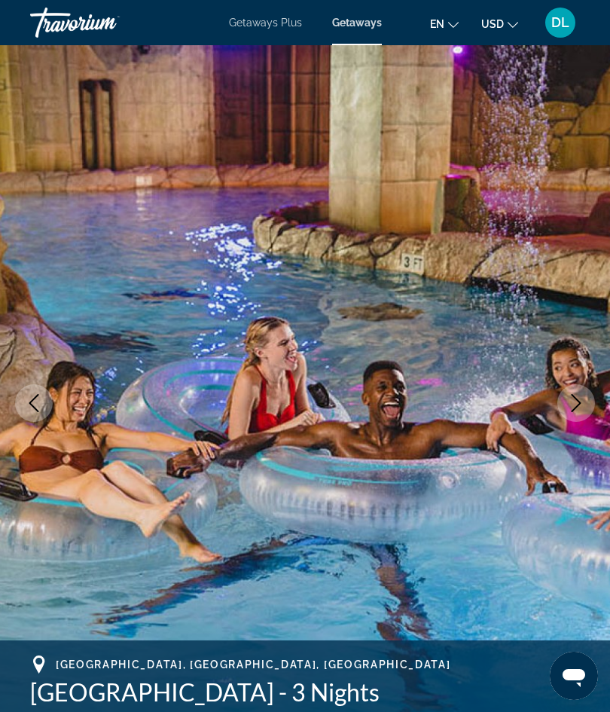
click at [44, 387] on button "Previous image" at bounding box center [34, 403] width 38 height 38
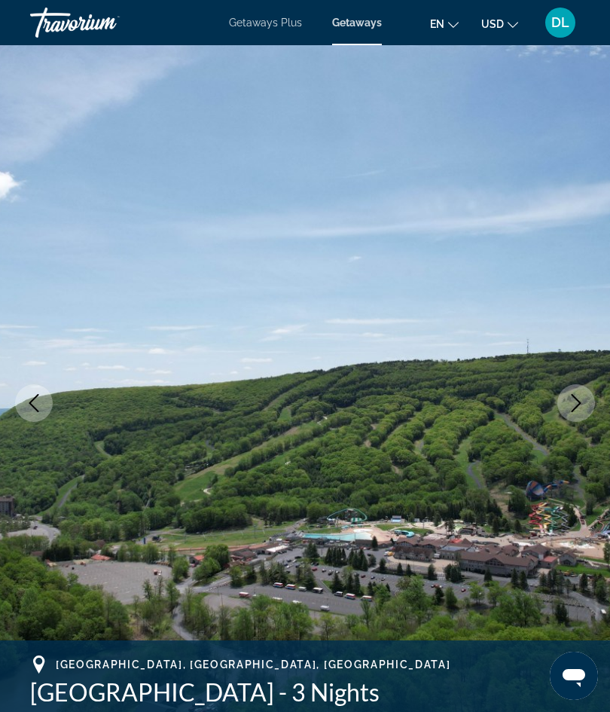
click at [22, 402] on button "Previous image" at bounding box center [34, 403] width 38 height 38
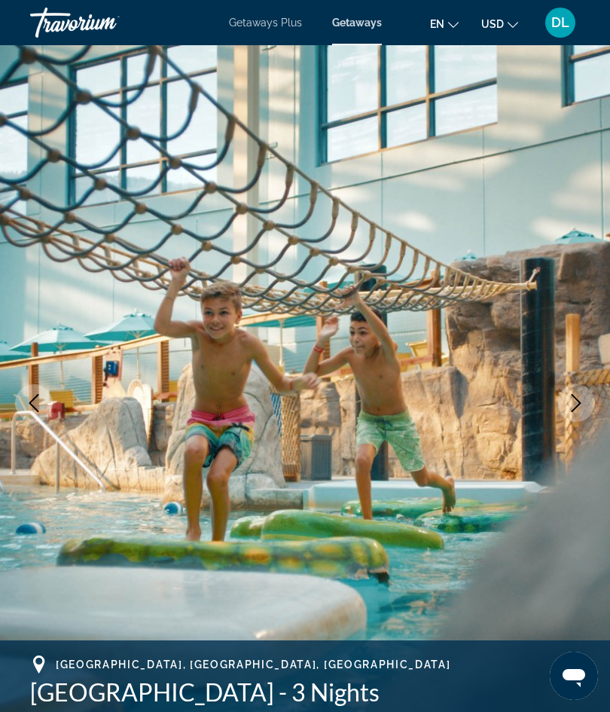
click at [47, 405] on button "Previous image" at bounding box center [34, 403] width 38 height 38
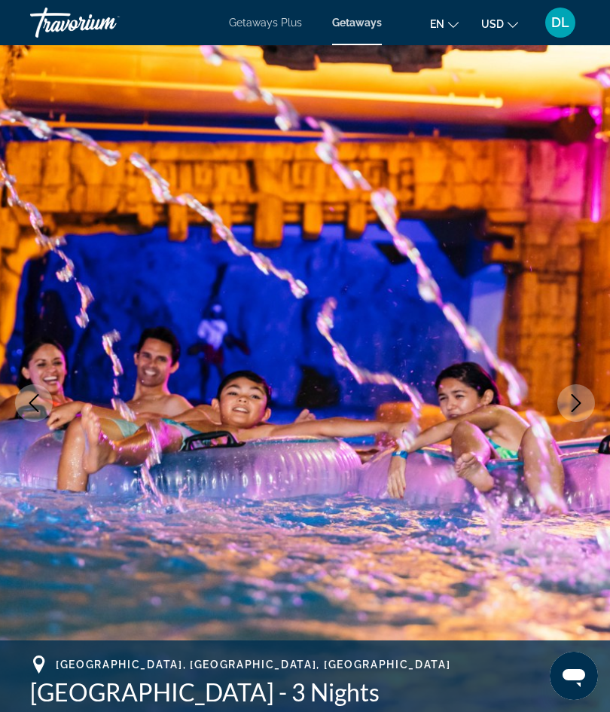
click at [41, 394] on icon "Previous image" at bounding box center [34, 403] width 18 height 18
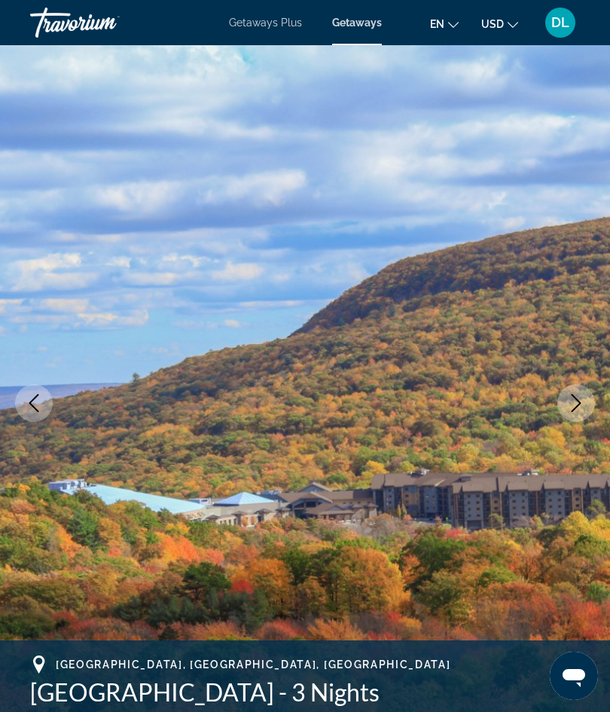
click at [42, 386] on button "Previous image" at bounding box center [34, 403] width 38 height 38
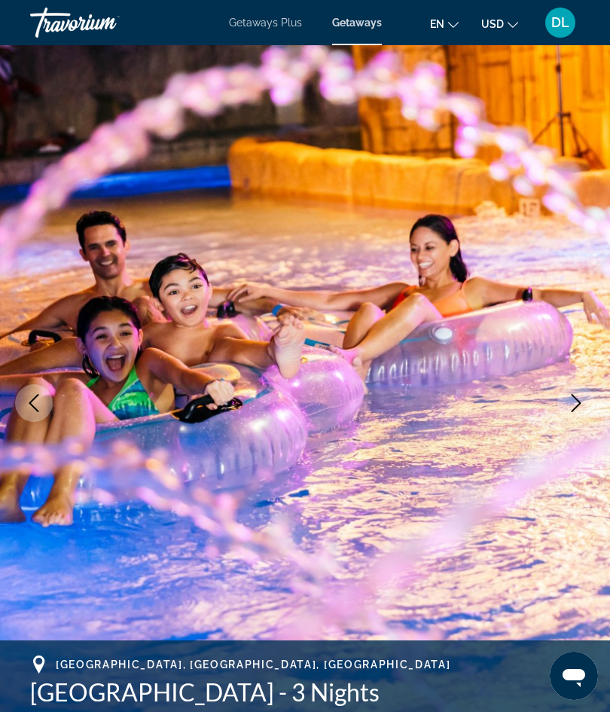
click at [41, 394] on icon "Previous image" at bounding box center [34, 403] width 18 height 18
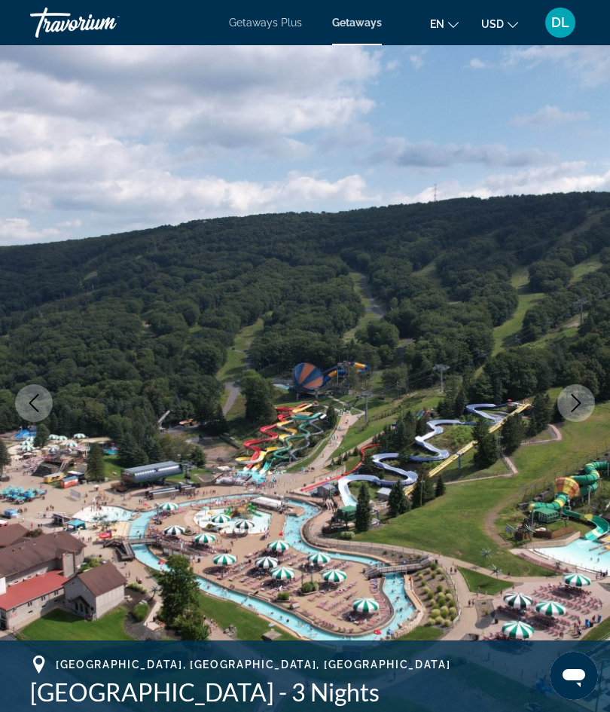
click at [44, 398] on button "Previous image" at bounding box center [34, 403] width 38 height 38
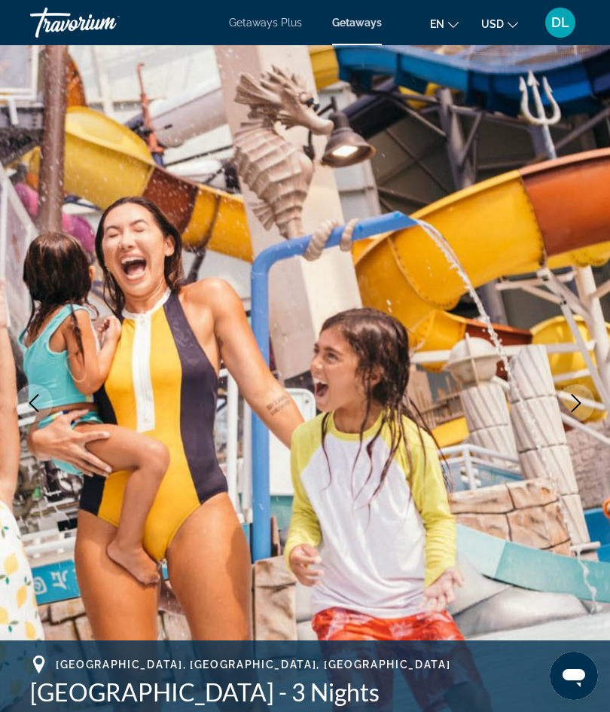
click at [41, 390] on button "Previous image" at bounding box center [34, 403] width 38 height 38
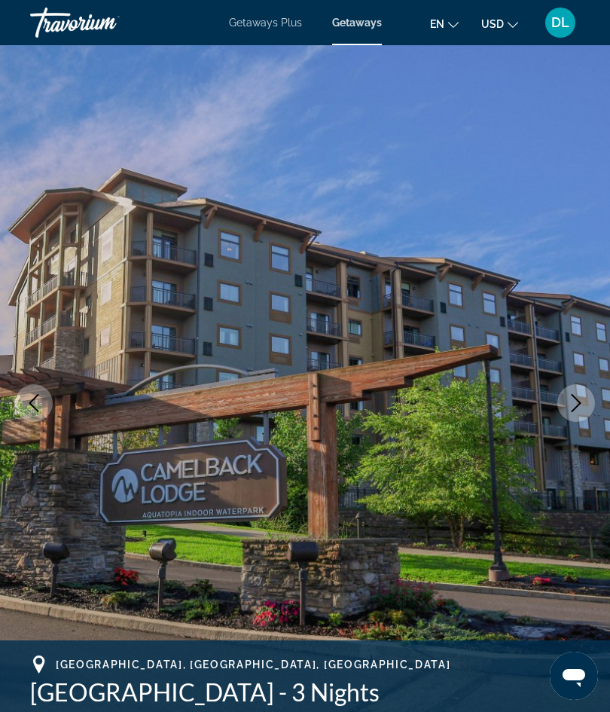
click at [33, 390] on button "Previous image" at bounding box center [34, 403] width 38 height 38
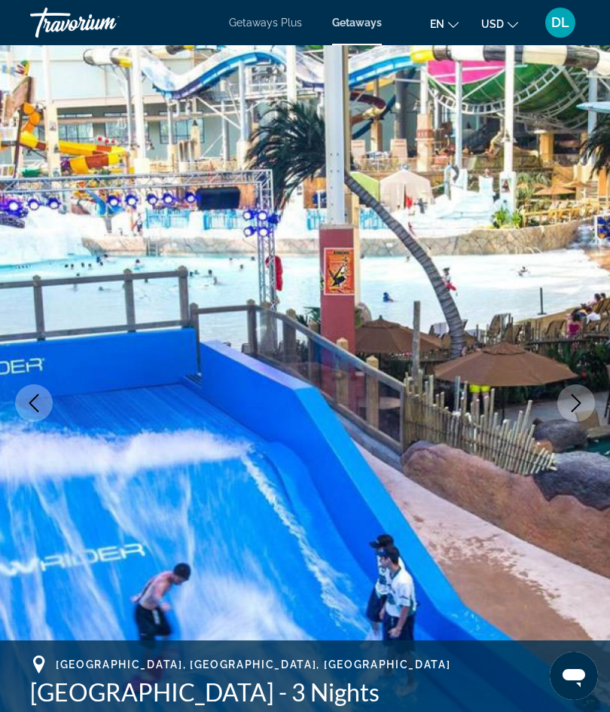
click at [33, 390] on button "Previous image" at bounding box center [34, 403] width 38 height 38
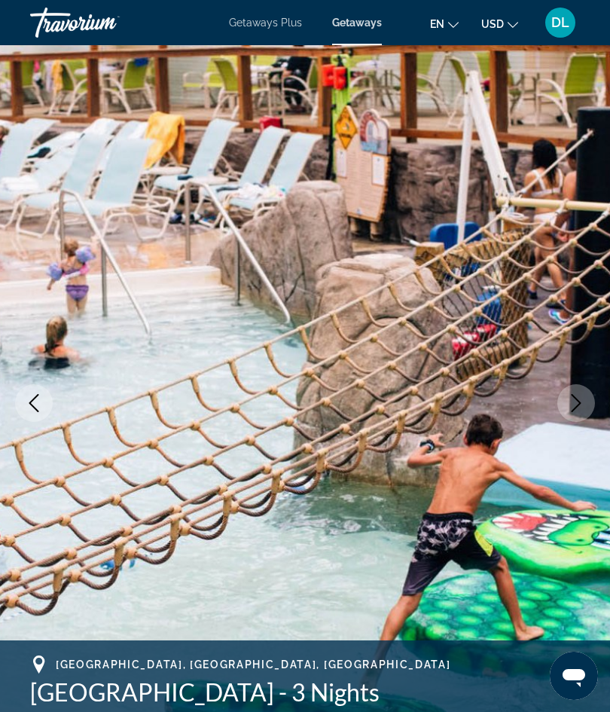
click at [38, 399] on icon "Previous image" at bounding box center [34, 403] width 18 height 18
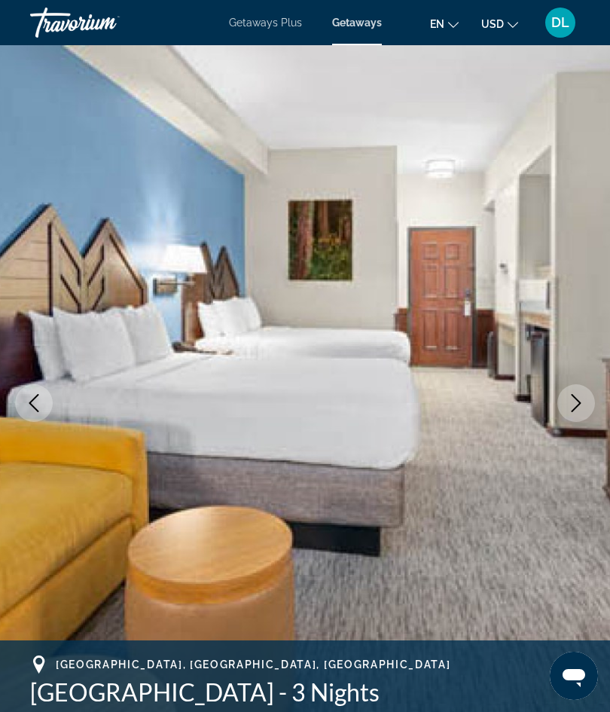
click at [37, 396] on icon "Previous image" at bounding box center [34, 403] width 10 height 18
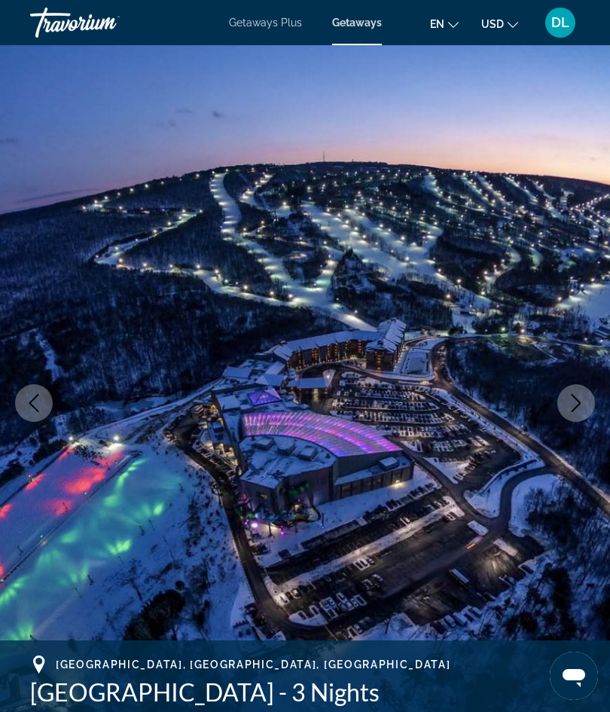
click at [39, 396] on icon "Previous image" at bounding box center [34, 403] width 18 height 18
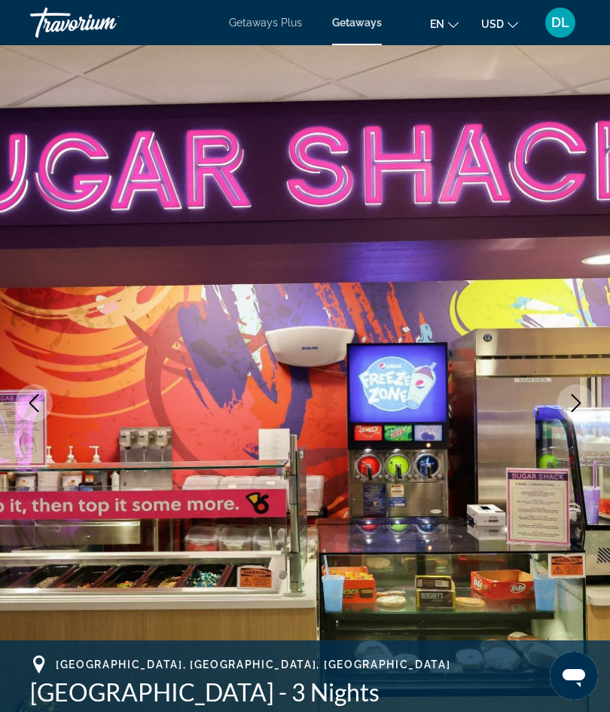
click at [38, 396] on icon "Previous image" at bounding box center [34, 403] width 18 height 18
